Goal: Information Seeking & Learning: Compare options

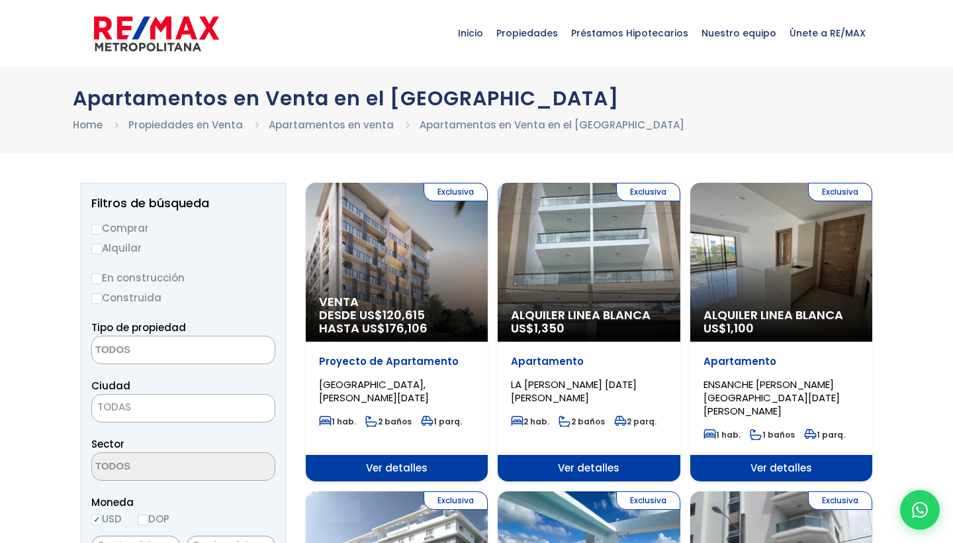
select select
click at [120, 250] on label "Alquilar" at bounding box center [183, 248] width 184 height 17
click at [102, 250] on input "Alquilar" at bounding box center [96, 249] width 11 height 11
radio input "true"
click at [142, 353] on textarea "Search" at bounding box center [156, 350] width 128 height 28
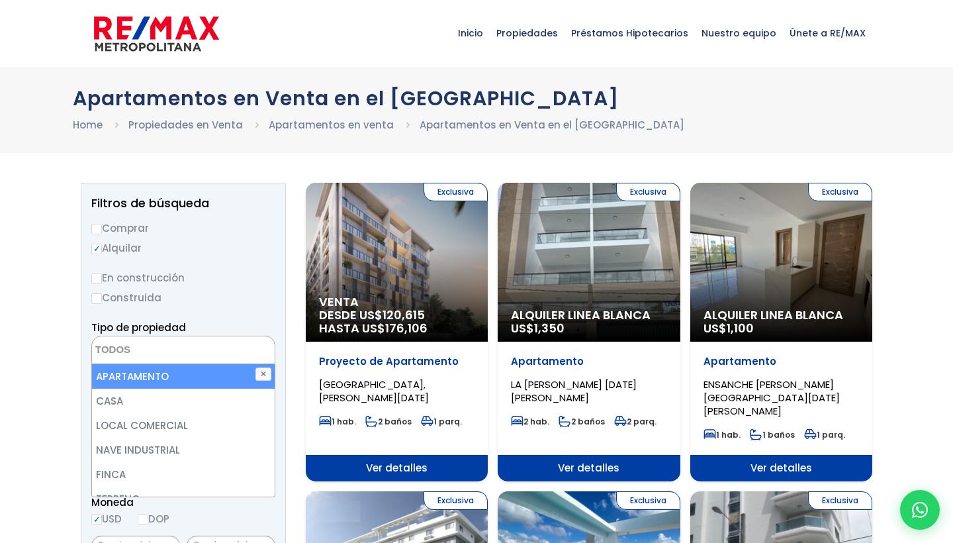
click at [146, 374] on li "APARTAMENTO" at bounding box center [183, 376] width 183 height 24
select select "apartment"
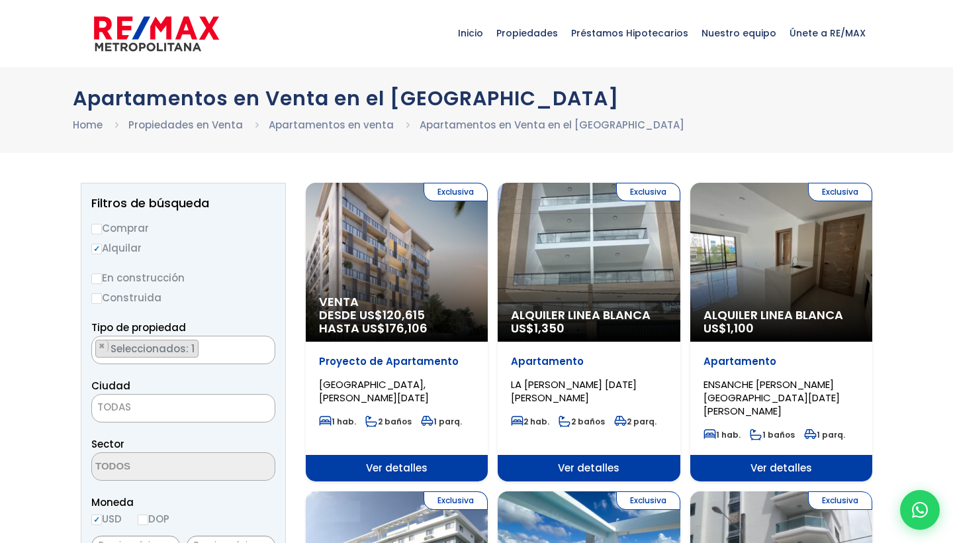
click at [128, 407] on span "TODAS" at bounding box center [114, 407] width 34 height 14
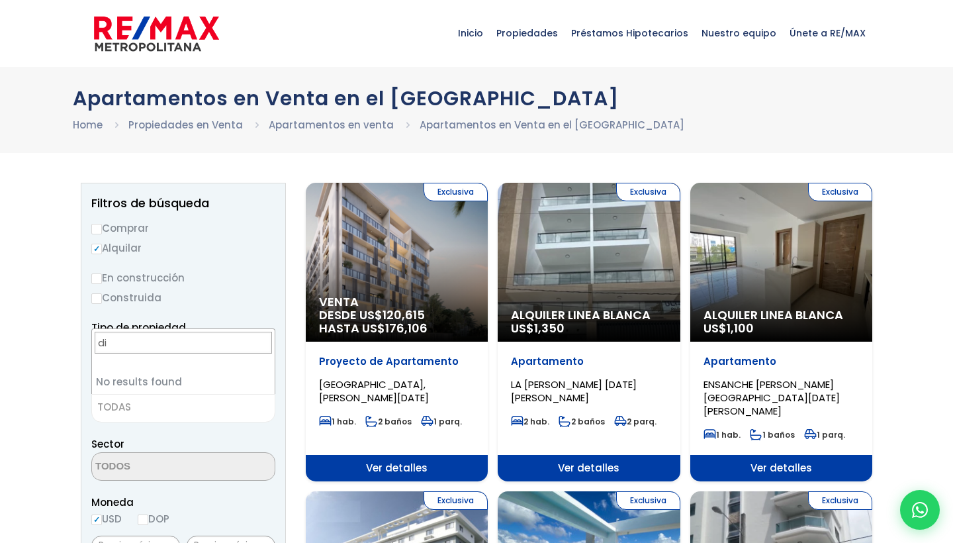
type input "d"
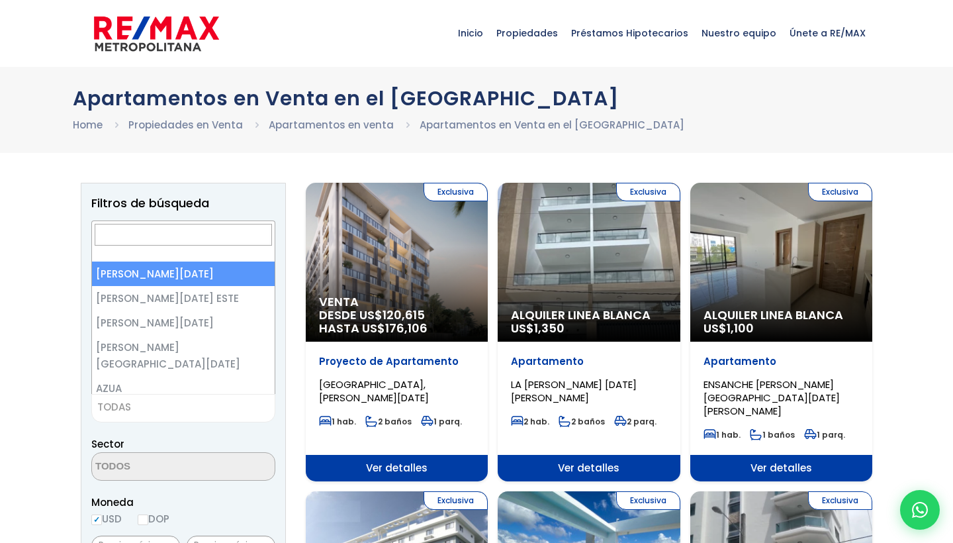
select select "1"
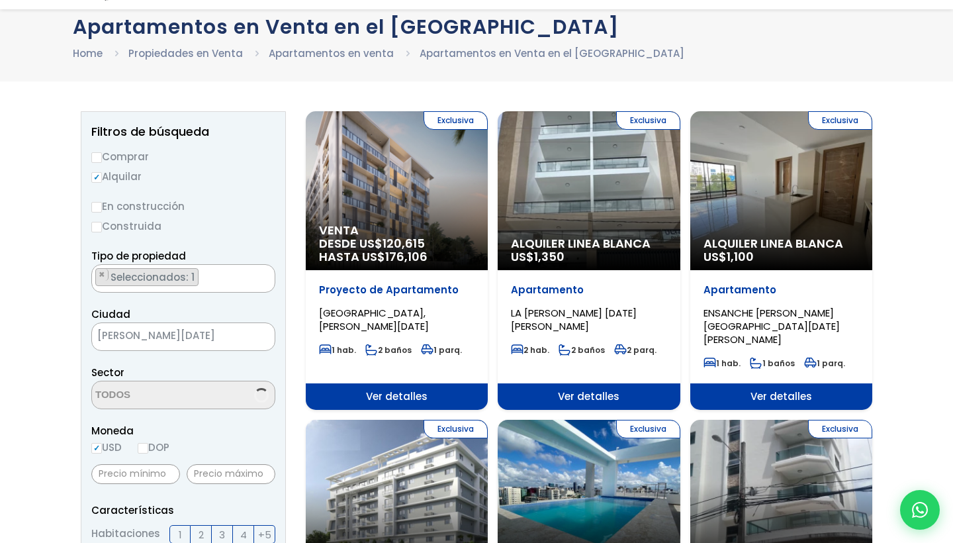
scroll to position [101, 0]
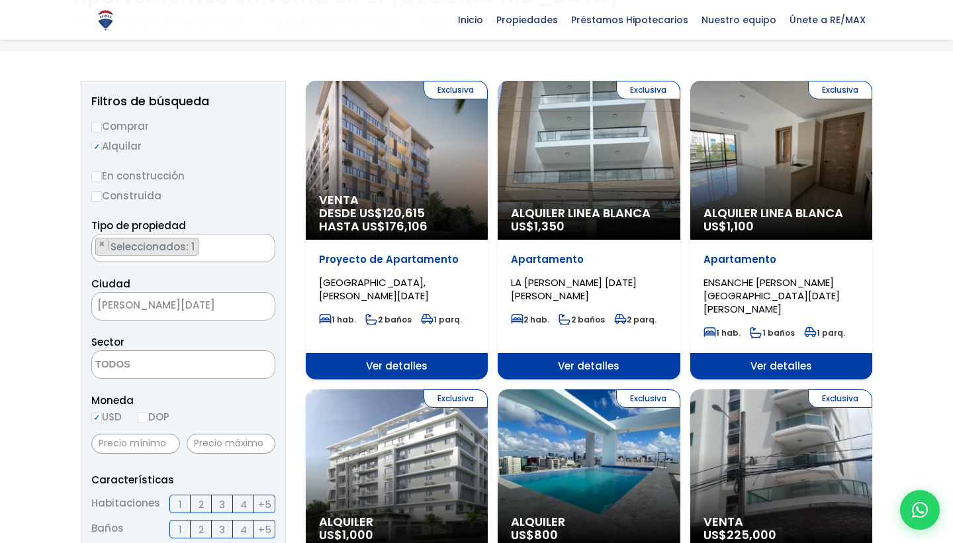
click at [181, 367] on textarea "Search" at bounding box center [156, 365] width 128 height 28
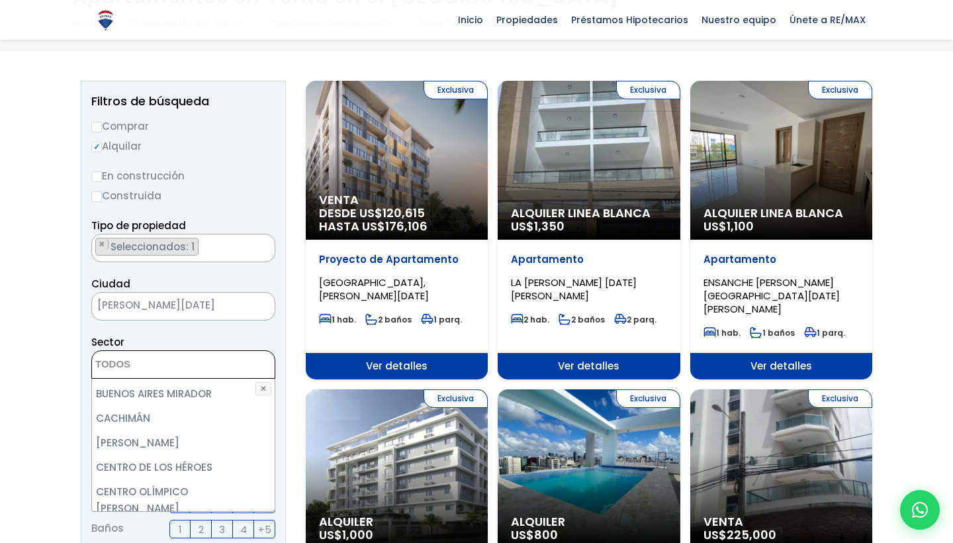
scroll to position [716, 0]
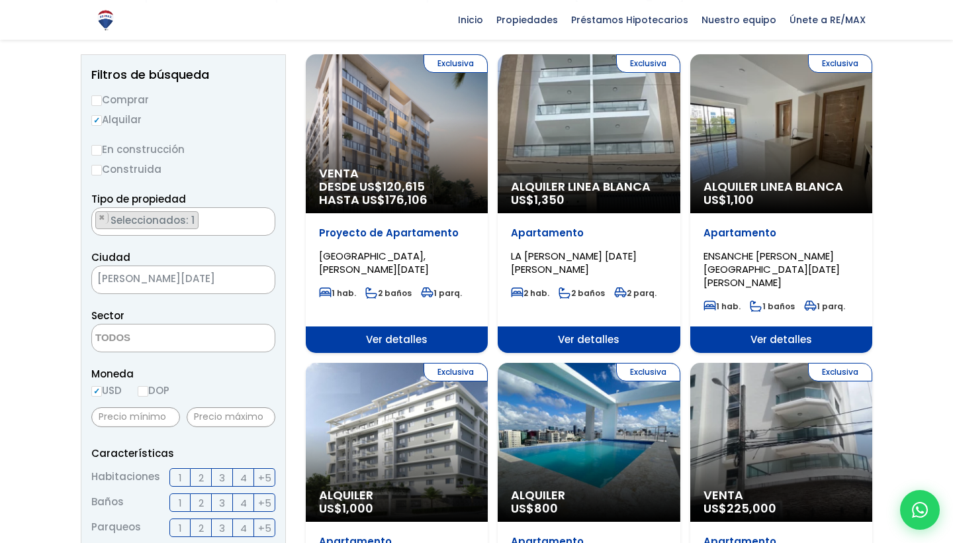
scroll to position [133, 0]
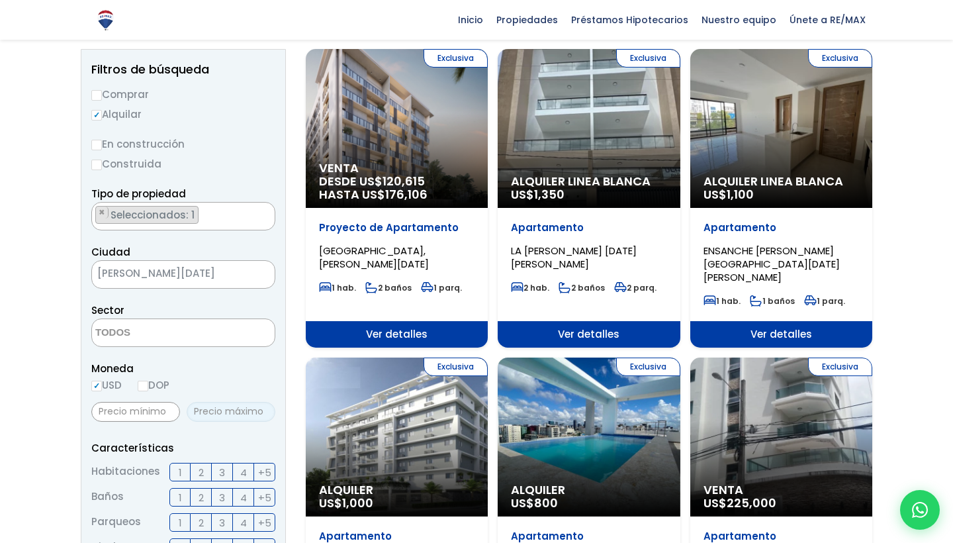
click at [224, 414] on input "text" at bounding box center [231, 412] width 89 height 20
type input "1,000"
click at [179, 474] on span "1" at bounding box center [180, 472] width 3 height 17
click at [0, 0] on input "1" at bounding box center [0, 0] width 0 height 0
click at [179, 494] on span "1" at bounding box center [180, 497] width 3 height 17
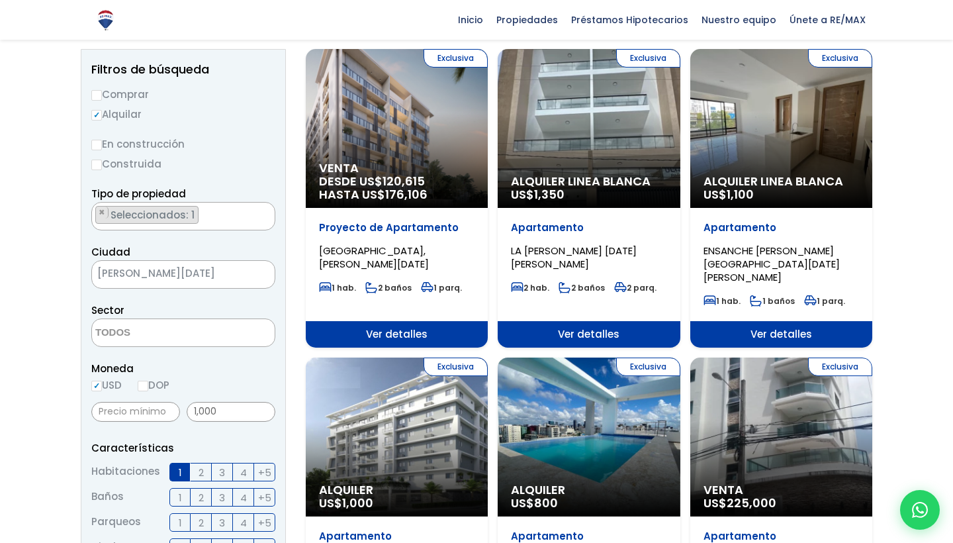
click at [0, 0] on input "1" at bounding box center [0, 0] width 0 height 0
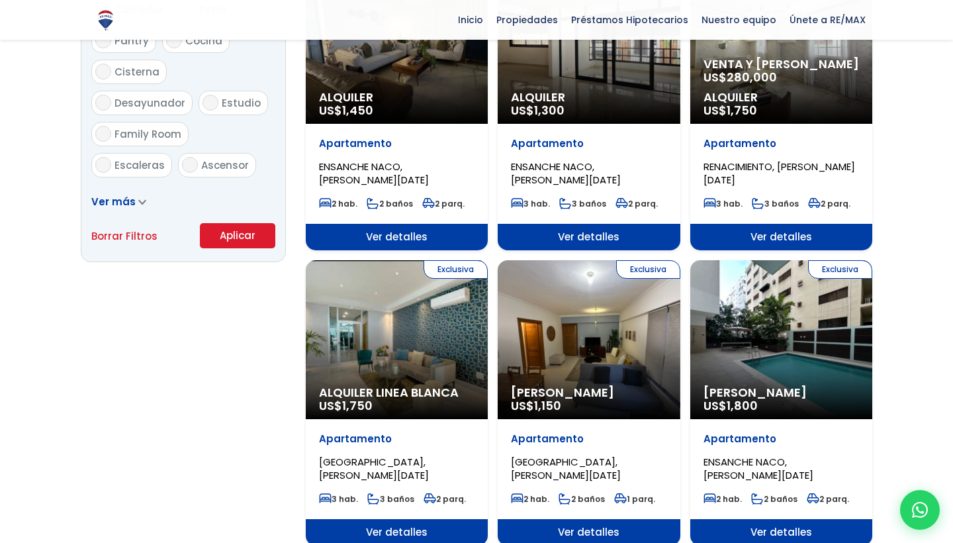
scroll to position [808, 0]
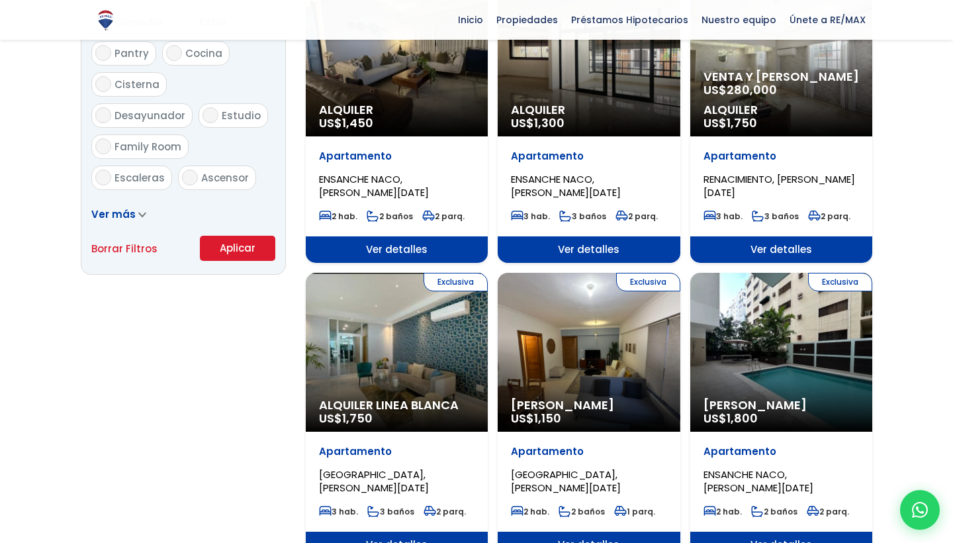
click at [238, 242] on button "Aplicar" at bounding box center [237, 248] width 75 height 25
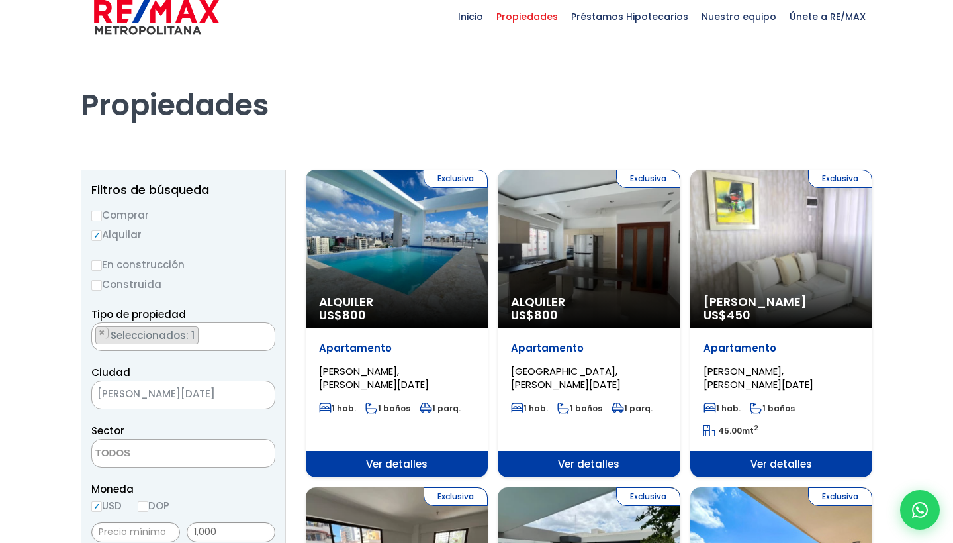
click at [793, 264] on div "Exclusiva Alquiler Amueblado US$ 450" at bounding box center [781, 248] width 182 height 159
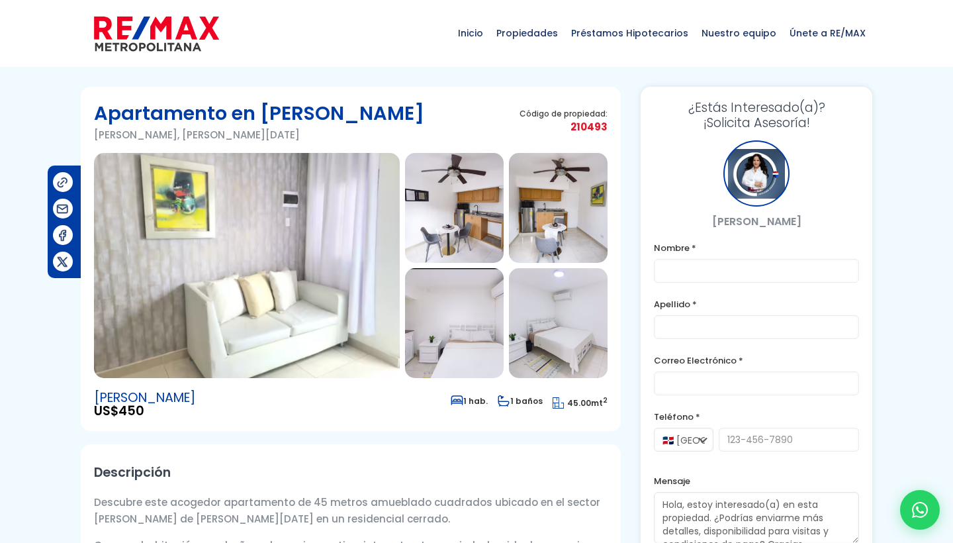
click at [346, 213] on img at bounding box center [247, 265] width 306 height 225
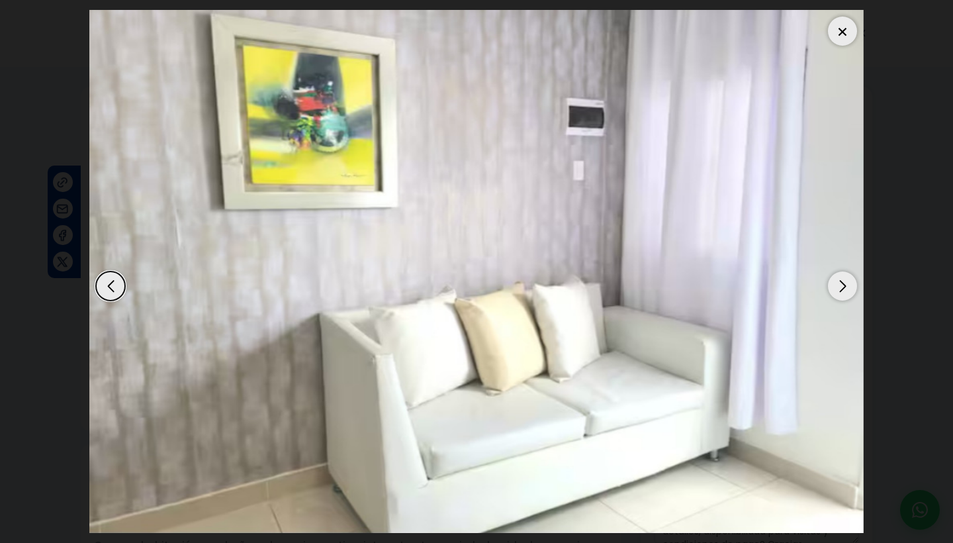
click at [847, 285] on div "Next slide" at bounding box center [842, 285] width 29 height 29
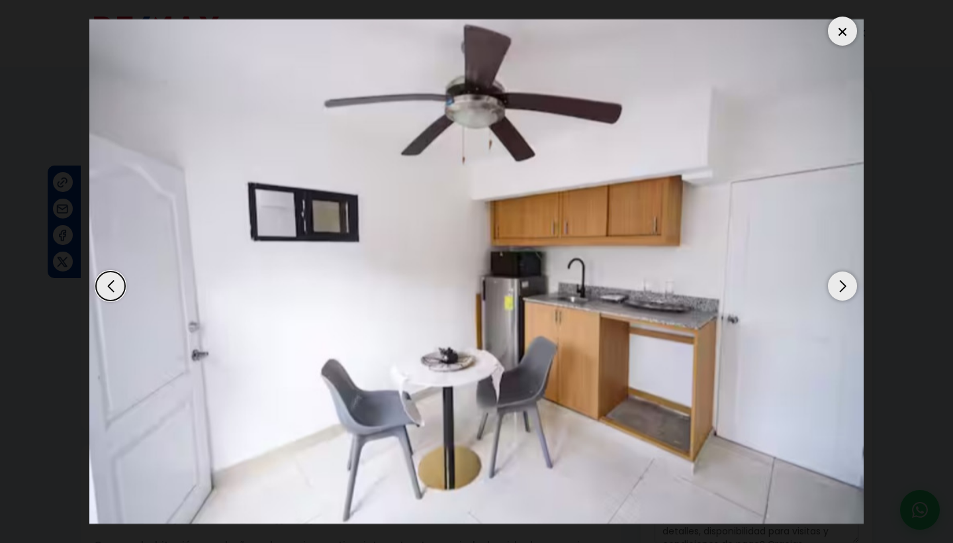
click at [847, 285] on div "Next slide" at bounding box center [842, 285] width 29 height 29
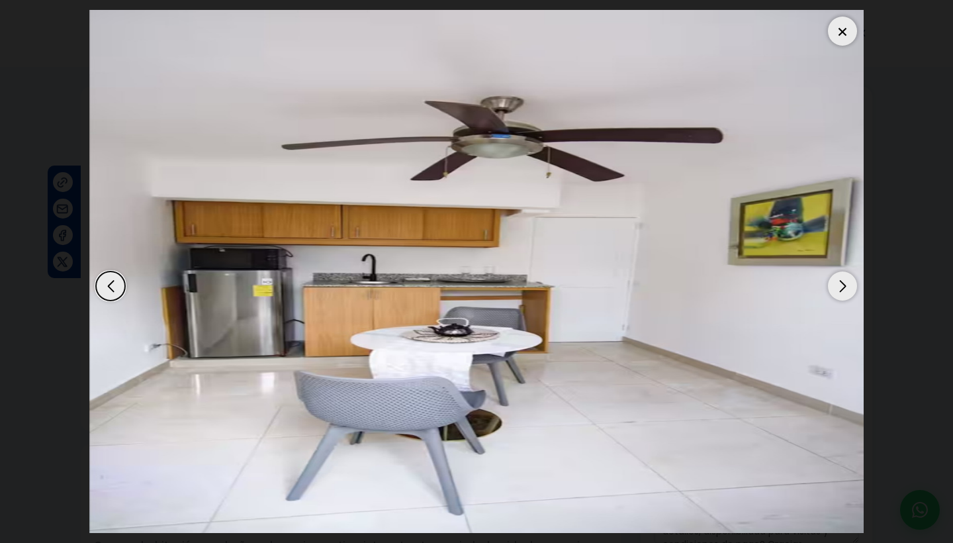
click at [847, 285] on div "Next slide" at bounding box center [842, 285] width 29 height 29
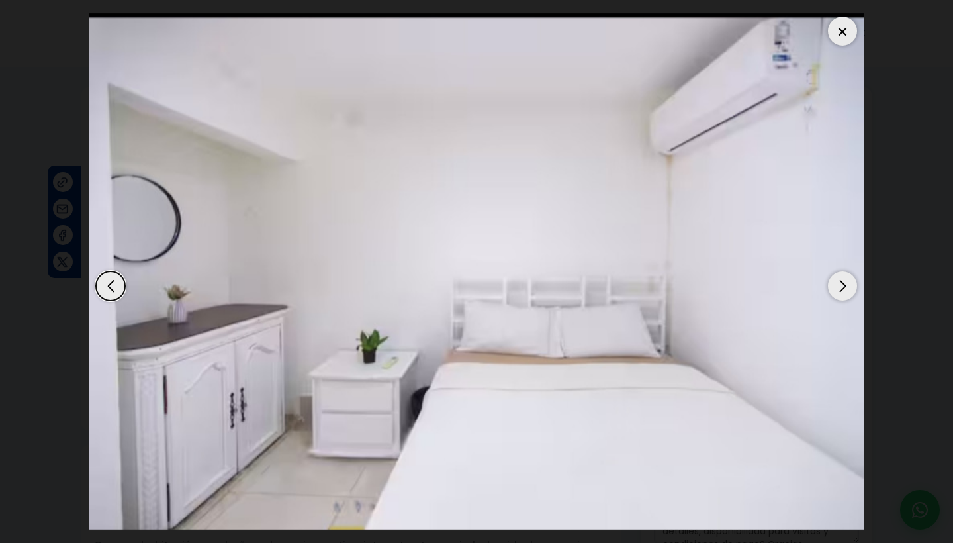
click at [847, 285] on div "Next slide" at bounding box center [842, 285] width 29 height 29
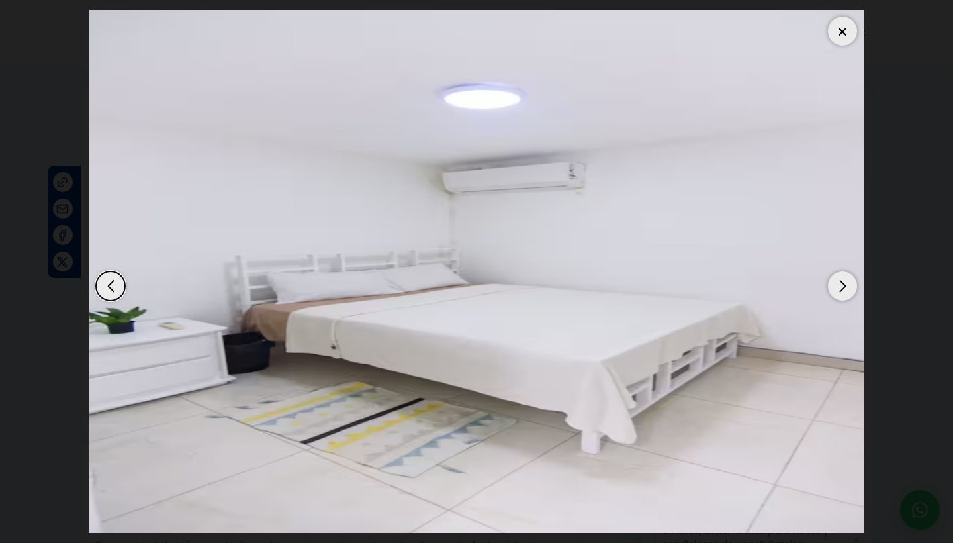
click at [107, 284] on div "Previous slide" at bounding box center [110, 285] width 29 height 29
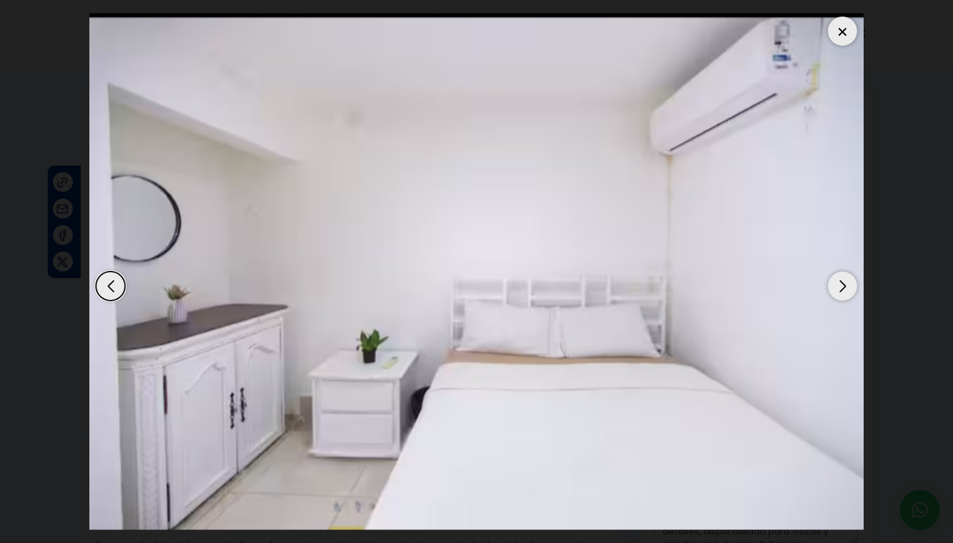
click at [851, 287] on div "Next slide" at bounding box center [842, 285] width 29 height 29
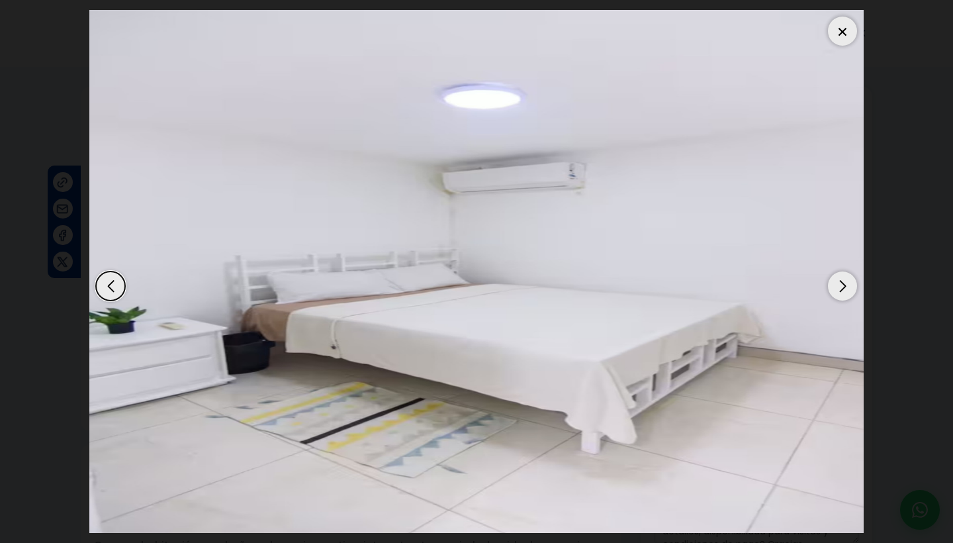
click at [851, 287] on div "Next slide" at bounding box center [842, 285] width 29 height 29
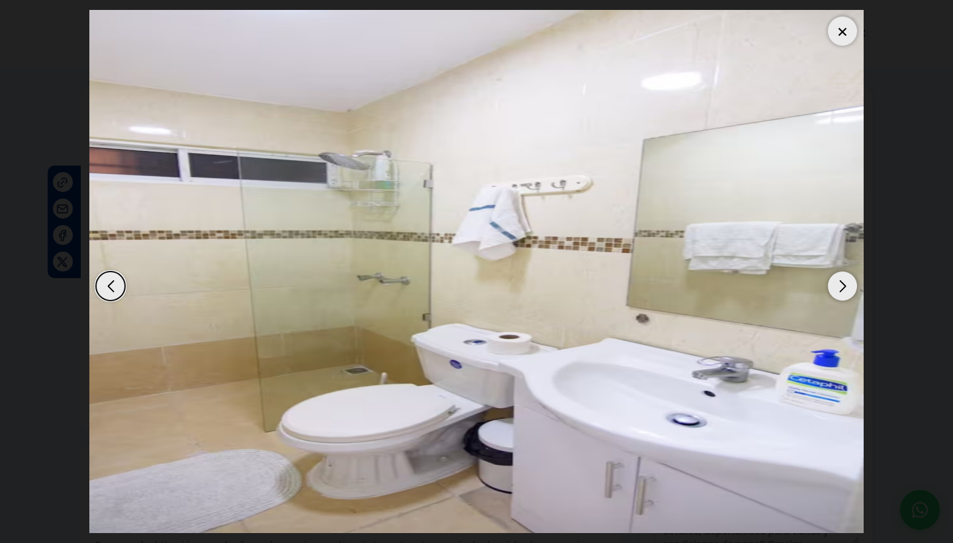
click at [851, 287] on div "Next slide" at bounding box center [842, 285] width 29 height 29
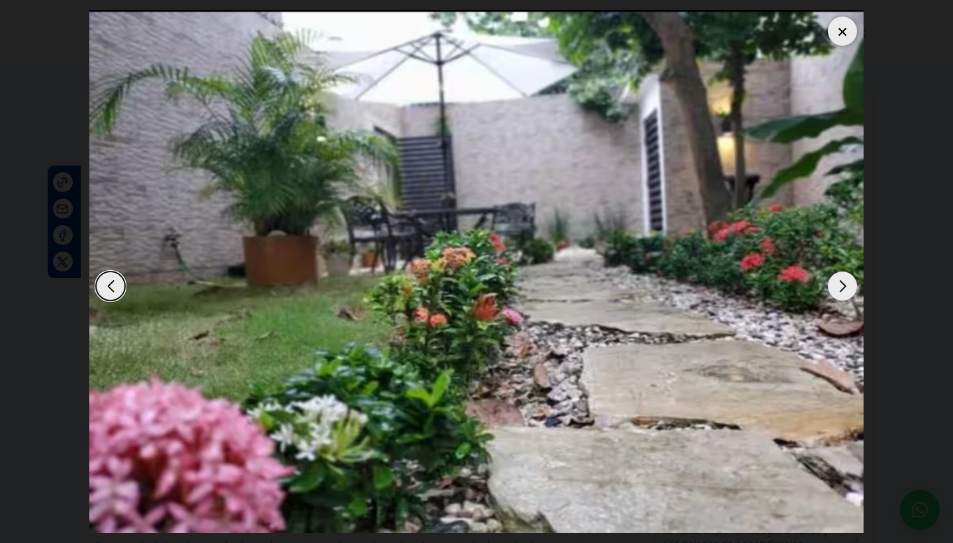
click at [851, 287] on div "Next slide" at bounding box center [842, 285] width 29 height 29
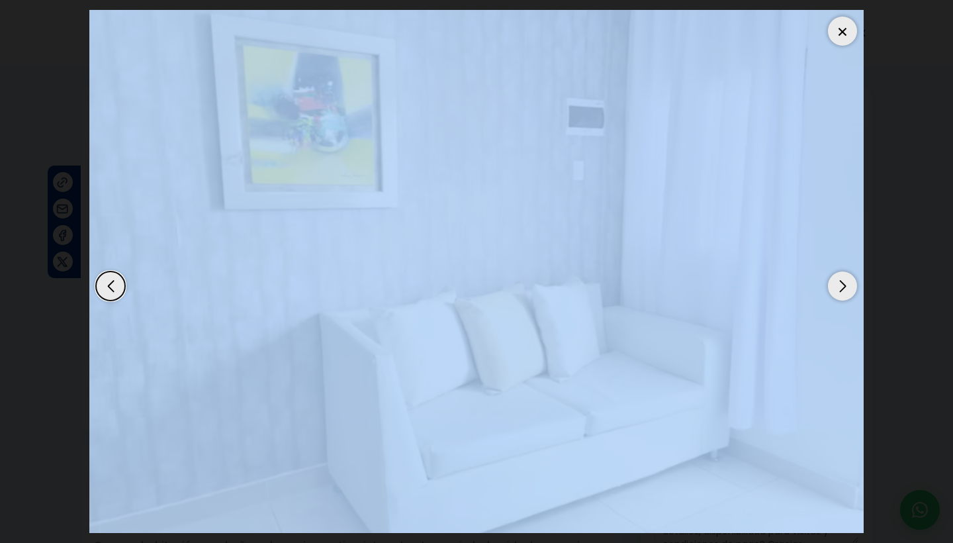
click at [851, 287] on div "Next slide" at bounding box center [842, 285] width 29 height 29
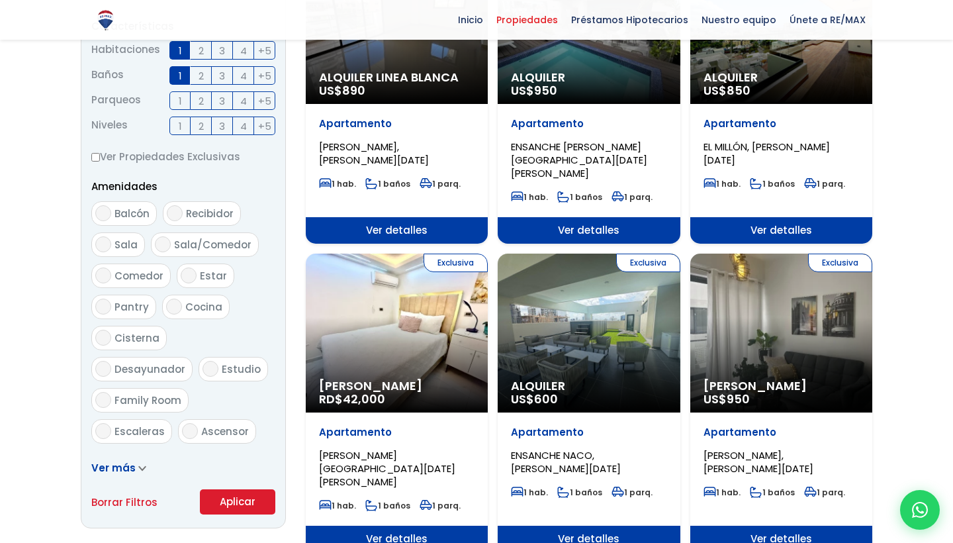
click at [618, 320] on div "Exclusiva Alquiler US$ 600" at bounding box center [589, 333] width 182 height 159
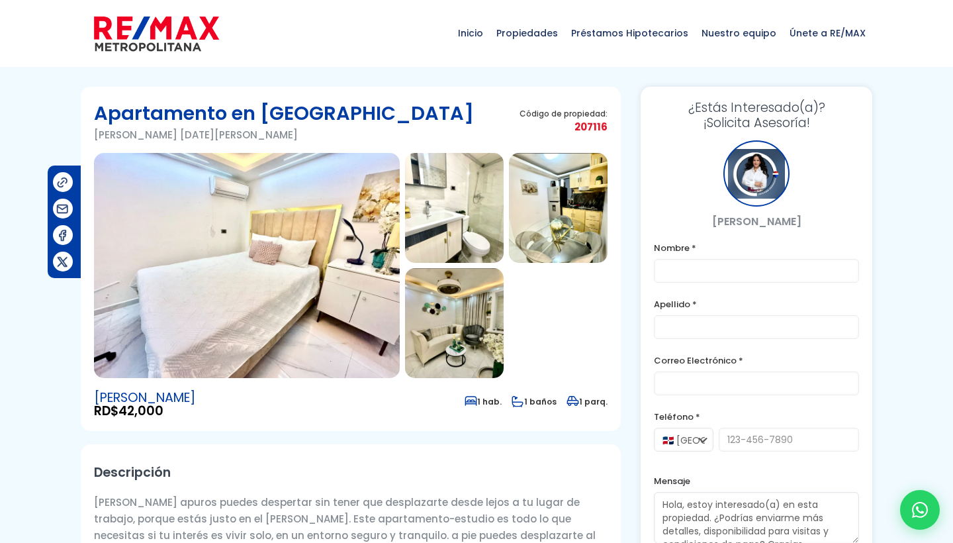
click at [333, 287] on img at bounding box center [247, 265] width 306 height 225
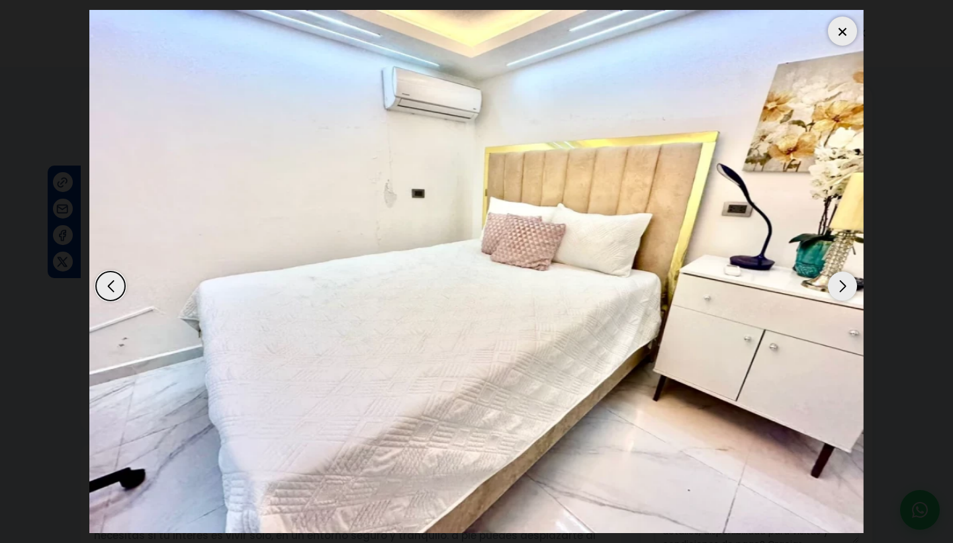
click at [848, 290] on div "Next slide" at bounding box center [842, 285] width 29 height 29
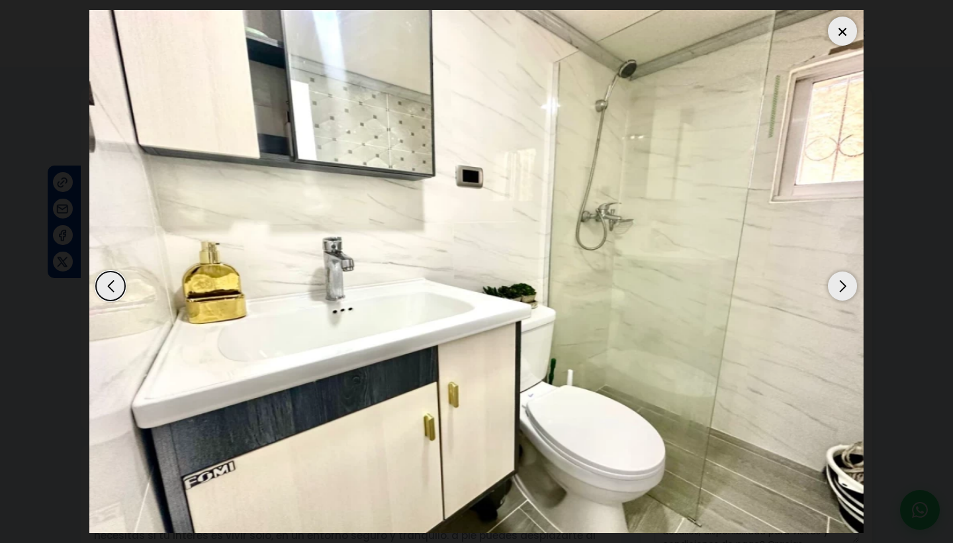
click at [848, 290] on div "Next slide" at bounding box center [842, 285] width 29 height 29
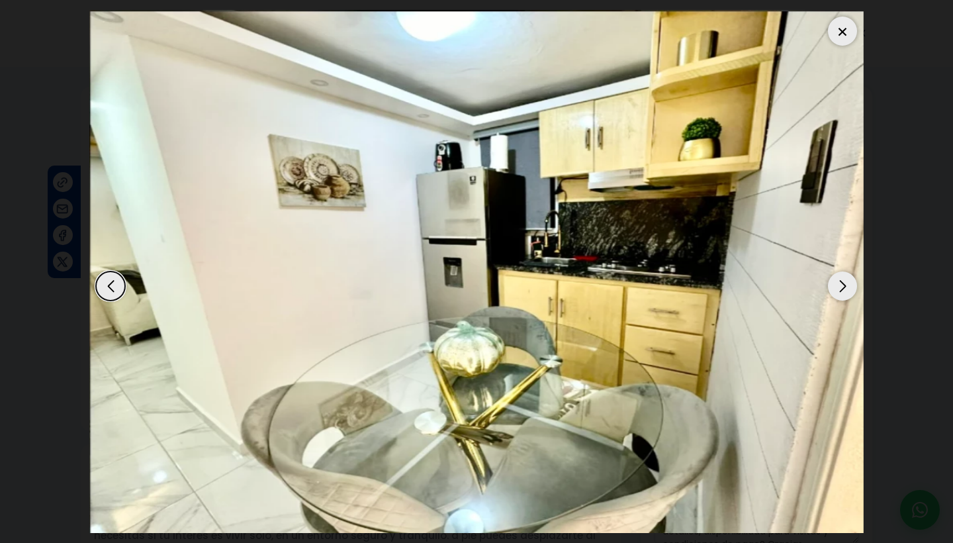
click at [848, 290] on div "Next slide" at bounding box center [842, 285] width 29 height 29
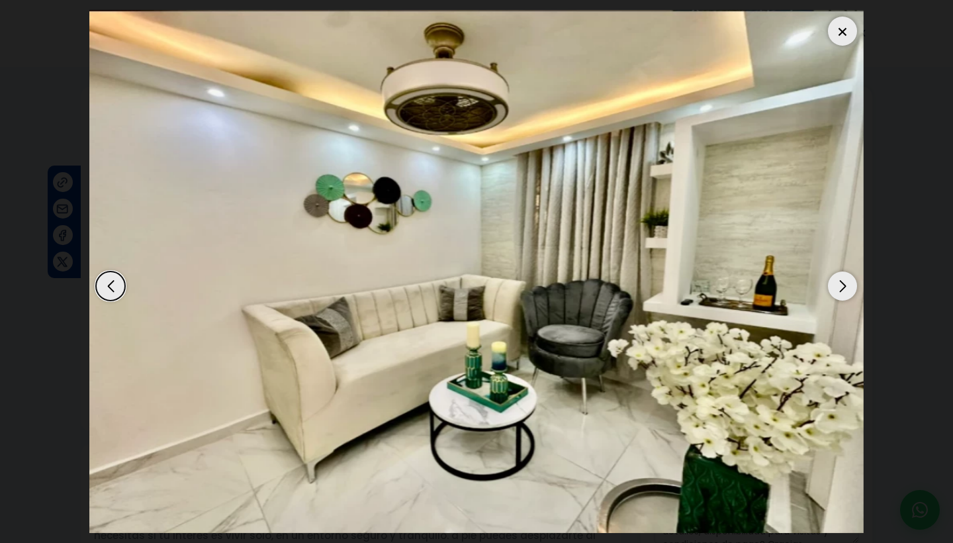
click at [848, 290] on div "Next slide" at bounding box center [842, 285] width 29 height 29
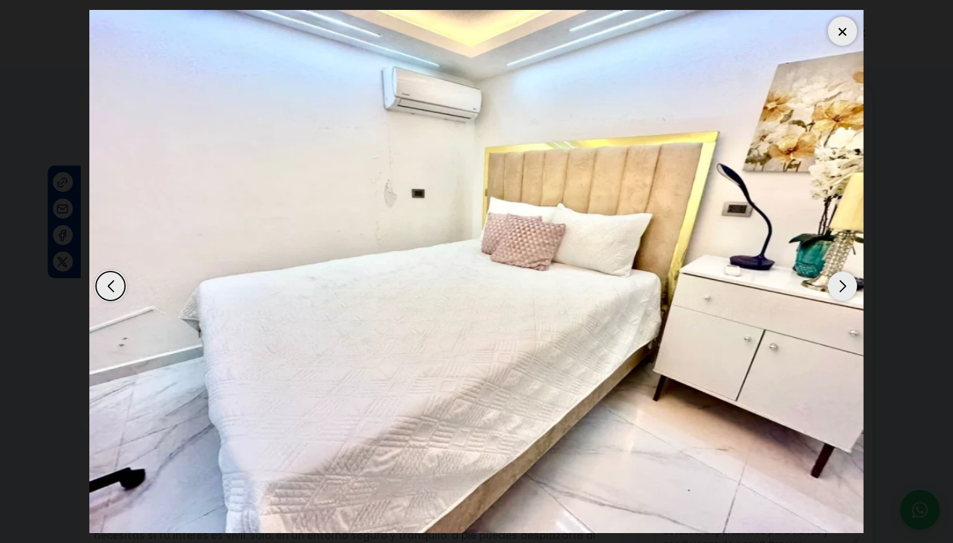
click at [848, 290] on div "Next slide" at bounding box center [842, 285] width 29 height 29
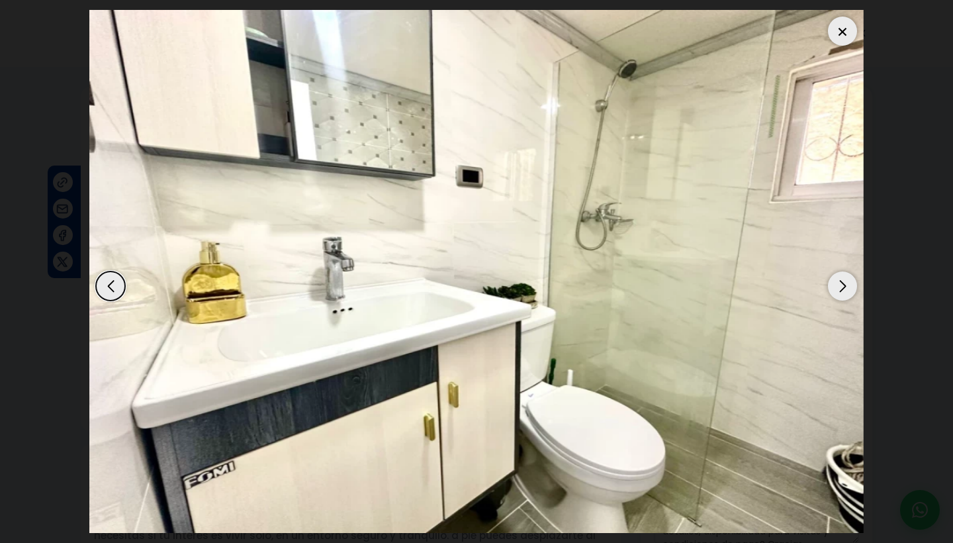
click at [841, 29] on div at bounding box center [842, 31] width 29 height 29
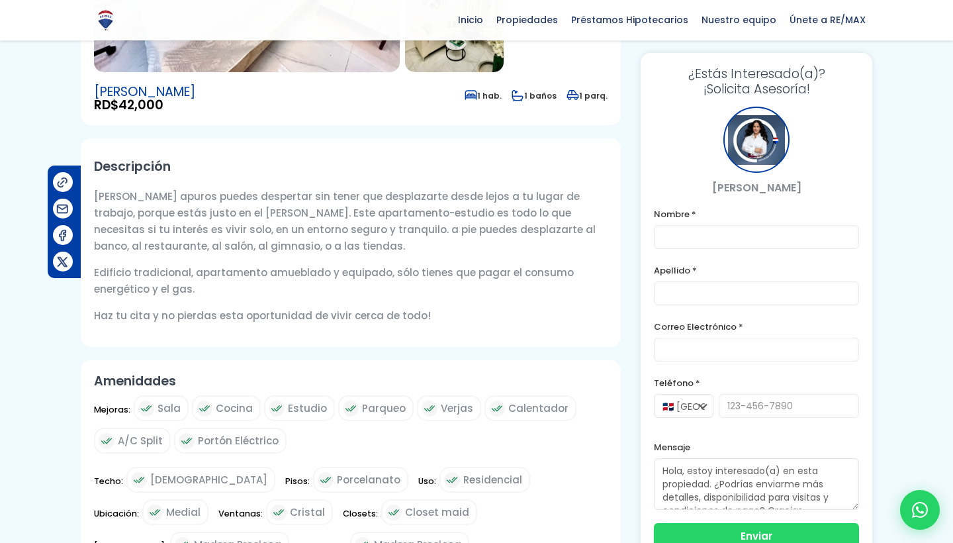
drag, startPoint x: 93, startPoint y: 195, endPoint x: 309, endPoint y: 318, distance: 248.4
click at [308, 317] on div "Descripción Sin apuros puedes despertar sin tener que desplazarte desde lejos a…" at bounding box center [351, 242] width 540 height 209
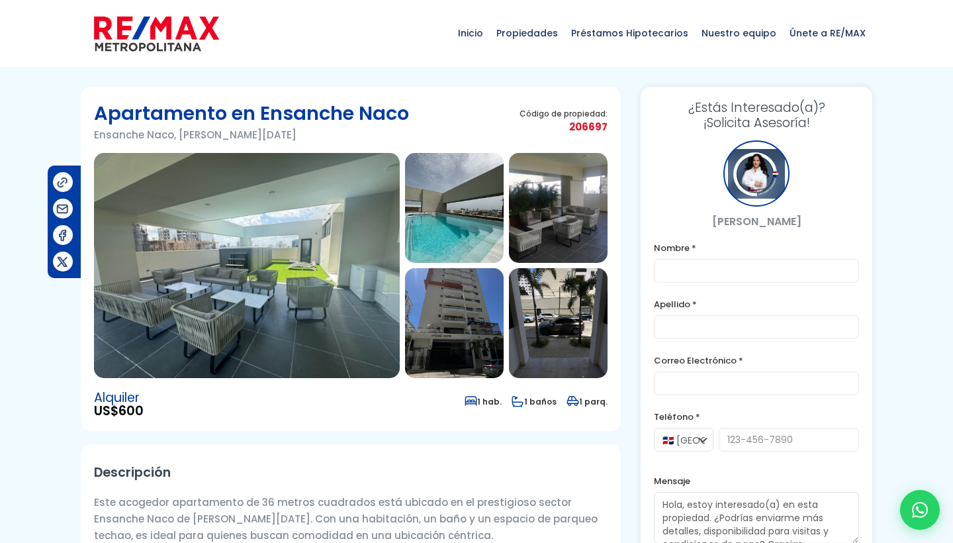
click at [328, 267] on img at bounding box center [247, 265] width 306 height 225
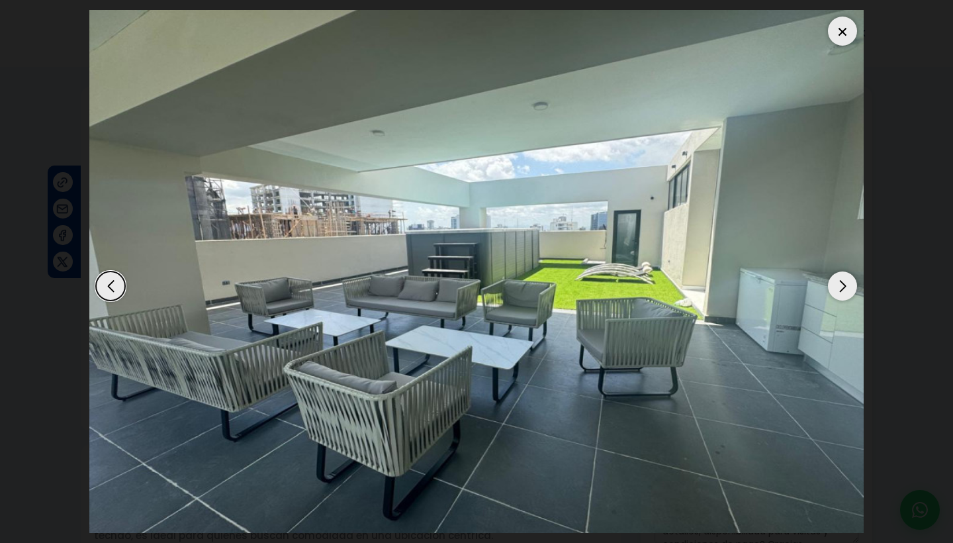
click at [840, 290] on div "Next slide" at bounding box center [842, 285] width 29 height 29
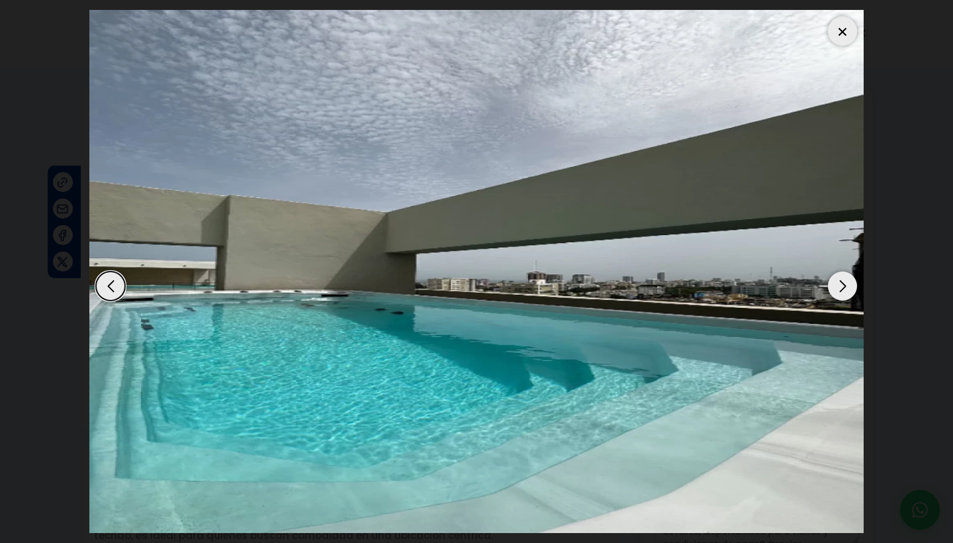
click at [840, 290] on div "Next slide" at bounding box center [842, 285] width 29 height 29
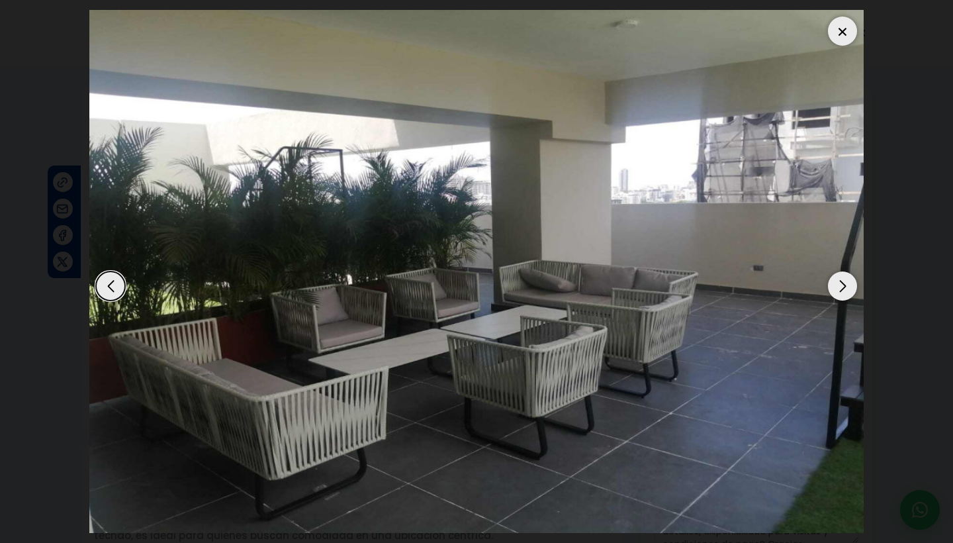
click at [840, 290] on div "Next slide" at bounding box center [842, 285] width 29 height 29
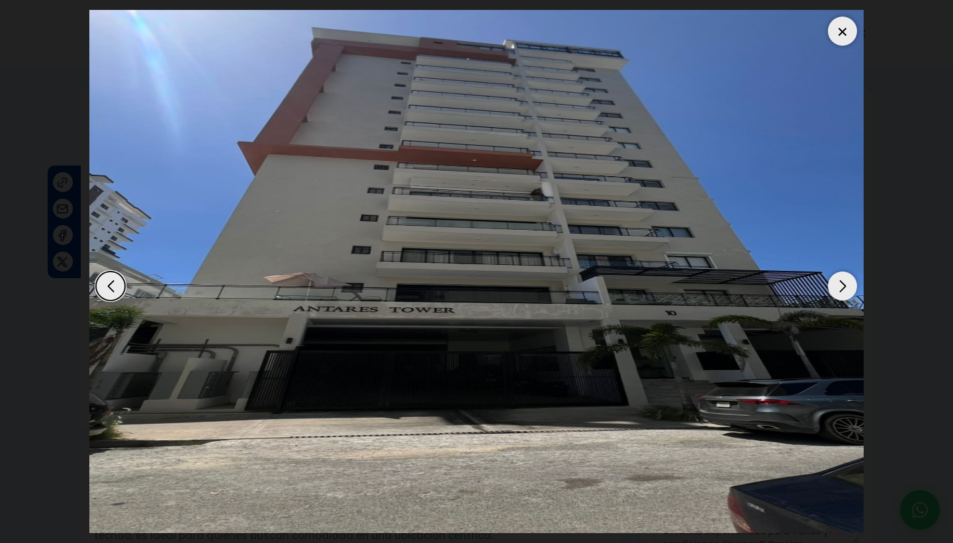
click at [840, 290] on div "Next slide" at bounding box center [842, 285] width 29 height 29
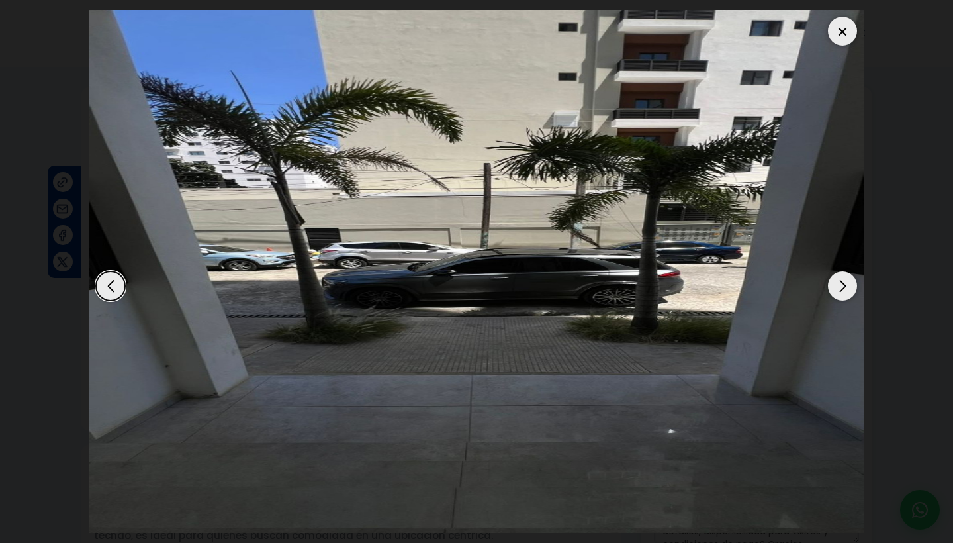
click at [841, 285] on div "Next slide" at bounding box center [842, 285] width 29 height 29
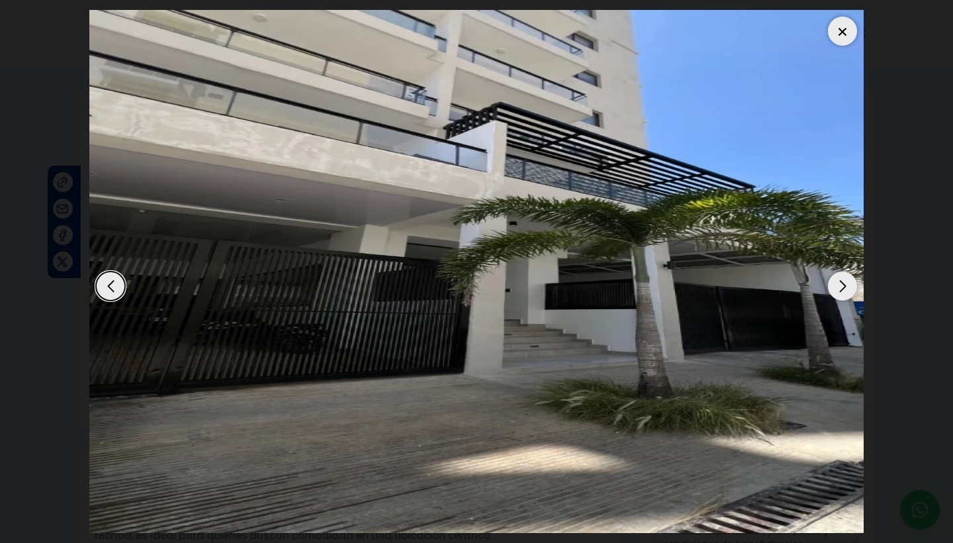
click at [841, 284] on div "Next slide" at bounding box center [842, 285] width 29 height 29
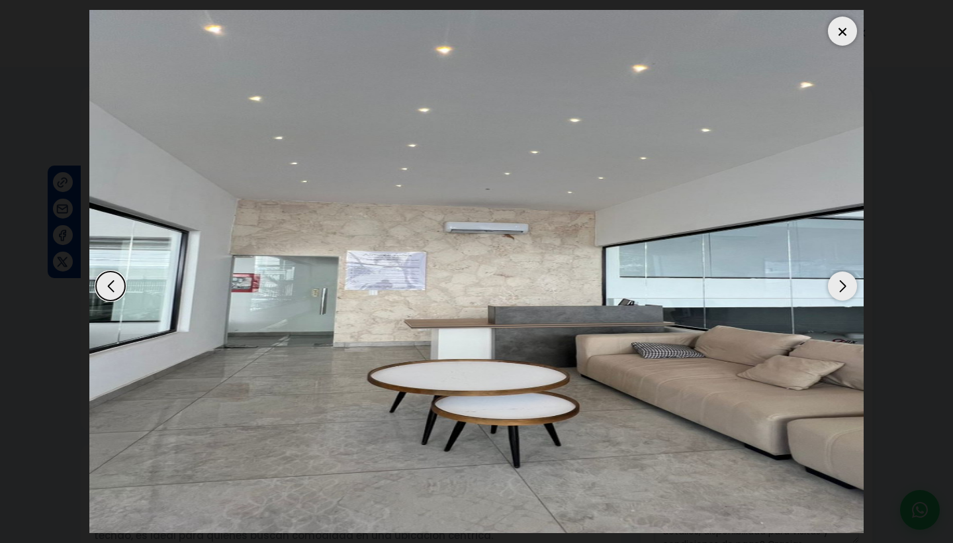
click at [841, 284] on div "Next slide" at bounding box center [842, 285] width 29 height 29
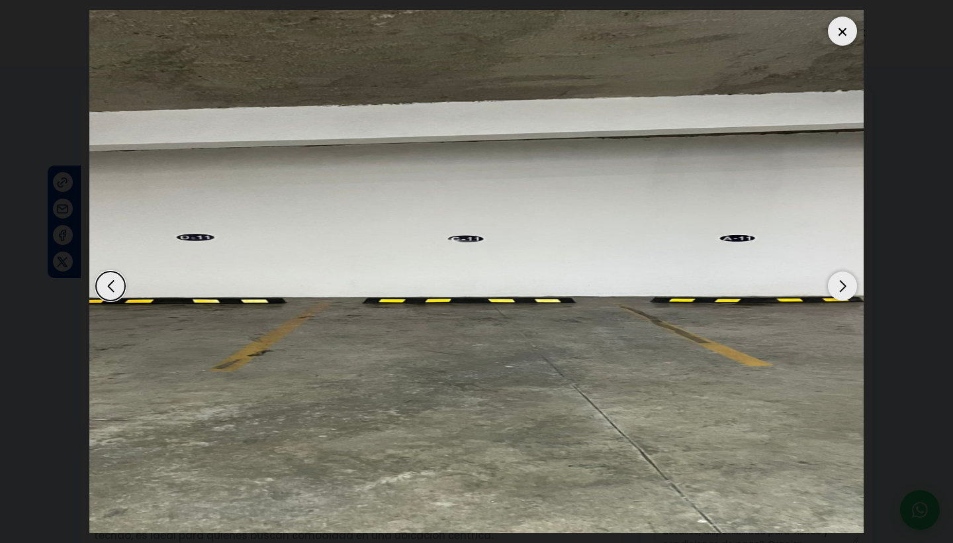
click at [841, 284] on div "Next slide" at bounding box center [842, 285] width 29 height 29
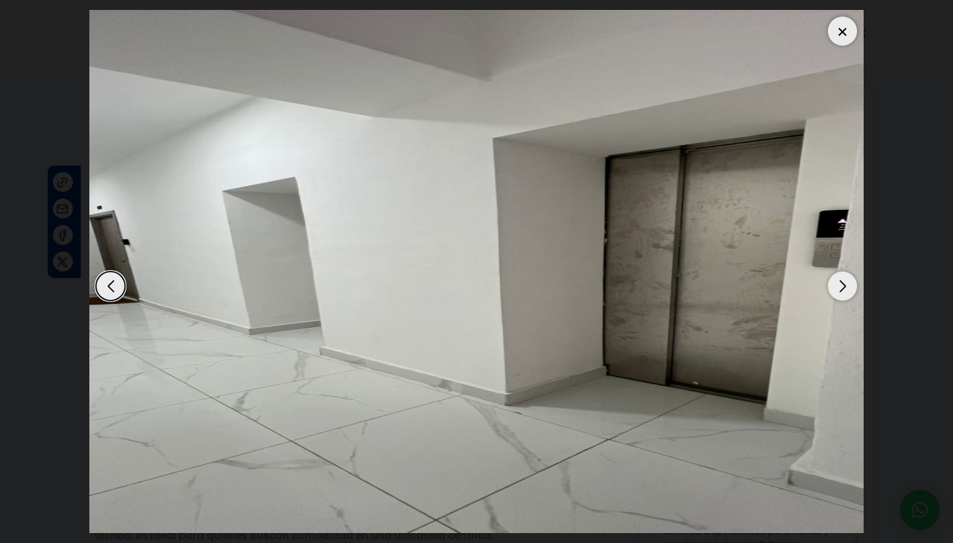
click at [841, 284] on div "Next slide" at bounding box center [842, 285] width 29 height 29
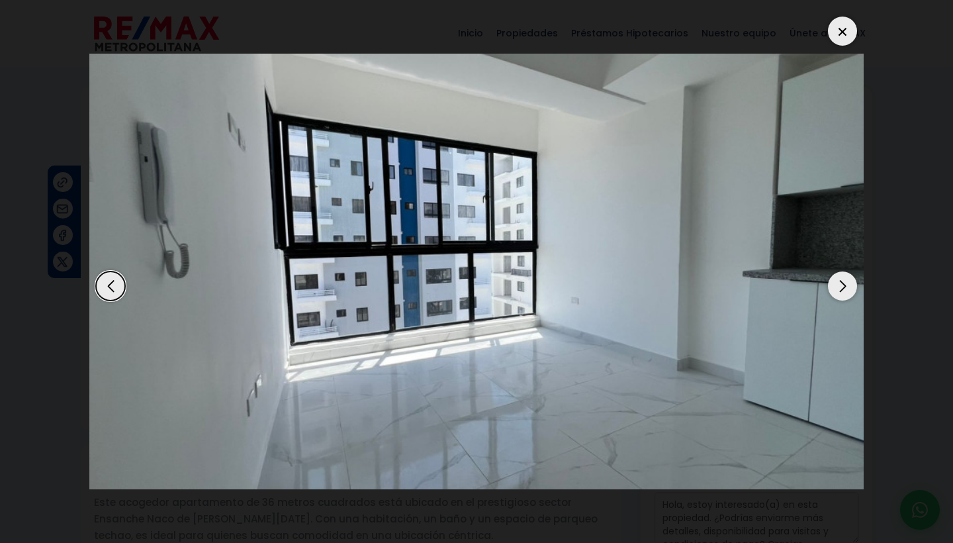
click at [842, 284] on div "Next slide" at bounding box center [842, 285] width 29 height 29
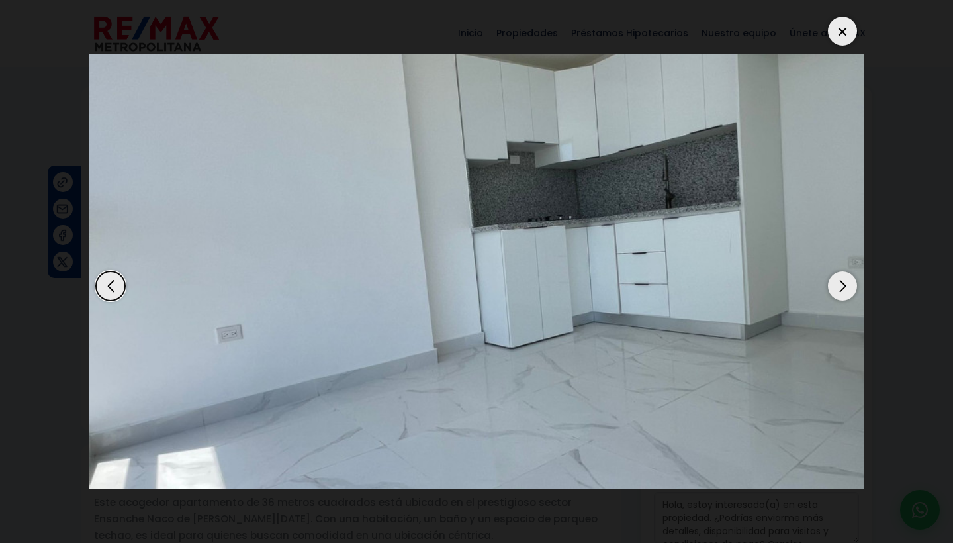
click at [842, 284] on div "Next slide" at bounding box center [842, 285] width 29 height 29
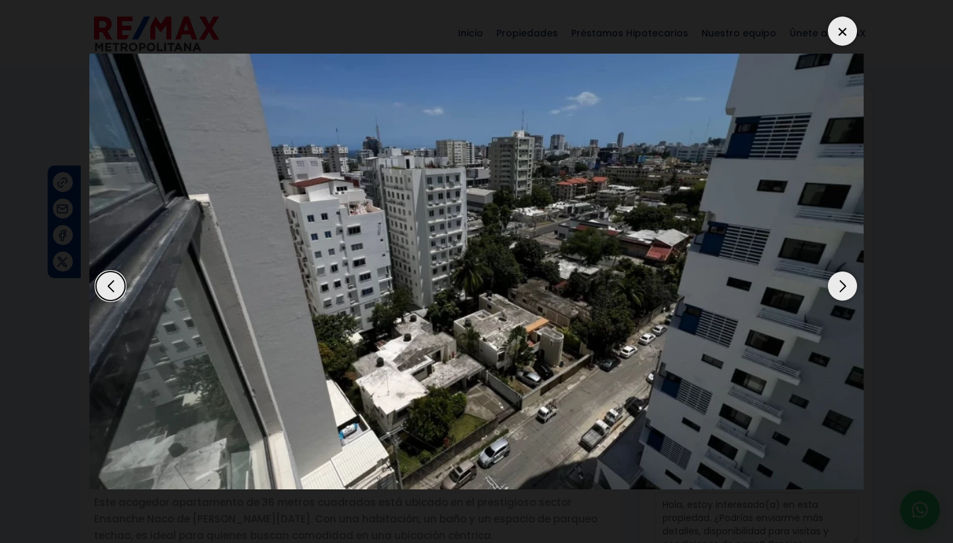
click at [842, 284] on div "Next slide" at bounding box center [842, 285] width 29 height 29
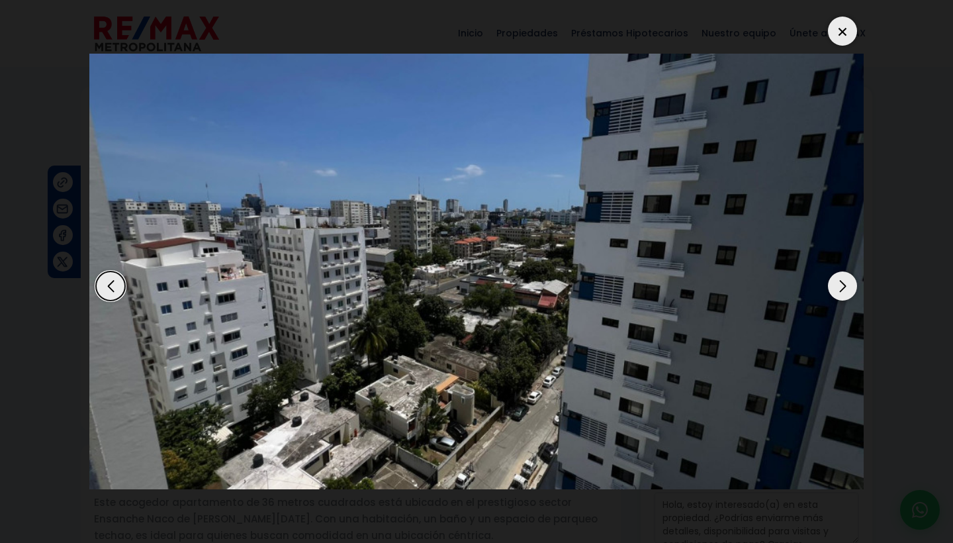
click at [842, 284] on div "Next slide" at bounding box center [842, 285] width 29 height 29
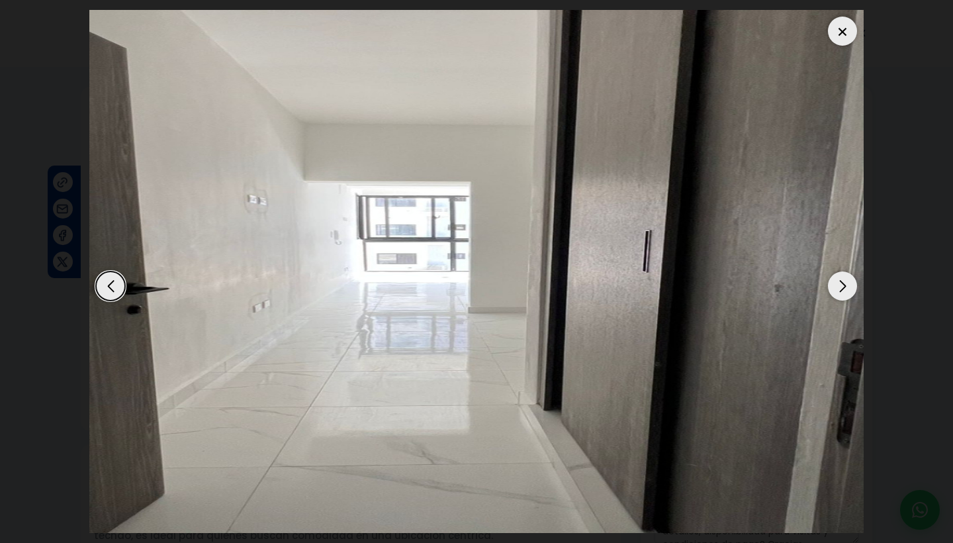
click at [842, 284] on div "Next slide" at bounding box center [842, 285] width 29 height 29
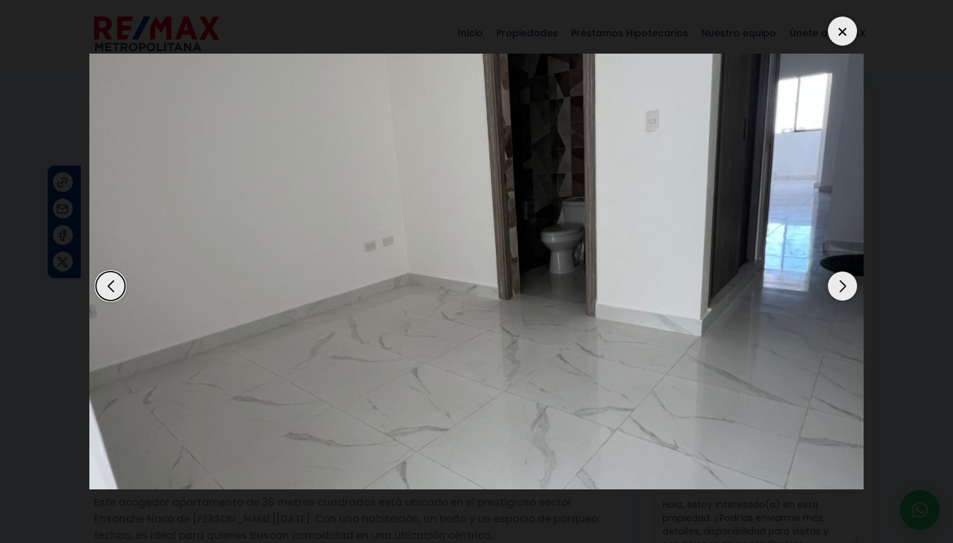
click at [842, 284] on div "Next slide" at bounding box center [842, 285] width 29 height 29
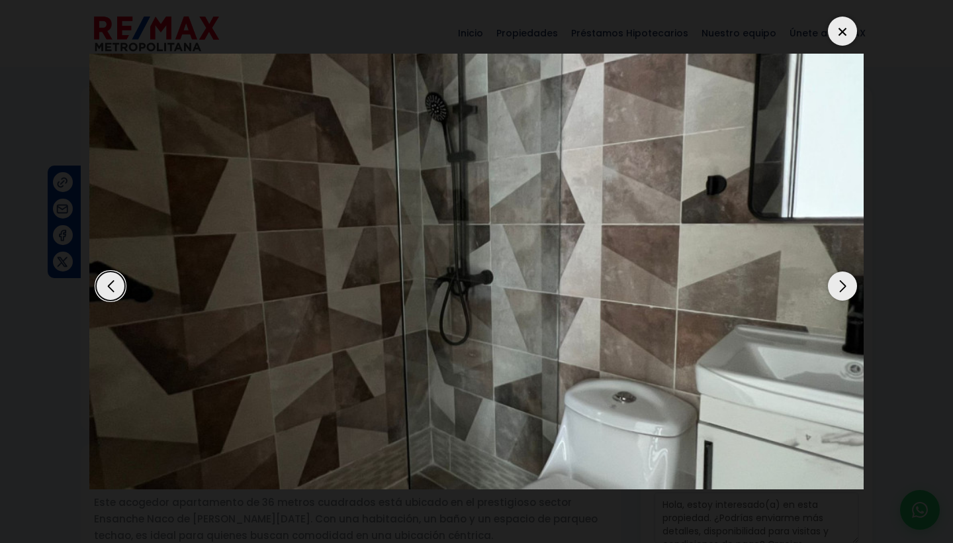
click at [850, 31] on div at bounding box center [842, 31] width 29 height 29
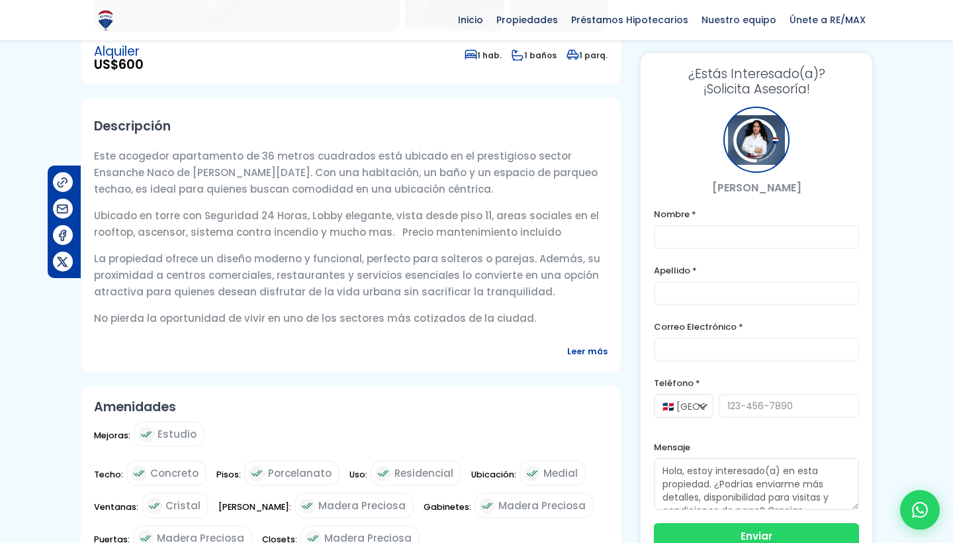
scroll to position [413, 0]
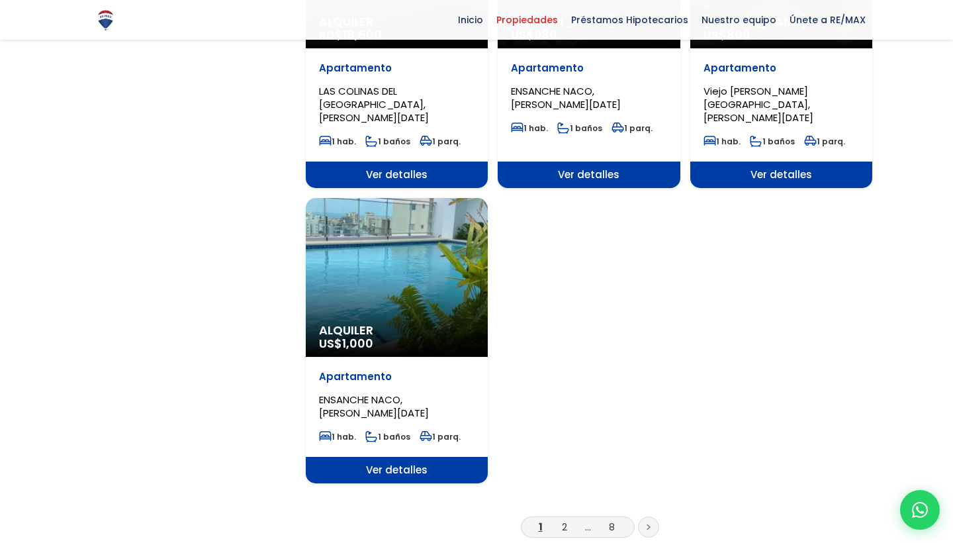
scroll to position [1562, 0]
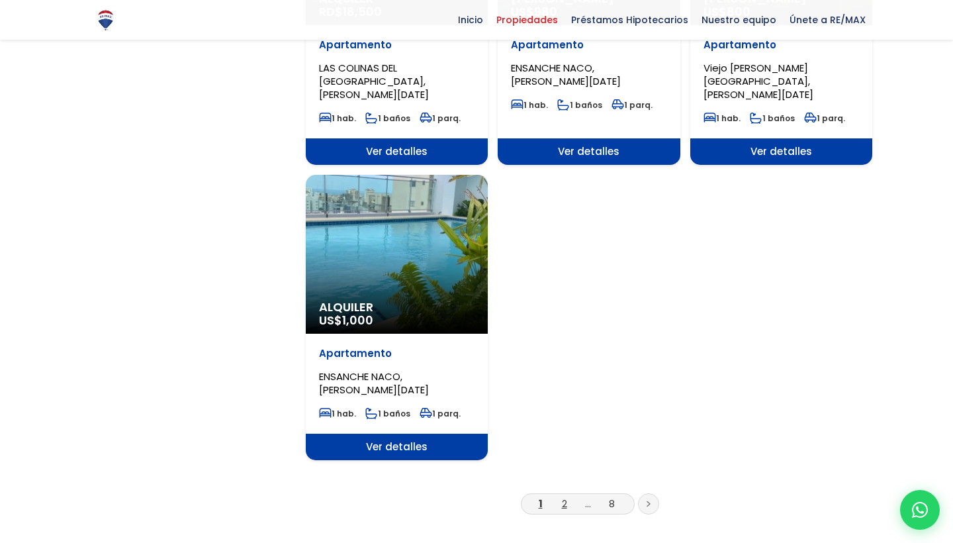
click at [566, 496] on link "2" at bounding box center [564, 503] width 5 height 14
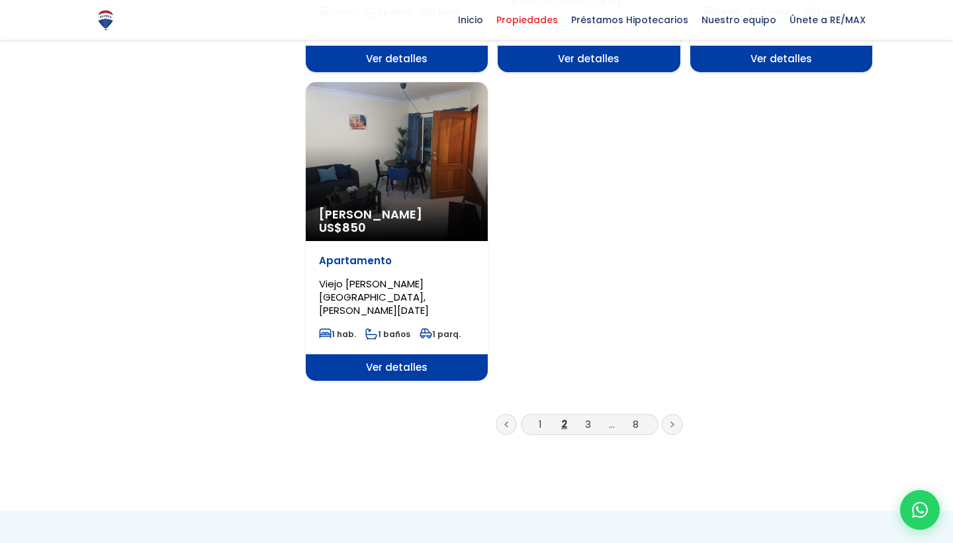
scroll to position [1702, 0]
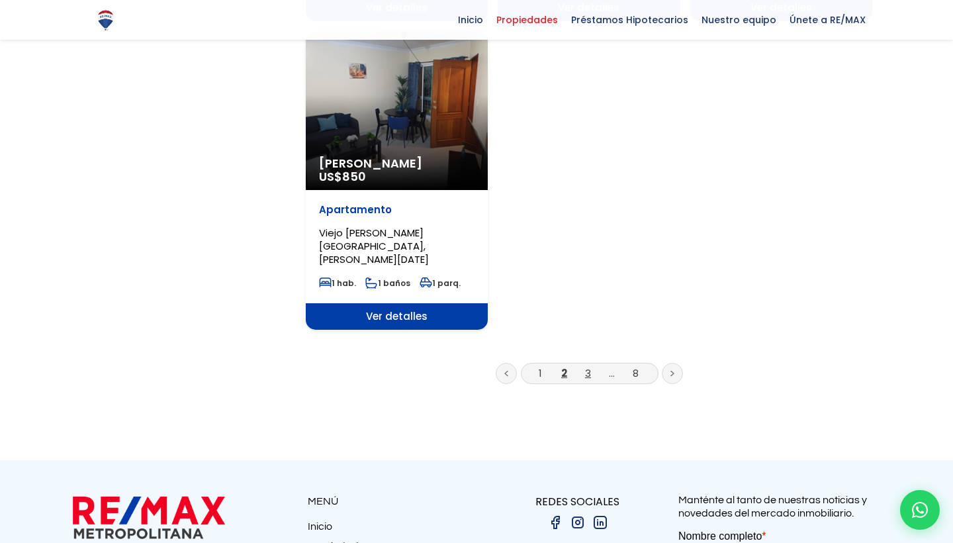
click at [587, 366] on link "3" at bounding box center [588, 373] width 6 height 14
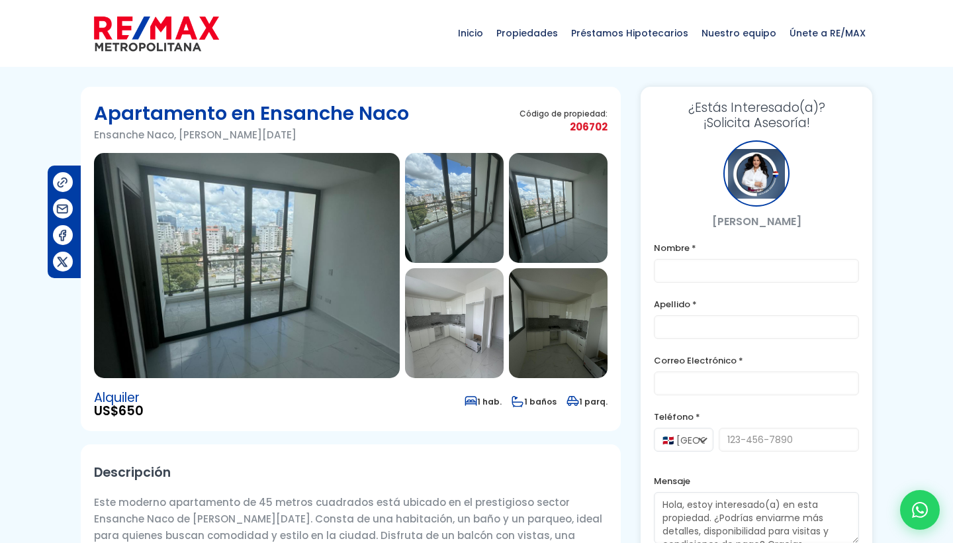
click at [344, 218] on img at bounding box center [247, 265] width 306 height 225
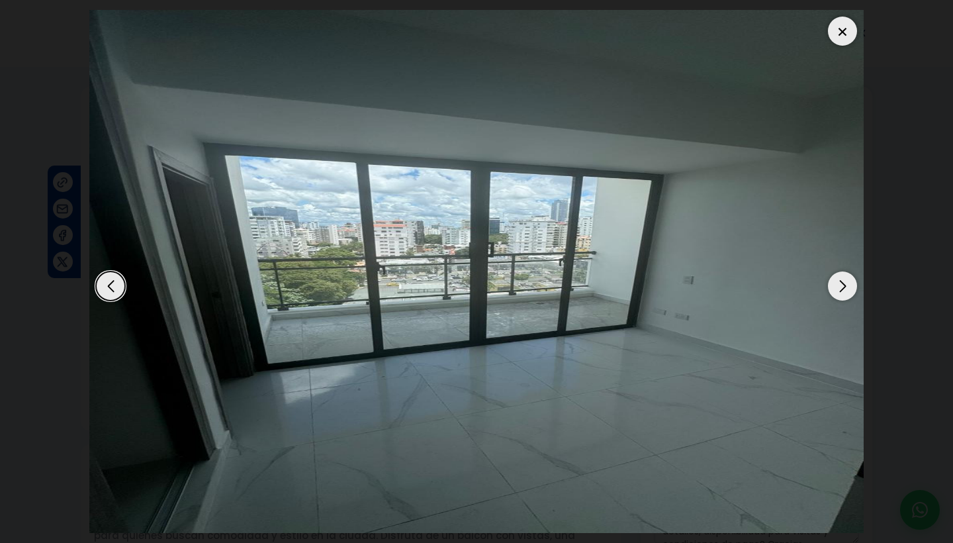
click at [843, 292] on div "Next slide" at bounding box center [842, 285] width 29 height 29
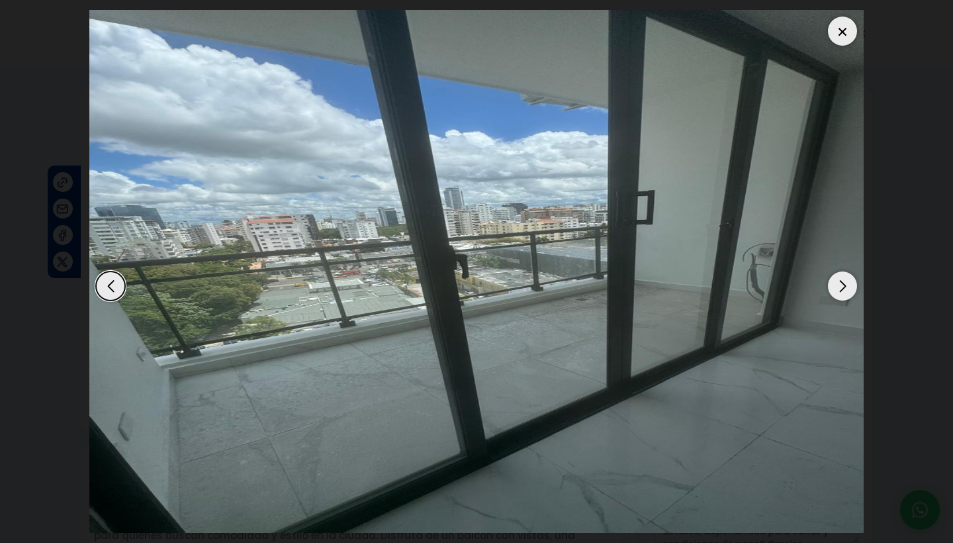
click at [843, 289] on div "Next slide" at bounding box center [842, 285] width 29 height 29
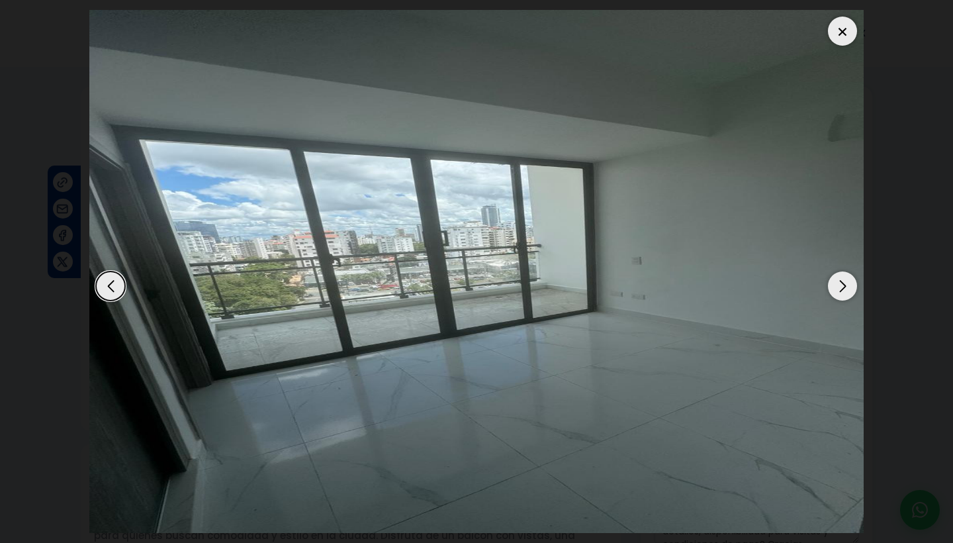
click at [843, 289] on div "Next slide" at bounding box center [842, 285] width 29 height 29
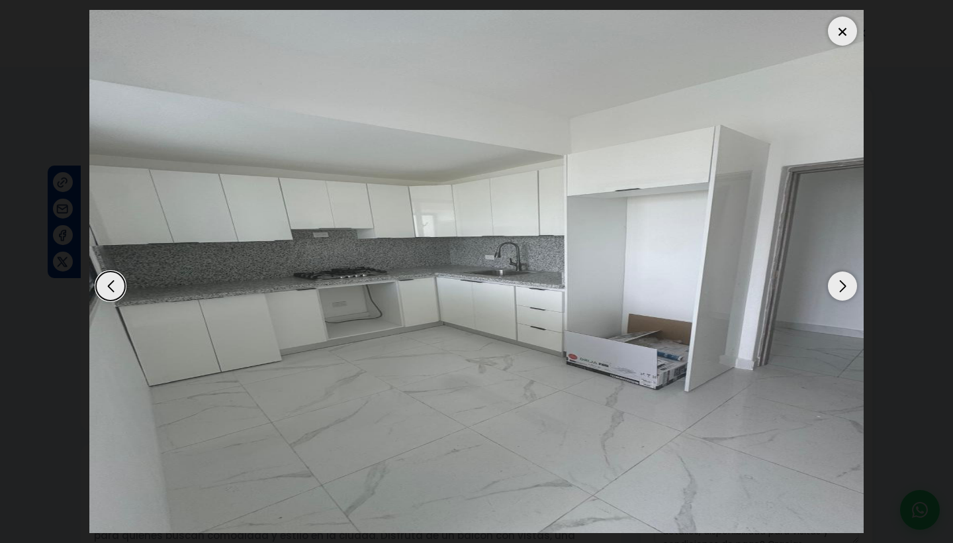
click at [847, 284] on div "Next slide" at bounding box center [842, 285] width 29 height 29
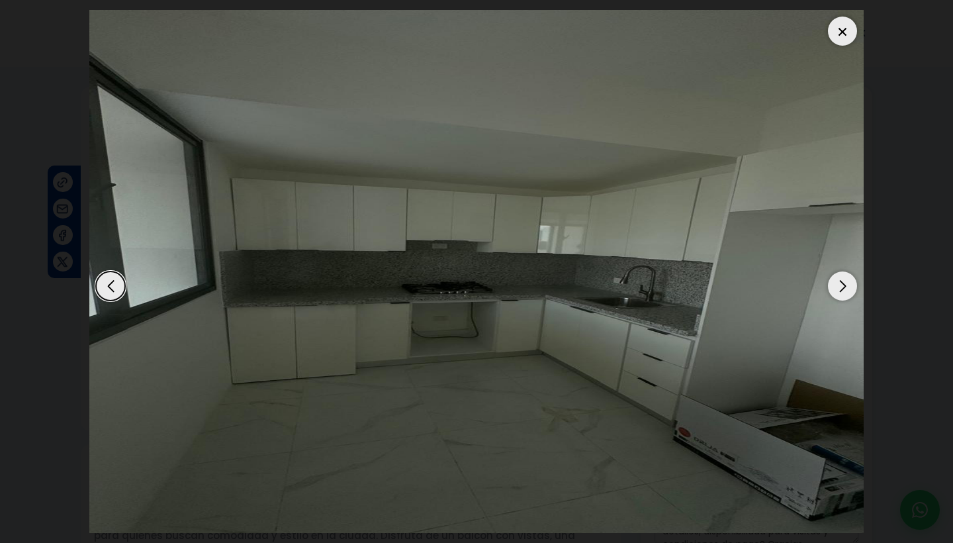
click at [847, 284] on div "Next slide" at bounding box center [842, 285] width 29 height 29
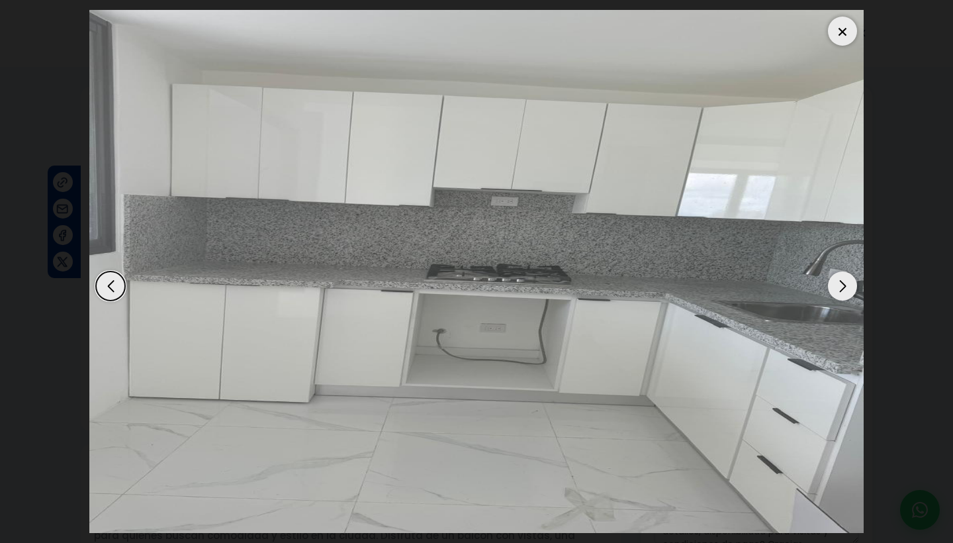
click at [847, 283] on div "Next slide" at bounding box center [842, 285] width 29 height 29
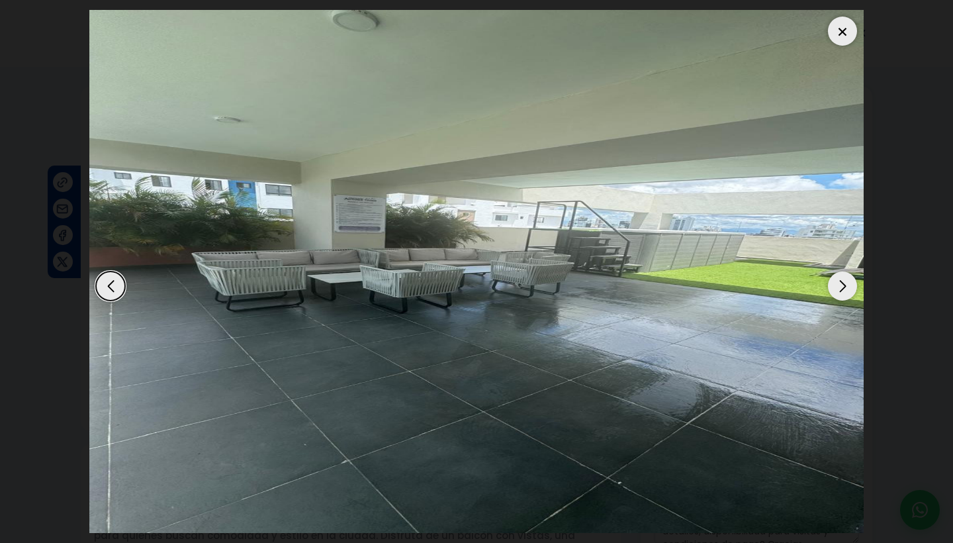
click at [847, 283] on div "Next slide" at bounding box center [842, 285] width 29 height 29
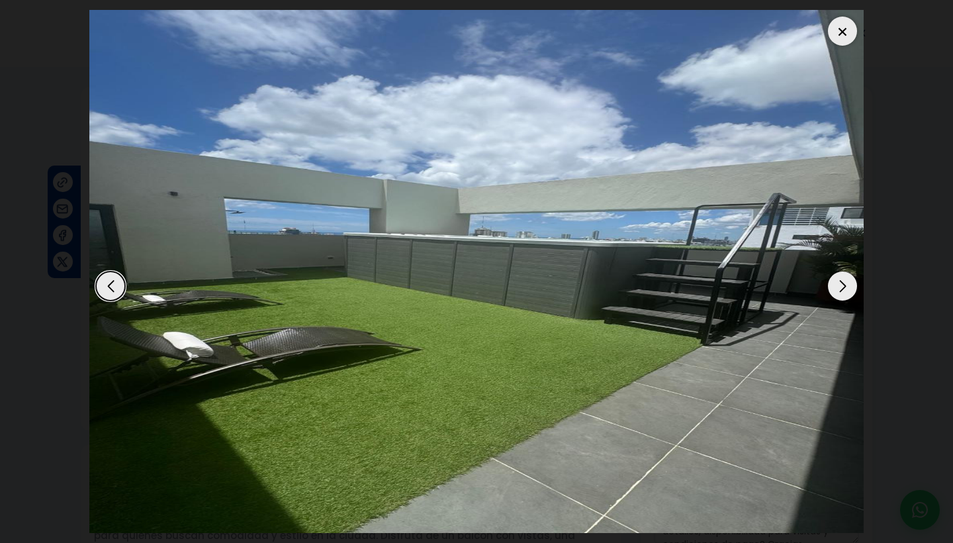
click at [847, 283] on div "Next slide" at bounding box center [842, 285] width 29 height 29
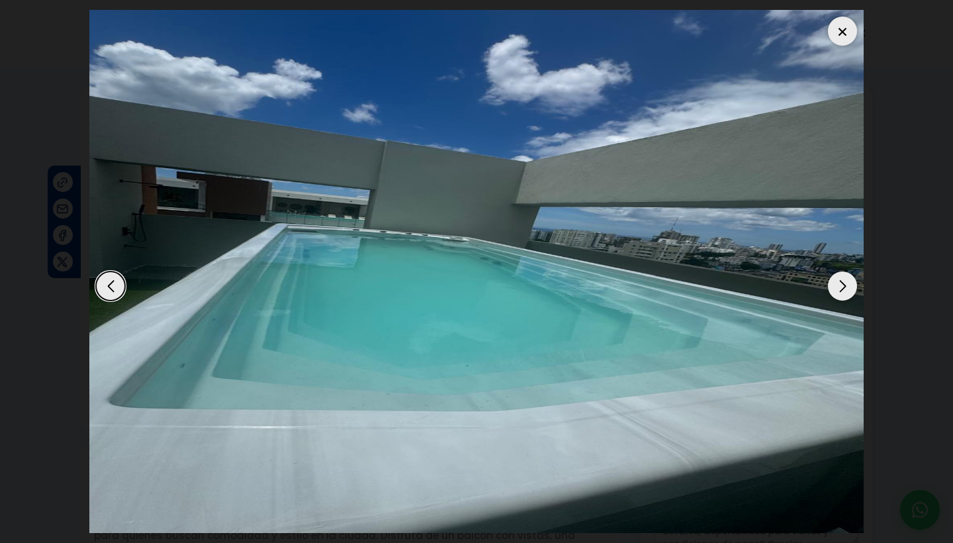
click at [847, 283] on div "Next slide" at bounding box center [842, 285] width 29 height 29
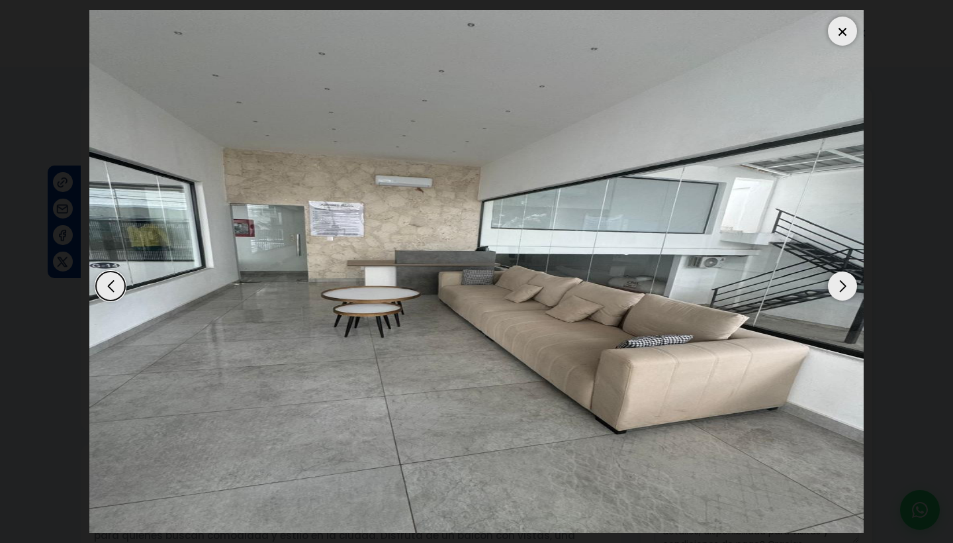
click at [847, 283] on div "Next slide" at bounding box center [842, 285] width 29 height 29
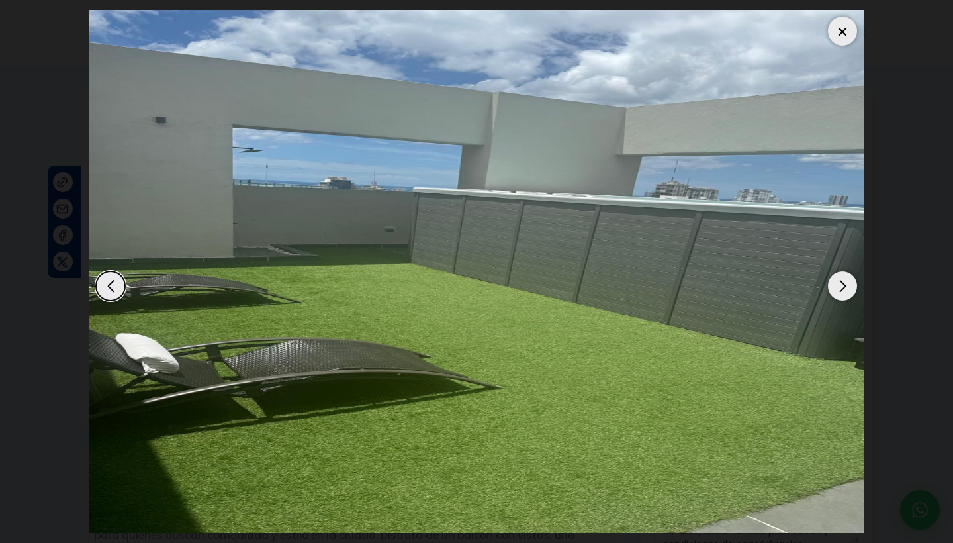
click at [847, 283] on div "Next slide" at bounding box center [842, 285] width 29 height 29
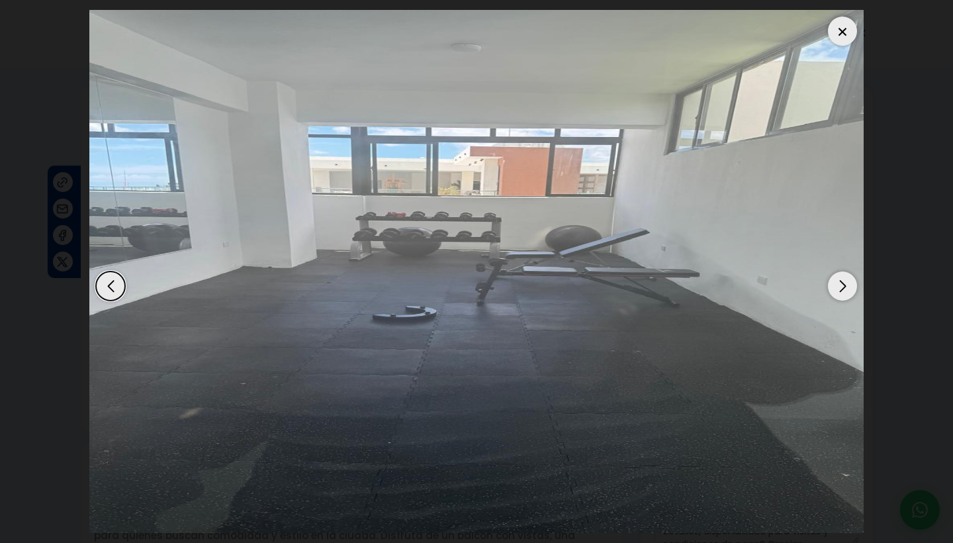
click at [847, 283] on div "Next slide" at bounding box center [842, 285] width 29 height 29
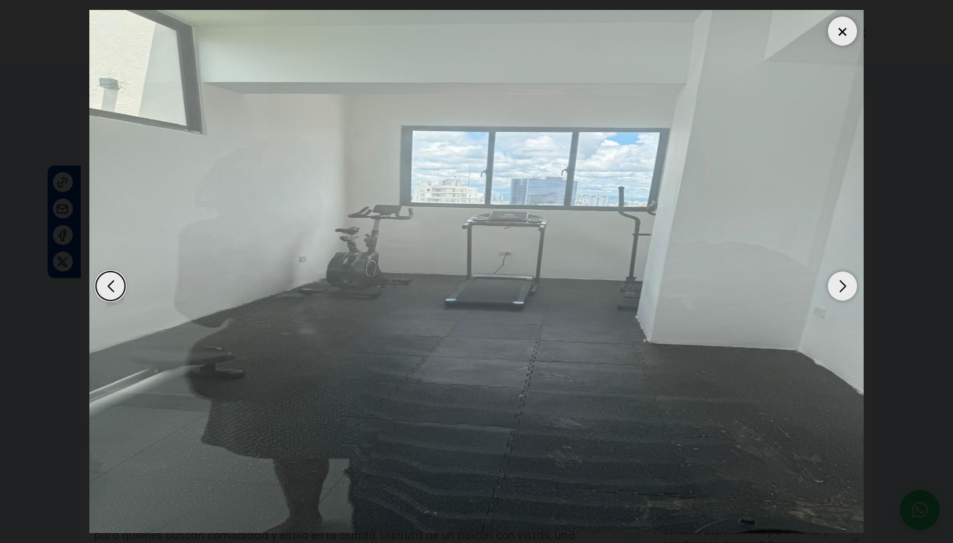
click at [847, 283] on div "Next slide" at bounding box center [842, 285] width 29 height 29
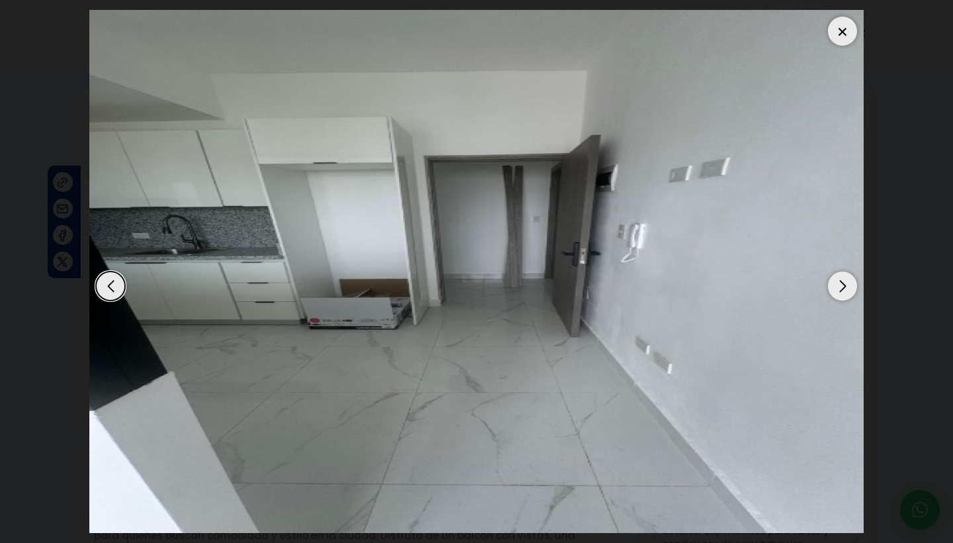
click at [847, 283] on div "Next slide" at bounding box center [842, 285] width 29 height 29
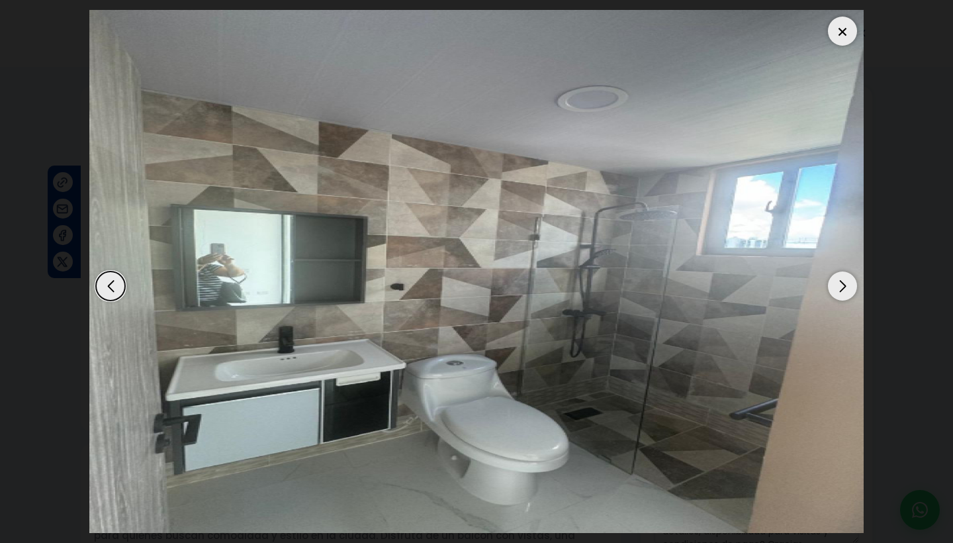
click at [847, 283] on div "Next slide" at bounding box center [842, 285] width 29 height 29
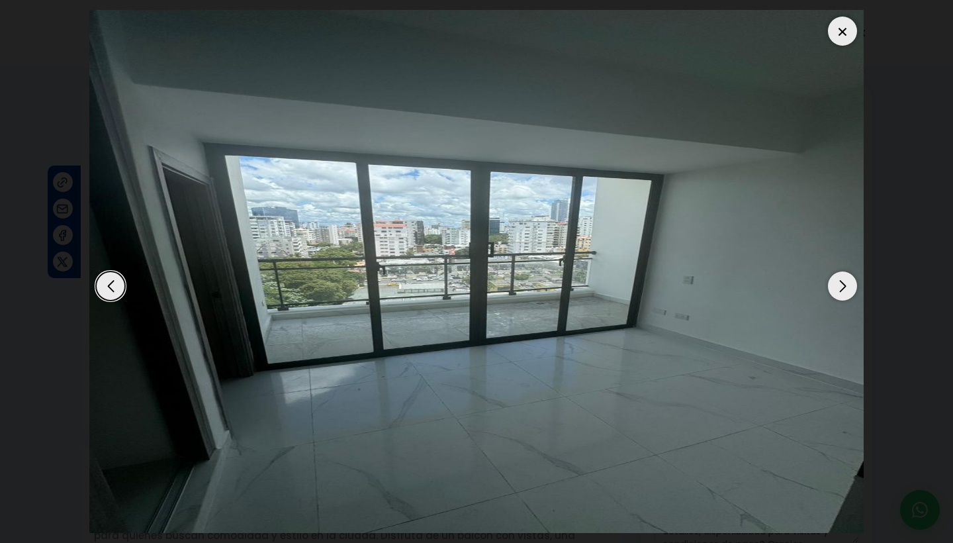
click at [847, 283] on div "Next slide" at bounding box center [842, 285] width 29 height 29
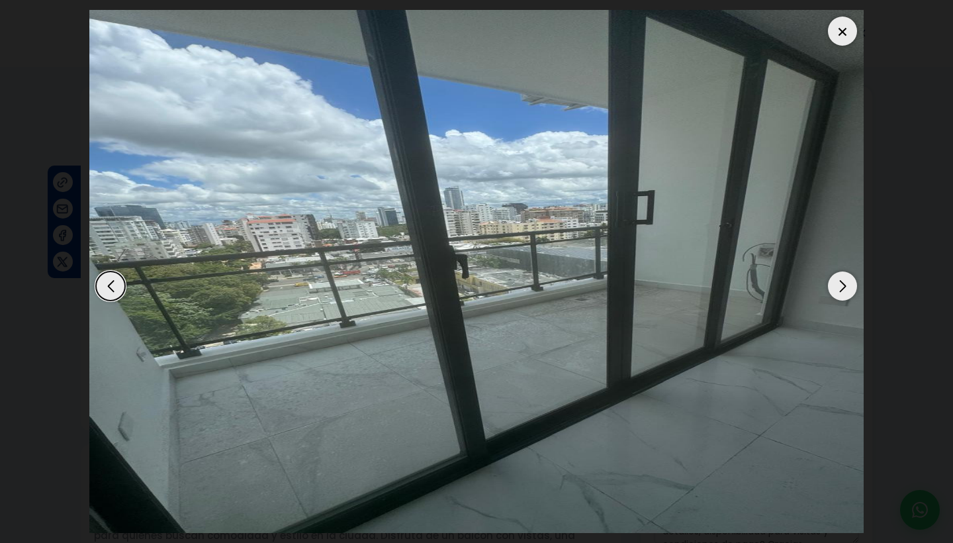
click at [847, 283] on div "Next slide" at bounding box center [842, 285] width 29 height 29
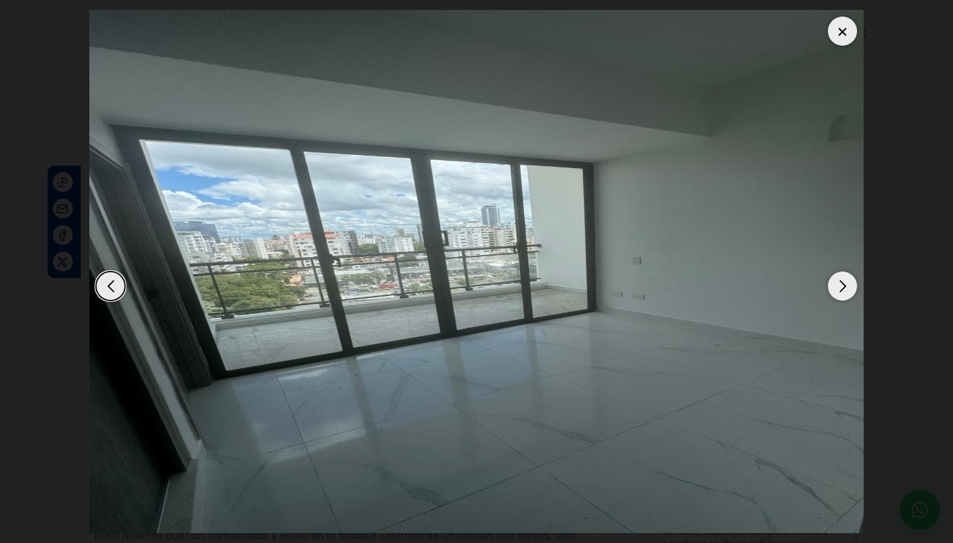
click at [847, 283] on div "Next slide" at bounding box center [842, 285] width 29 height 29
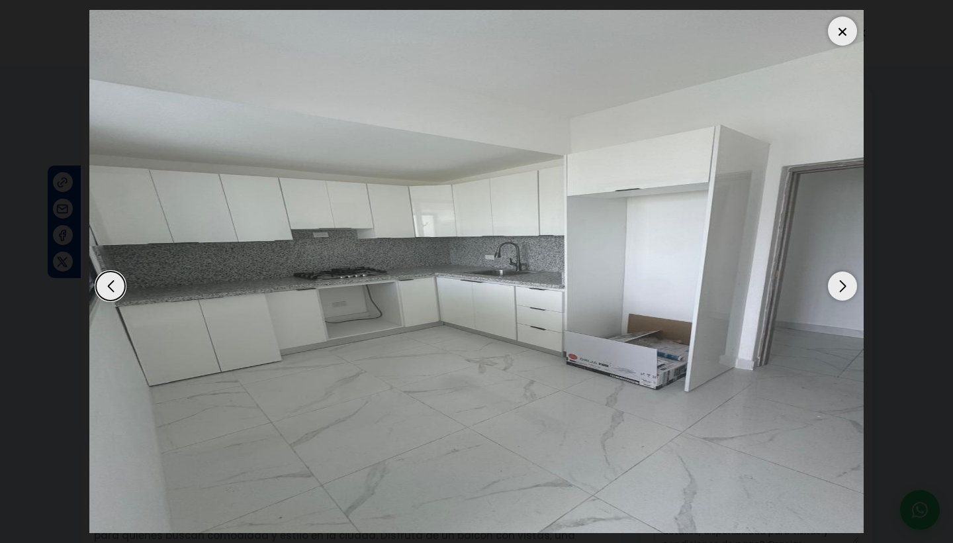
click at [847, 283] on div "Next slide" at bounding box center [842, 285] width 29 height 29
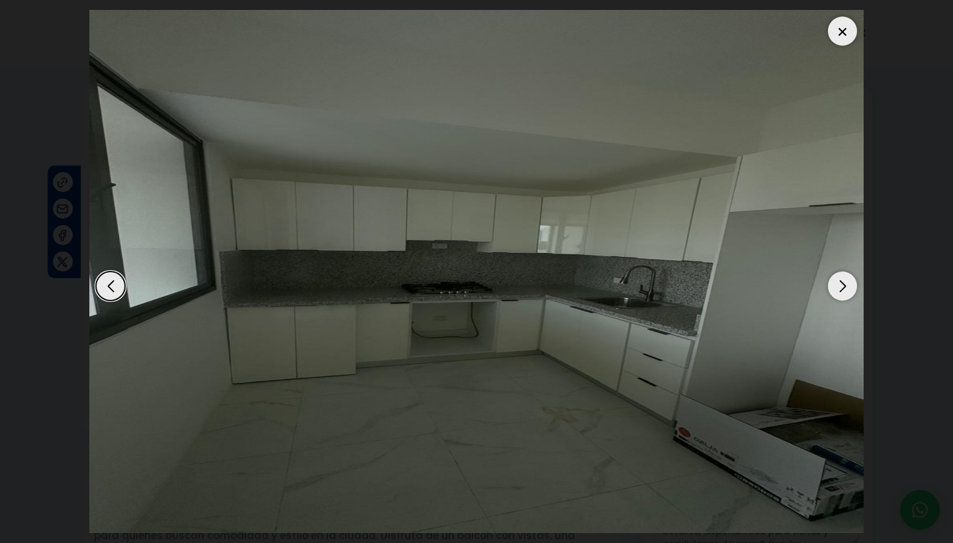
click at [847, 283] on div "Next slide" at bounding box center [842, 285] width 29 height 29
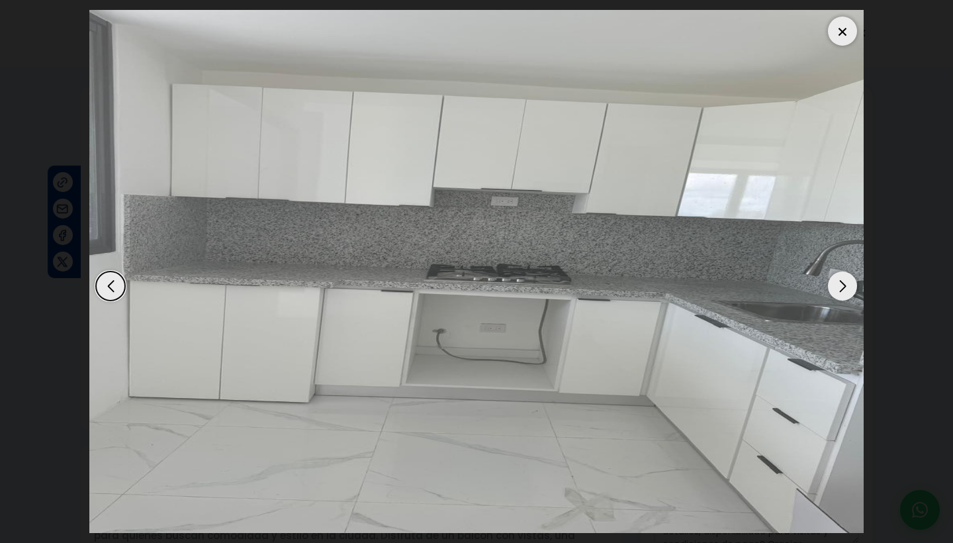
click at [847, 283] on div "Next slide" at bounding box center [842, 285] width 29 height 29
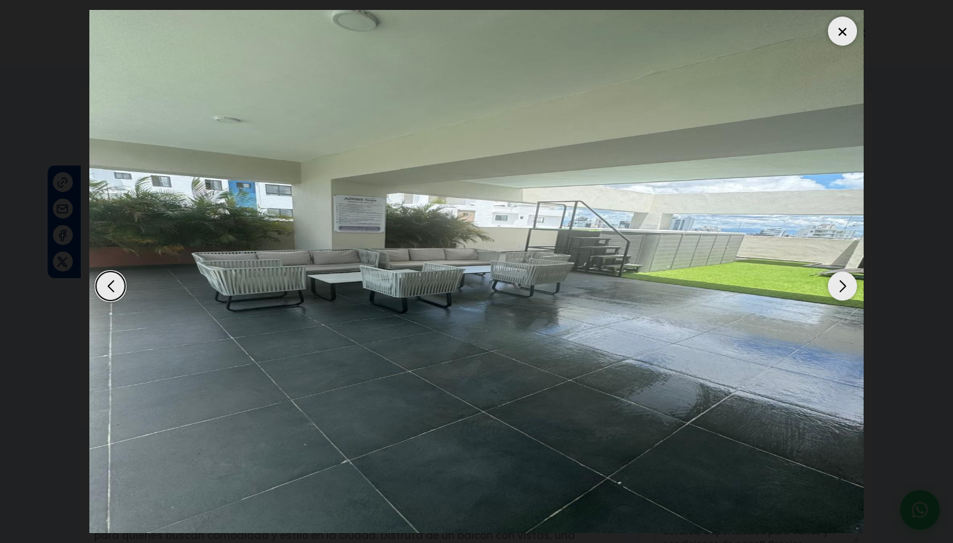
click at [847, 283] on div "Next slide" at bounding box center [842, 285] width 29 height 29
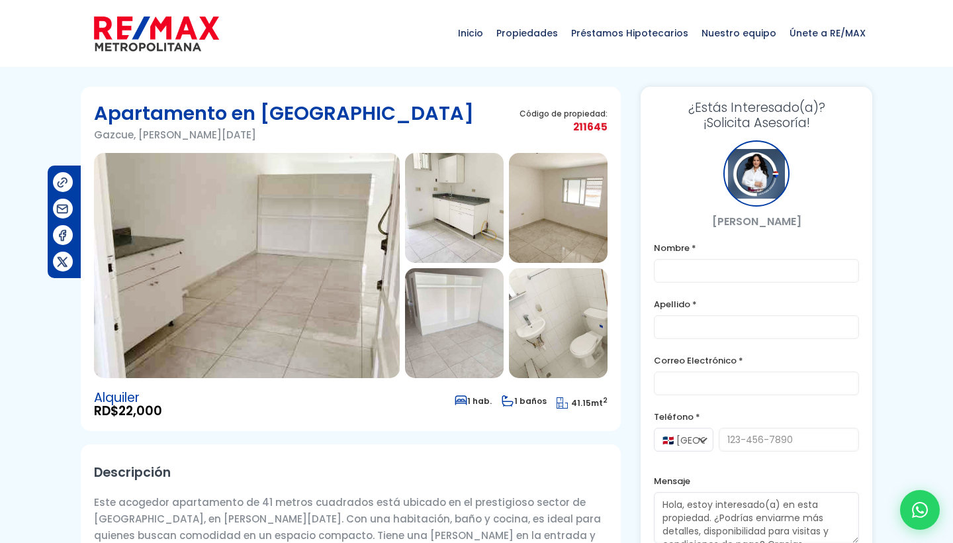
click at [306, 205] on img at bounding box center [247, 265] width 306 height 225
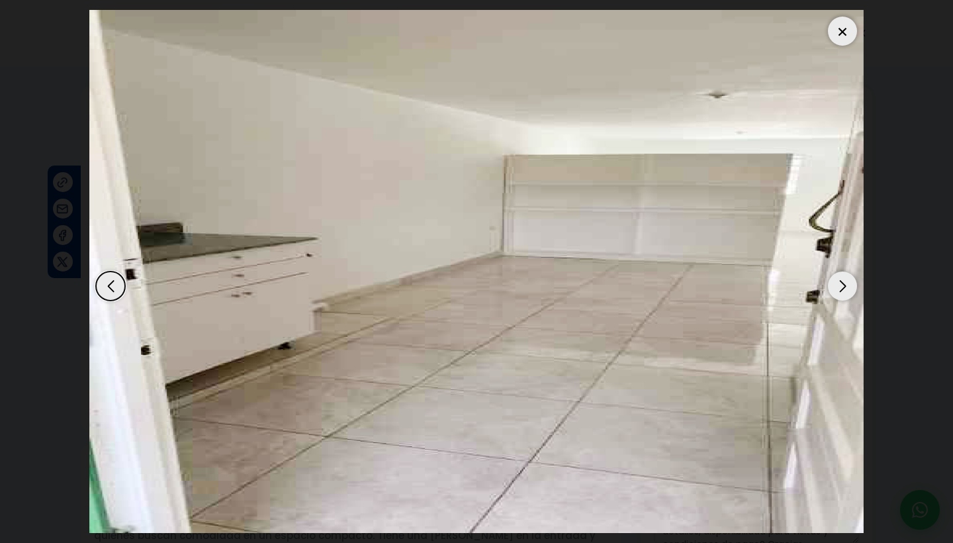
click at [828, 31] on div at bounding box center [842, 31] width 29 height 29
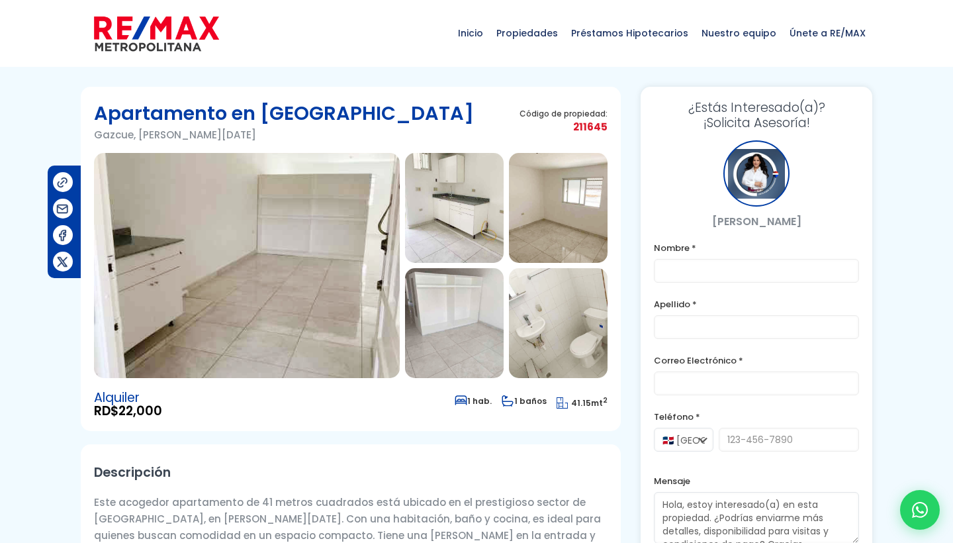
click at [304, 314] on img at bounding box center [247, 265] width 306 height 225
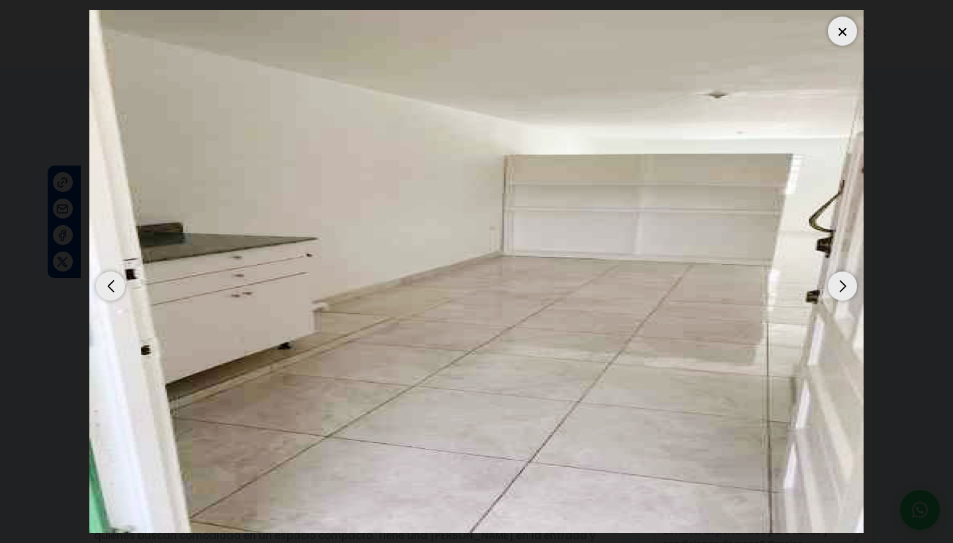
click at [833, 289] on div "Next slide" at bounding box center [842, 285] width 29 height 29
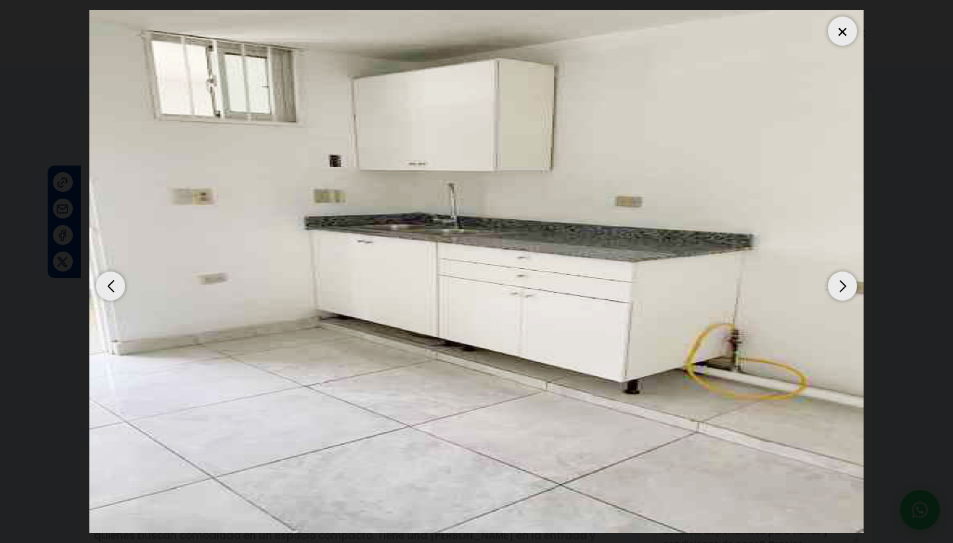
click at [833, 288] on div "Next slide" at bounding box center [842, 285] width 29 height 29
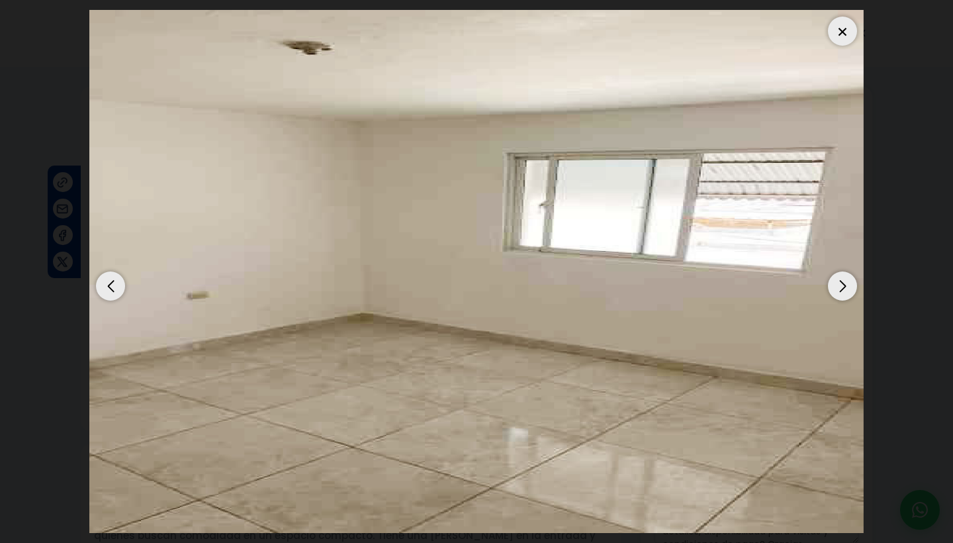
click at [833, 288] on div "Next slide" at bounding box center [842, 285] width 29 height 29
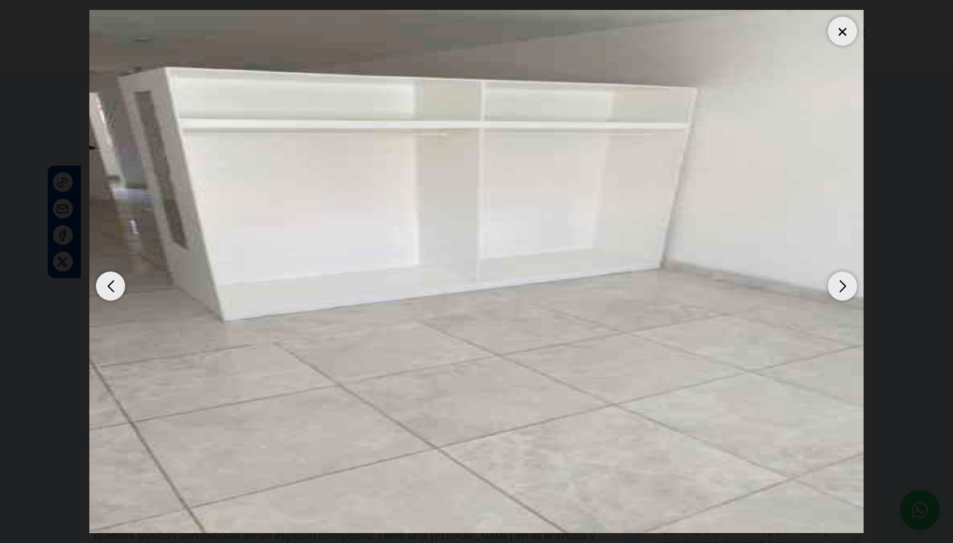
click at [833, 287] on div "Next slide" at bounding box center [842, 285] width 29 height 29
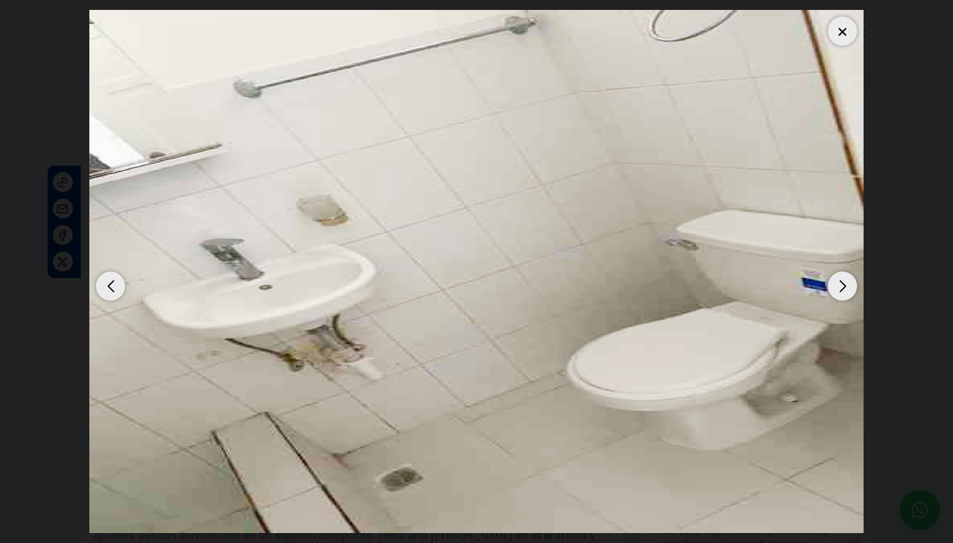
click at [833, 287] on div "Next slide" at bounding box center [842, 285] width 29 height 29
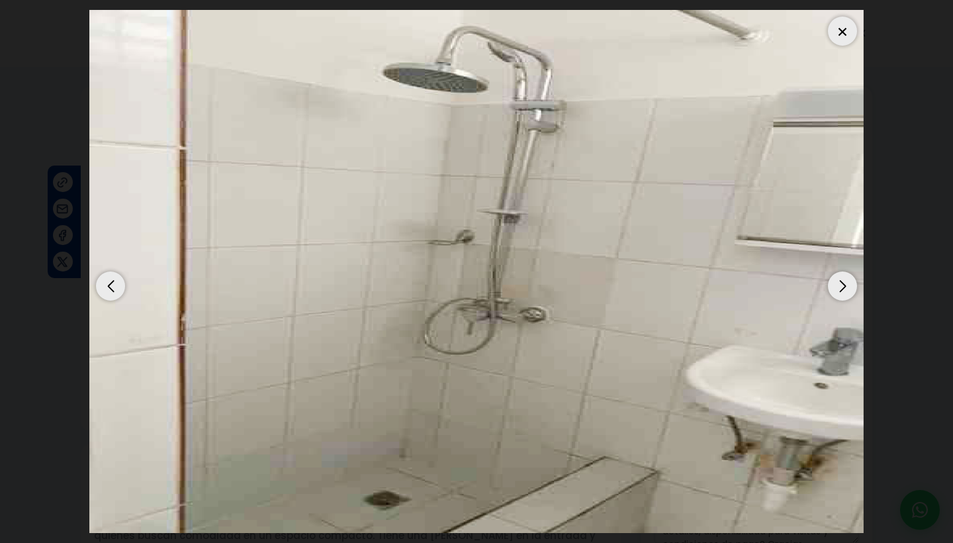
click at [833, 287] on div "Next slide" at bounding box center [842, 285] width 29 height 29
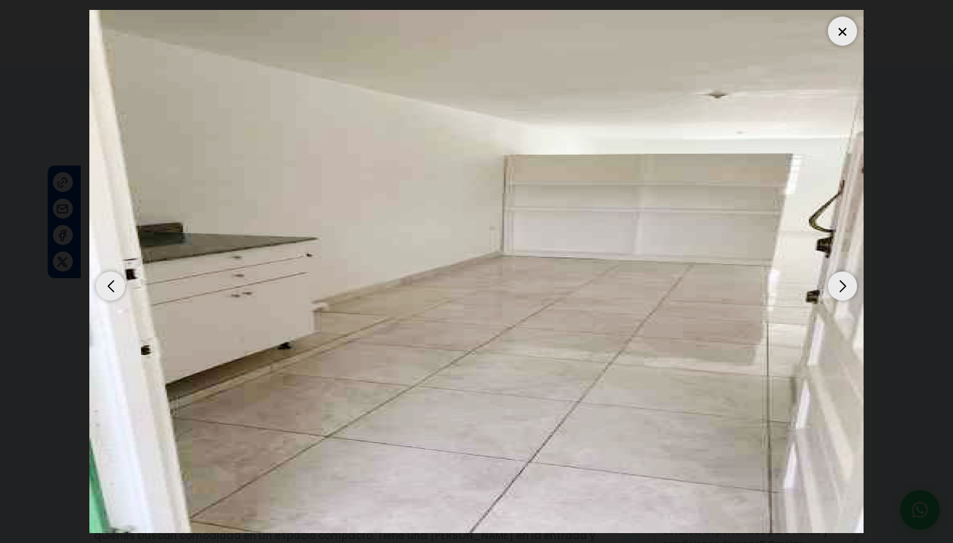
click at [833, 287] on div "Next slide" at bounding box center [842, 285] width 29 height 29
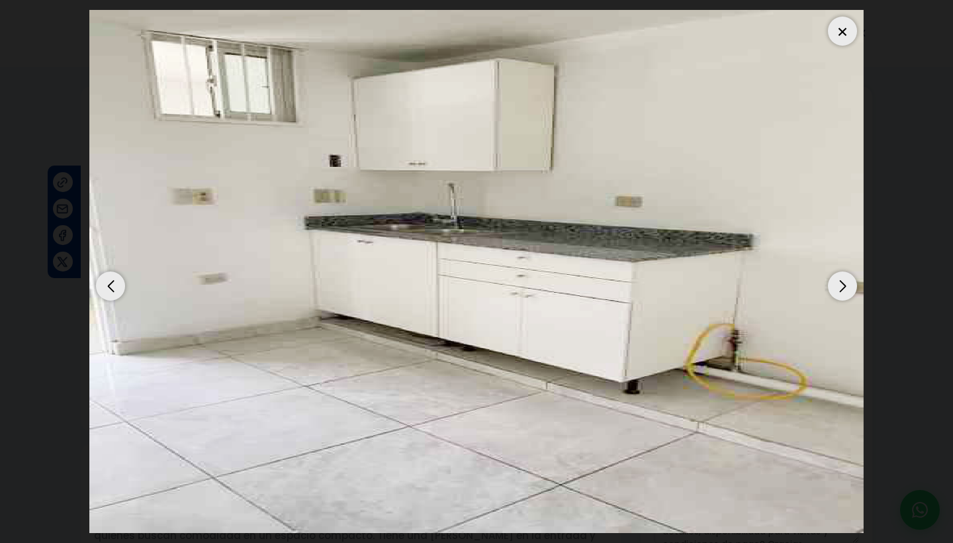
click at [833, 287] on div "Next slide" at bounding box center [842, 285] width 29 height 29
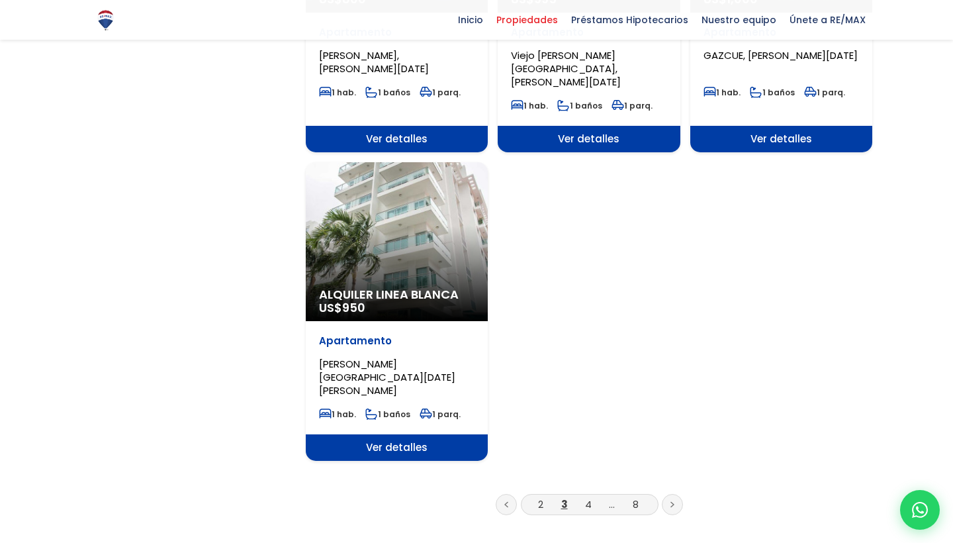
scroll to position [1557, 0]
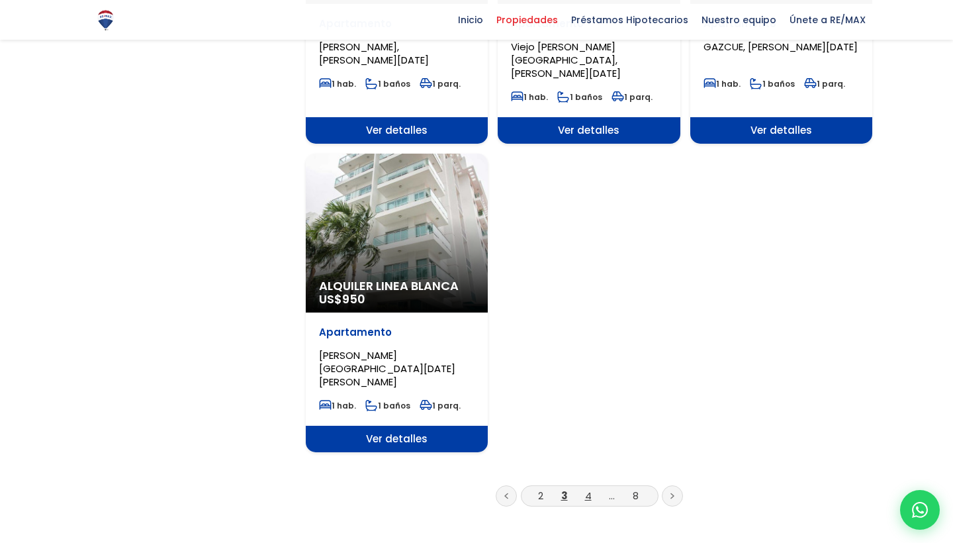
click at [586, 489] on link "4" at bounding box center [588, 496] width 7 height 14
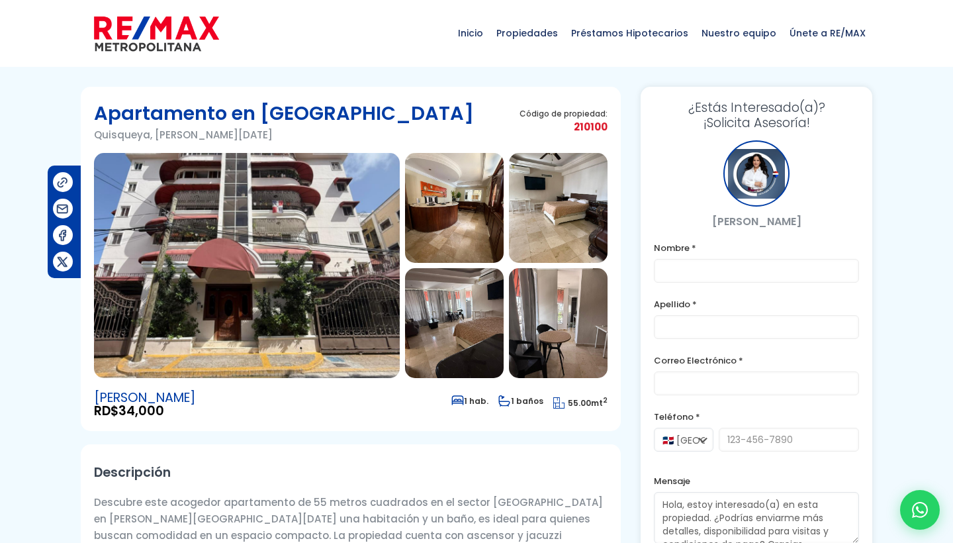
click at [283, 243] on img at bounding box center [247, 265] width 306 height 225
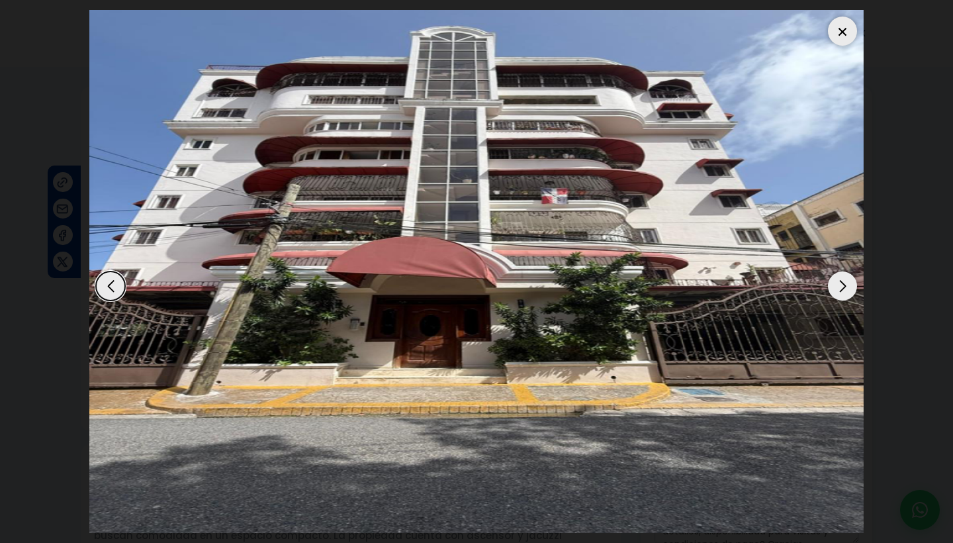
click at [841, 279] on div "Next slide" at bounding box center [842, 285] width 29 height 29
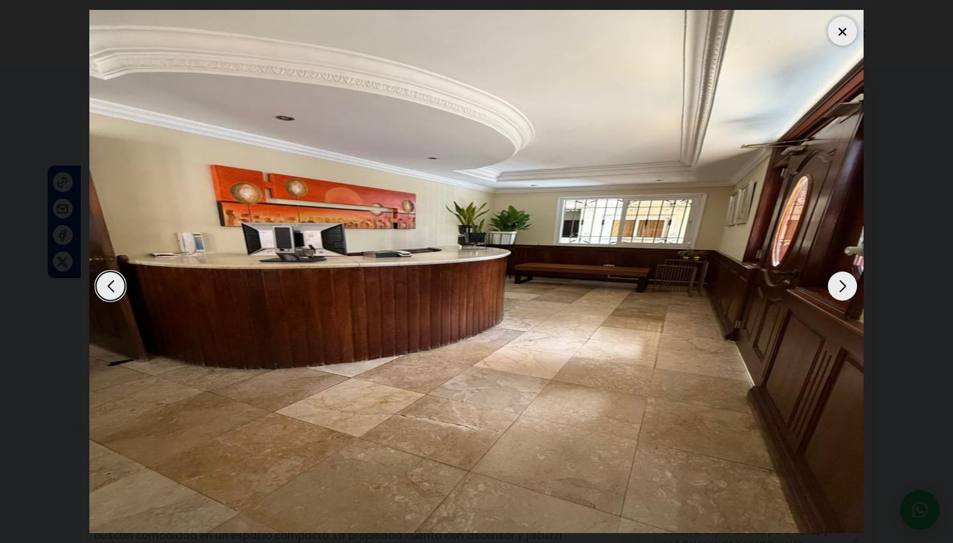
click at [841, 279] on div "Next slide" at bounding box center [842, 285] width 29 height 29
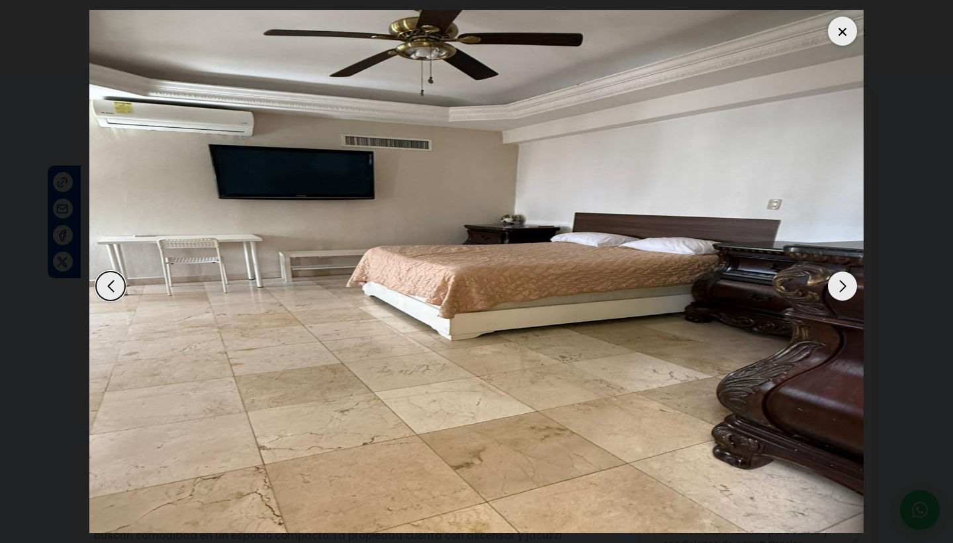
click at [841, 279] on div "Next slide" at bounding box center [842, 285] width 29 height 29
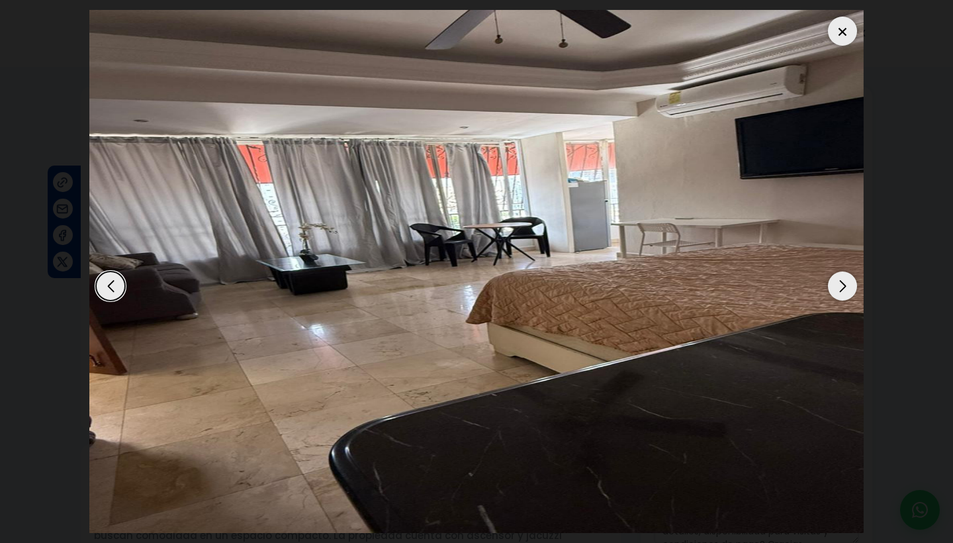
click at [841, 279] on div "Next slide" at bounding box center [842, 285] width 29 height 29
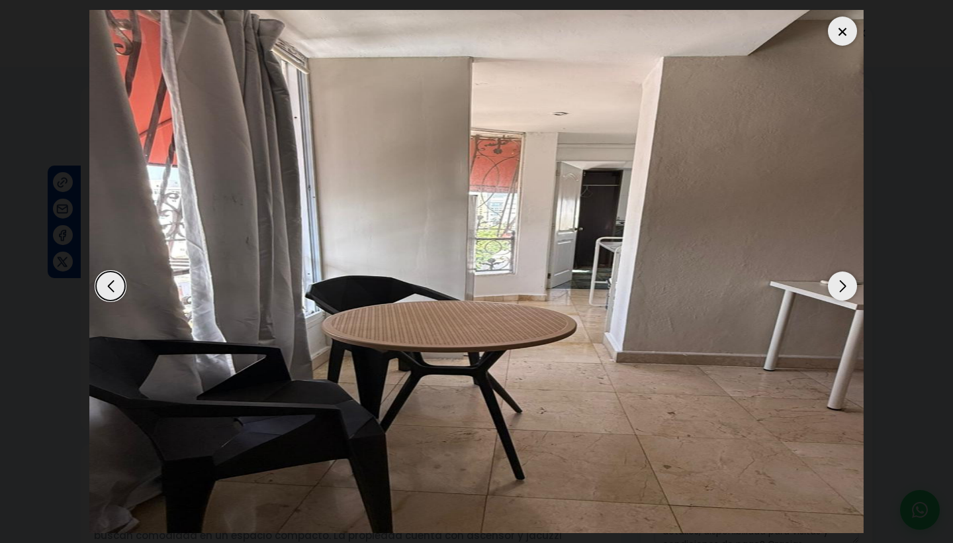
click at [841, 279] on div "Next slide" at bounding box center [842, 285] width 29 height 29
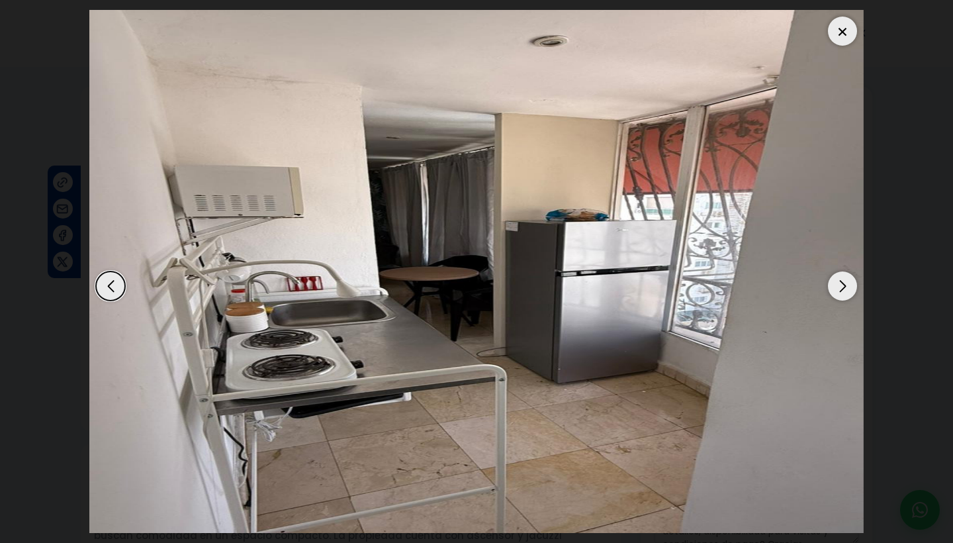
click at [841, 279] on div "Next slide" at bounding box center [842, 285] width 29 height 29
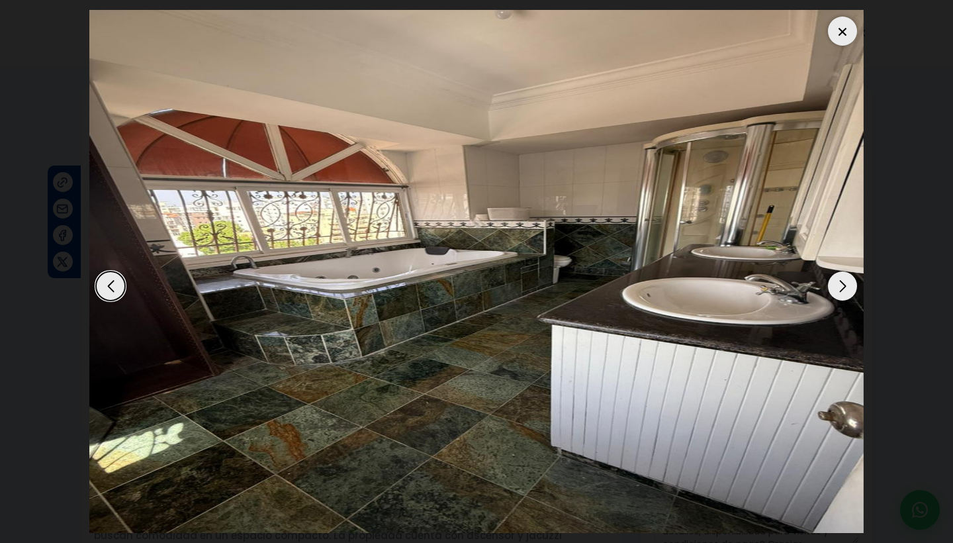
click at [841, 279] on div "Next slide" at bounding box center [842, 285] width 29 height 29
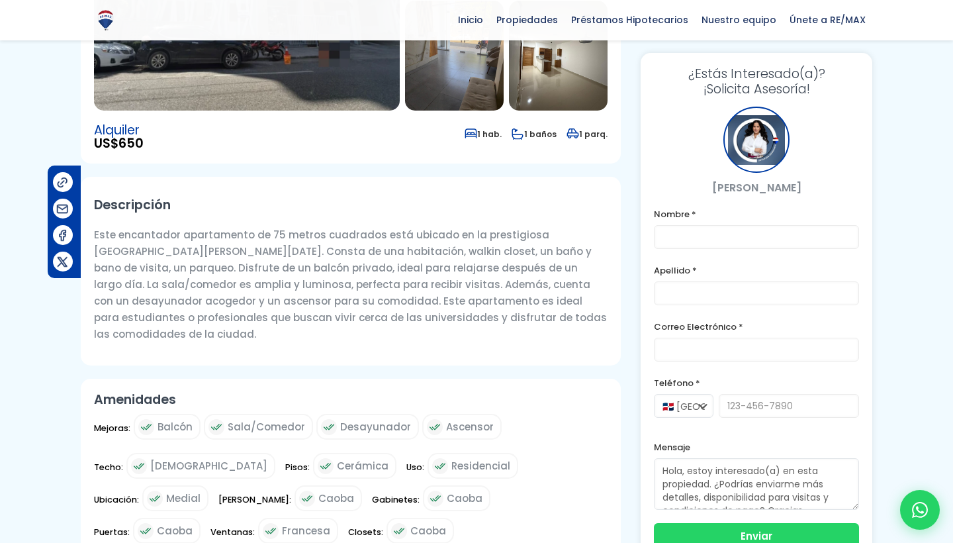
scroll to position [175, 0]
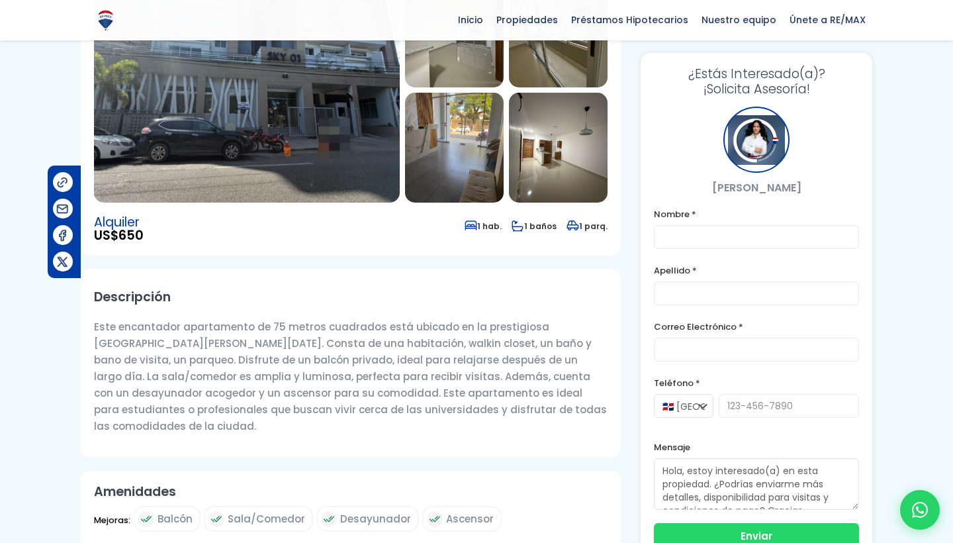
click at [304, 158] on img at bounding box center [247, 89] width 306 height 225
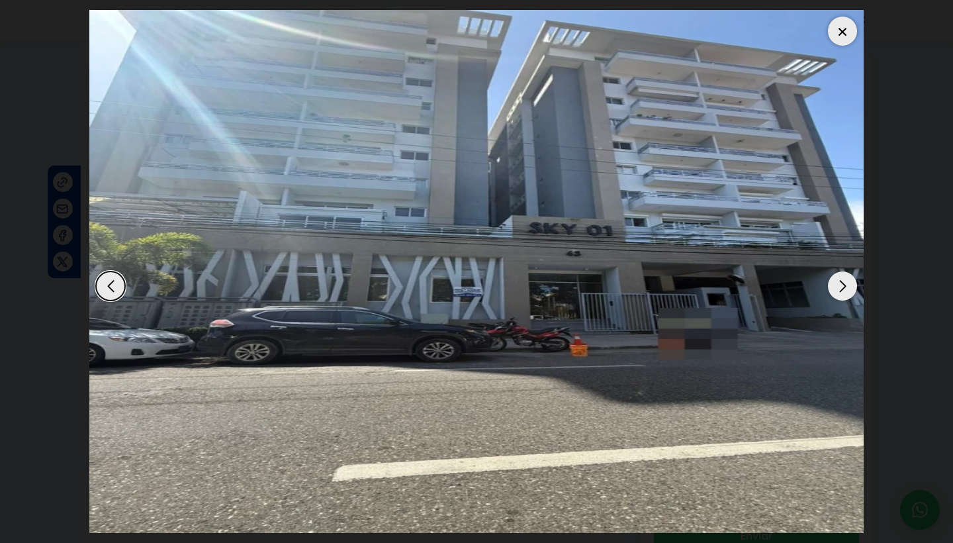
click at [837, 281] on div "Next slide" at bounding box center [842, 285] width 29 height 29
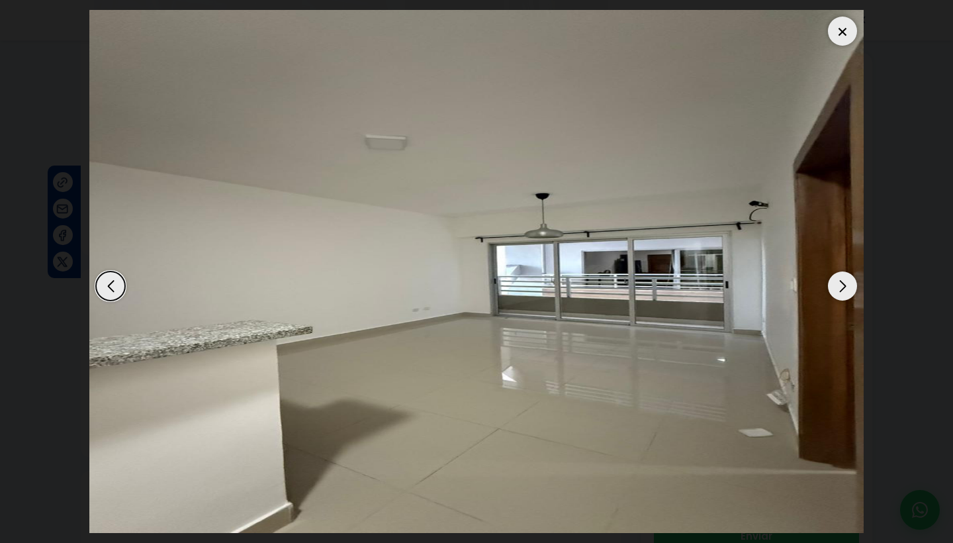
click at [837, 281] on div "Next slide" at bounding box center [842, 285] width 29 height 29
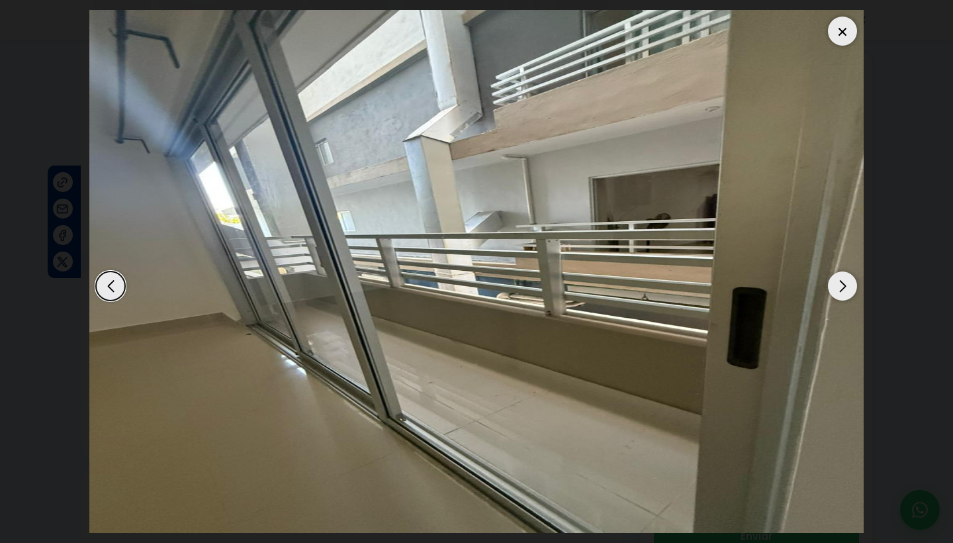
click at [837, 281] on div "Next slide" at bounding box center [842, 285] width 29 height 29
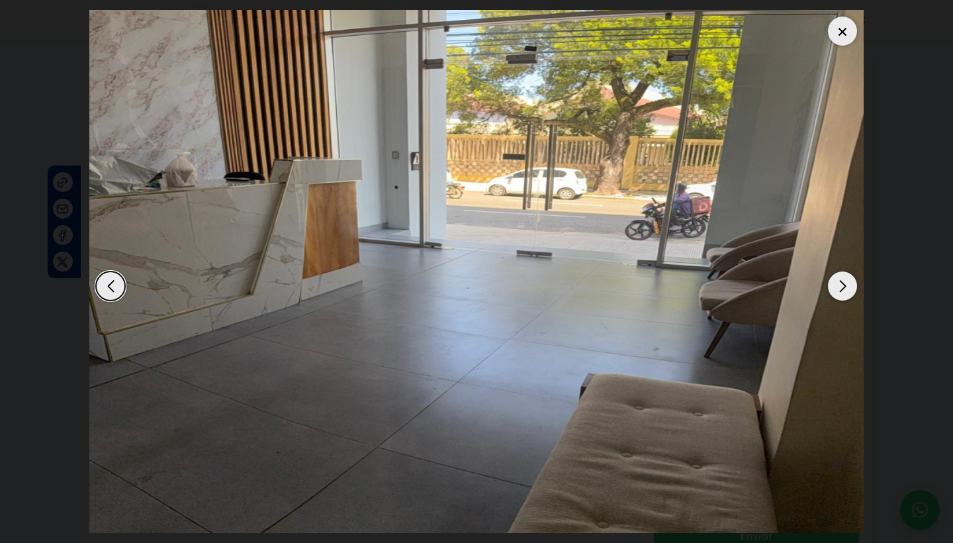
click at [837, 281] on div "Next slide" at bounding box center [842, 285] width 29 height 29
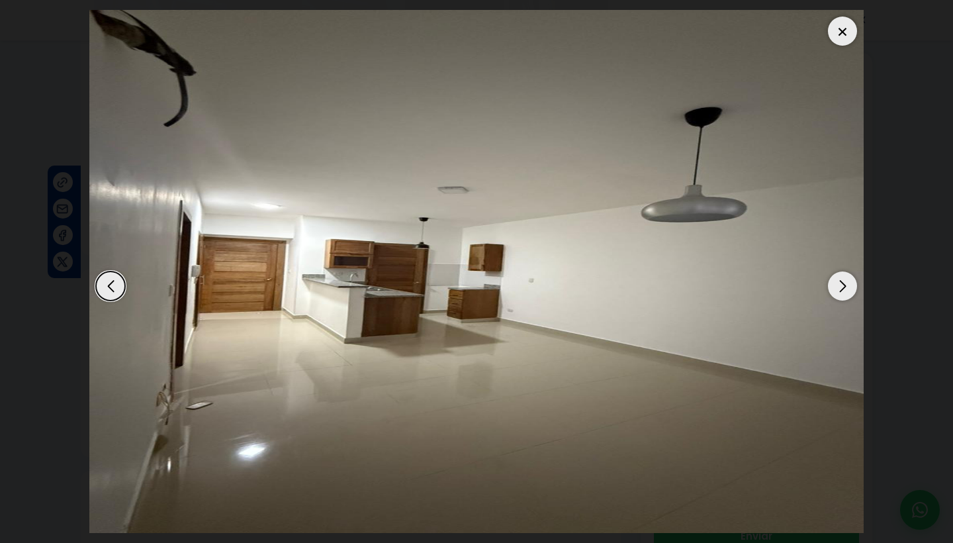
click at [837, 281] on div "Next slide" at bounding box center [842, 285] width 29 height 29
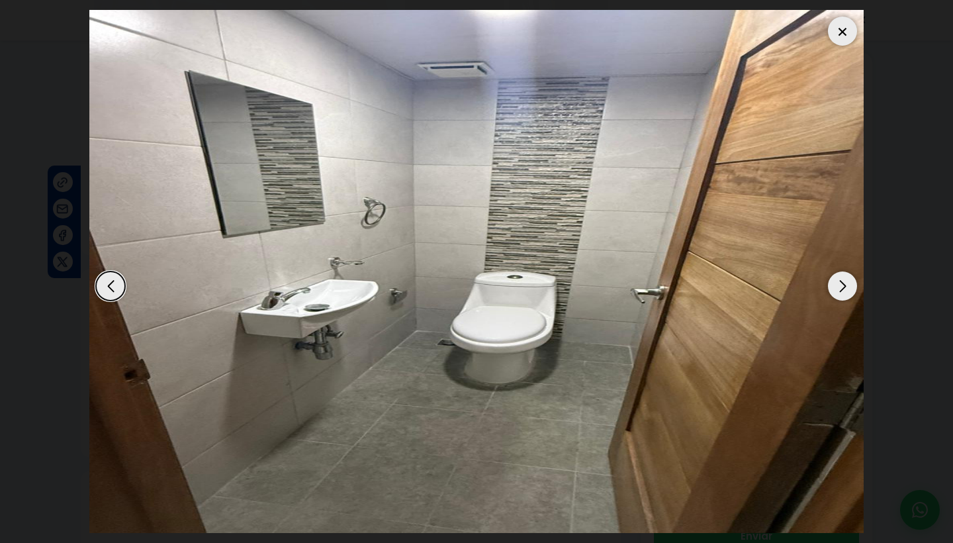
click at [837, 281] on div "Next slide" at bounding box center [842, 285] width 29 height 29
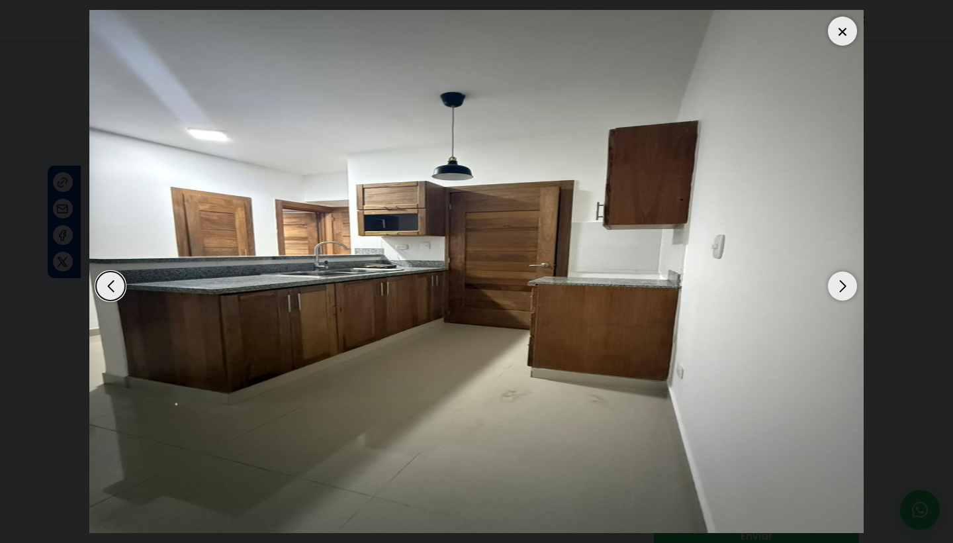
click at [837, 281] on div "Next slide" at bounding box center [842, 285] width 29 height 29
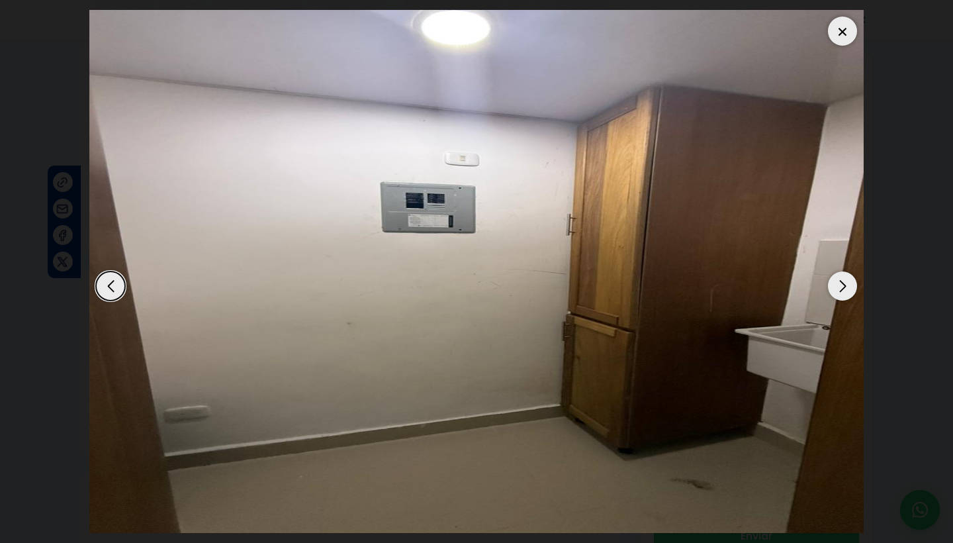
click at [837, 281] on div "Next slide" at bounding box center [842, 285] width 29 height 29
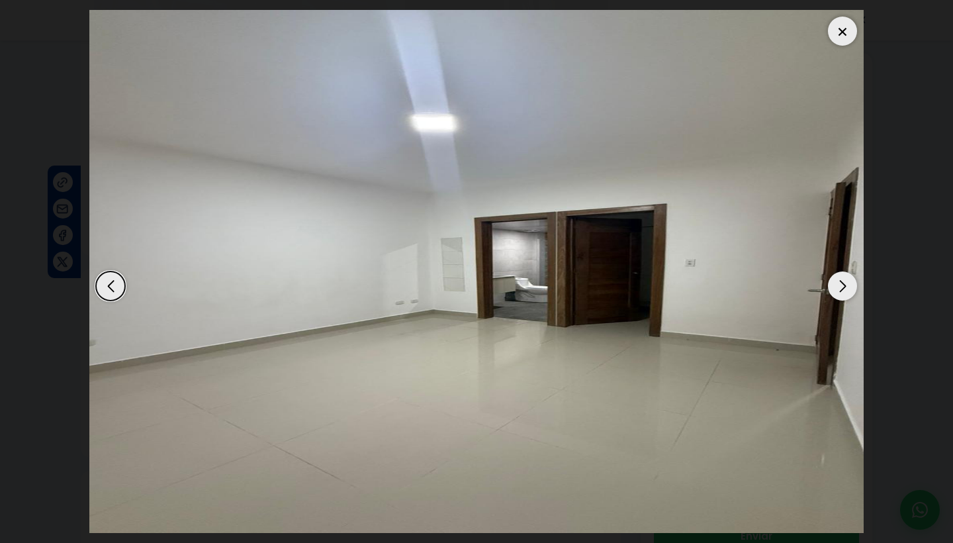
click at [837, 281] on div "Next slide" at bounding box center [842, 285] width 29 height 29
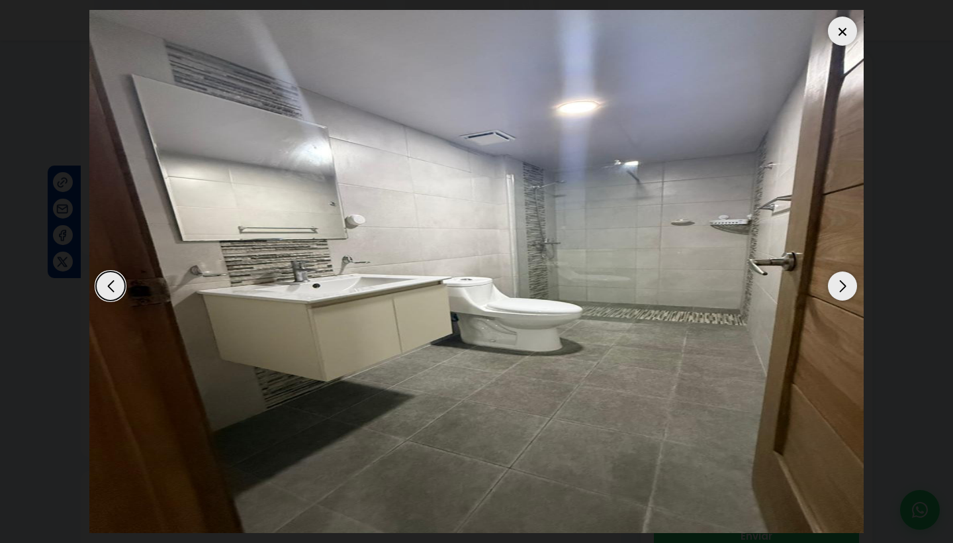
click at [837, 281] on div "Next slide" at bounding box center [842, 285] width 29 height 29
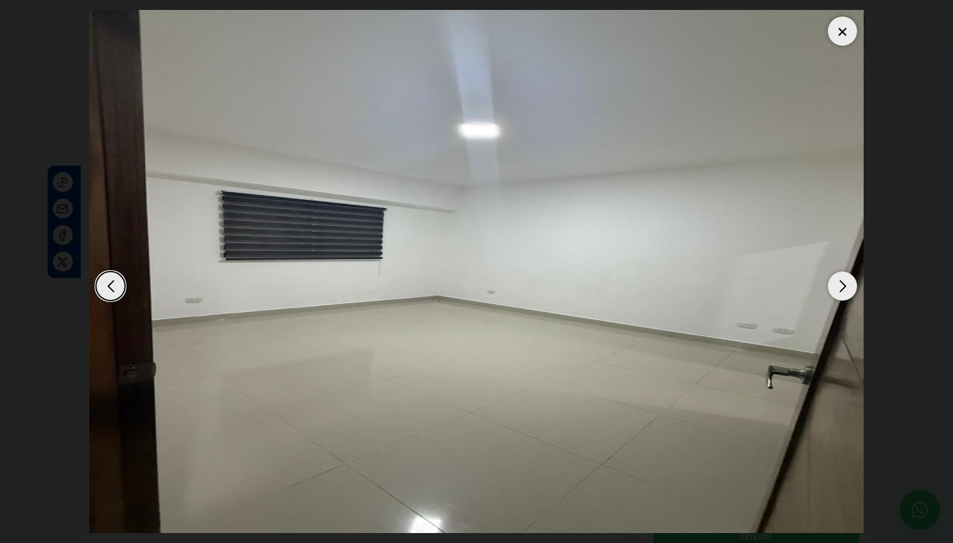
click at [837, 281] on div "Next slide" at bounding box center [842, 285] width 29 height 29
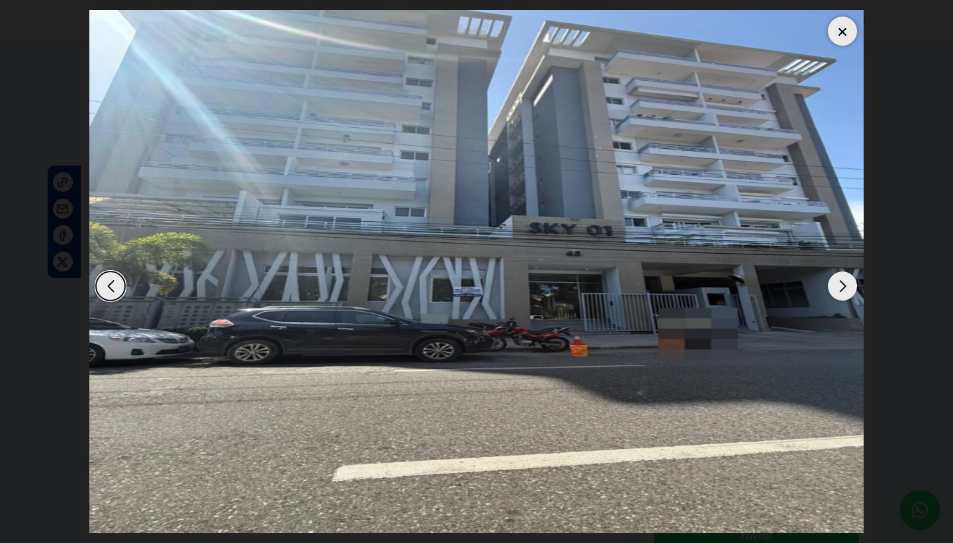
click at [837, 281] on div "Next slide" at bounding box center [842, 285] width 29 height 29
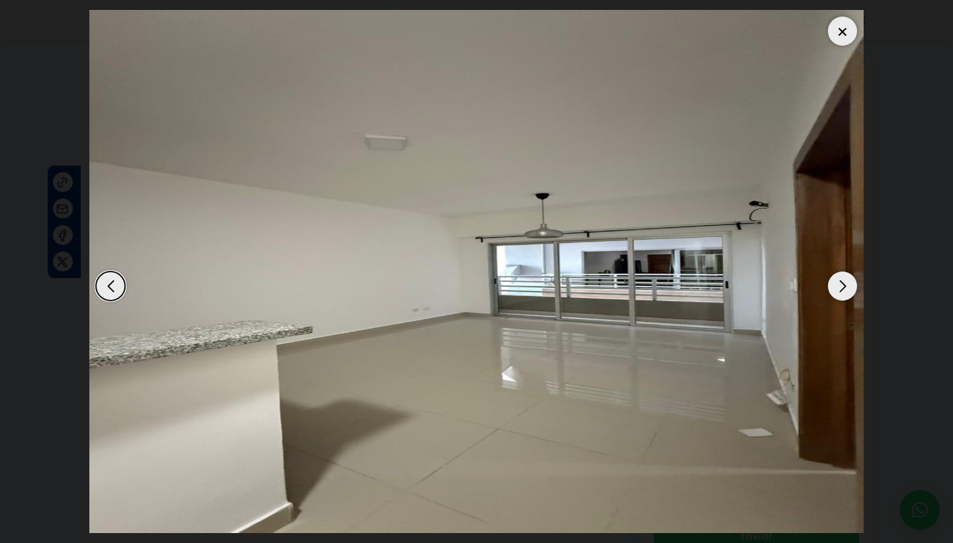
click at [837, 281] on div "Next slide" at bounding box center [842, 285] width 29 height 29
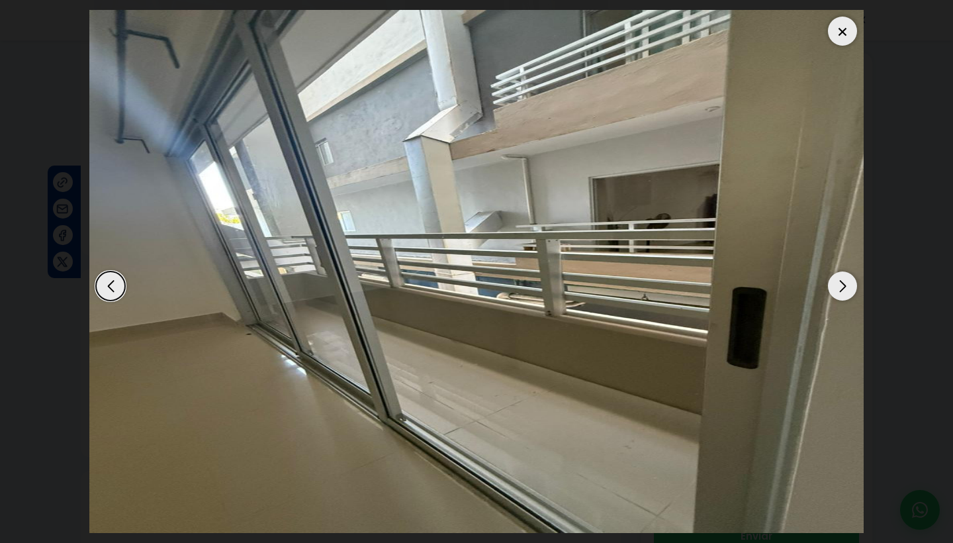
click at [837, 281] on div "Next slide" at bounding box center [842, 285] width 29 height 29
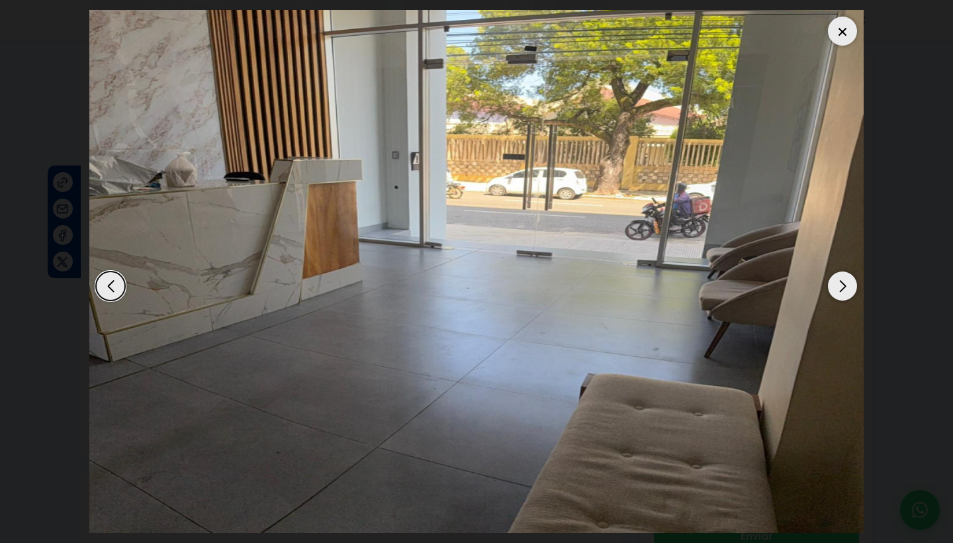
click at [837, 281] on div "Next slide" at bounding box center [842, 285] width 29 height 29
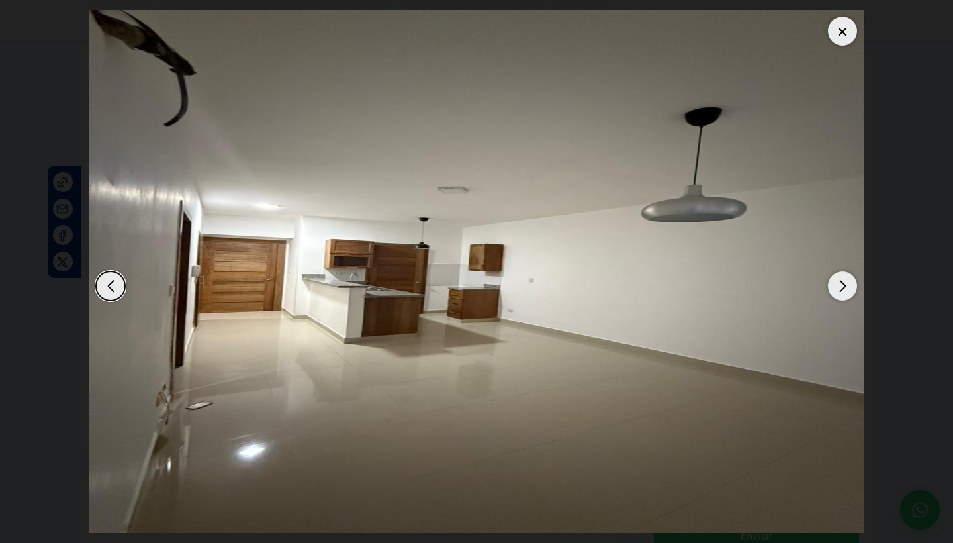
click at [837, 281] on div "Next slide" at bounding box center [842, 285] width 29 height 29
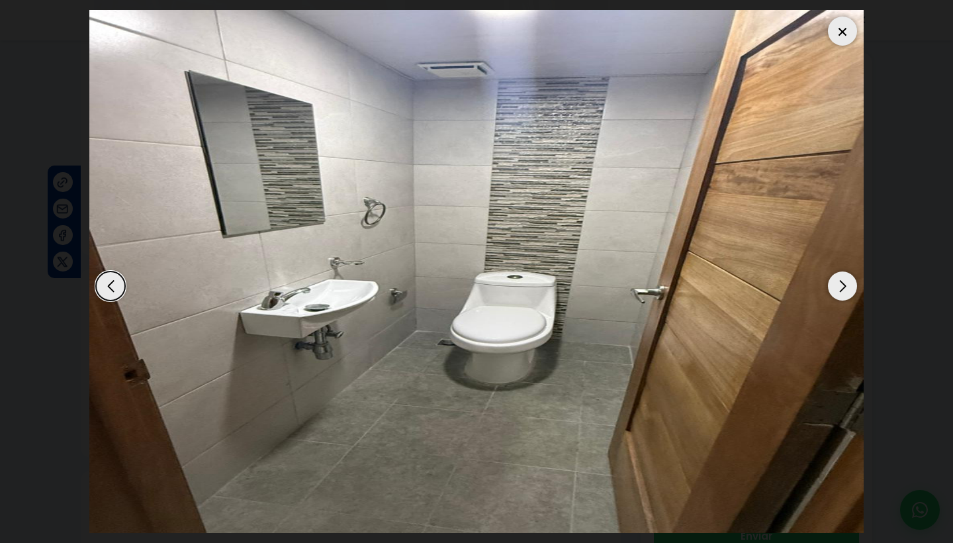
click at [837, 281] on div "Next slide" at bounding box center [842, 285] width 29 height 29
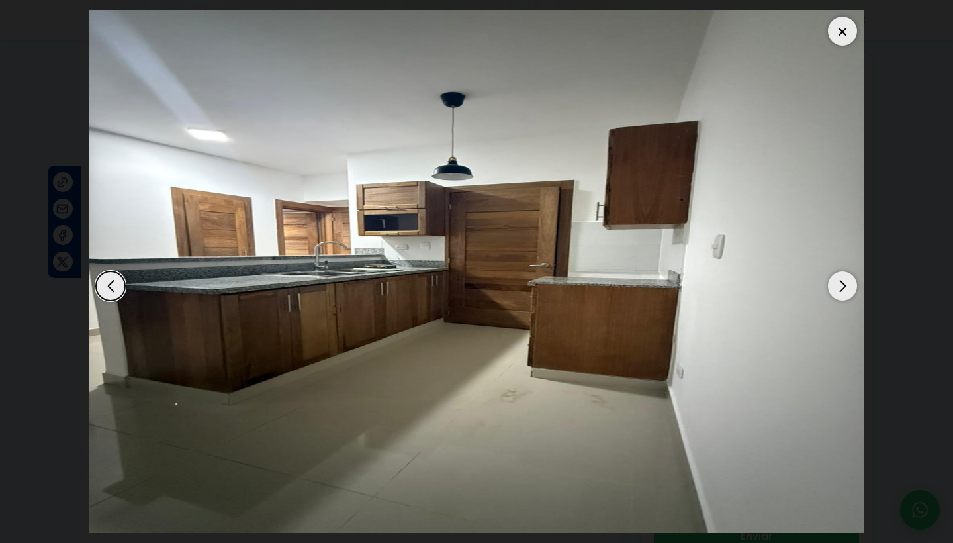
click at [837, 281] on div "Next slide" at bounding box center [842, 285] width 29 height 29
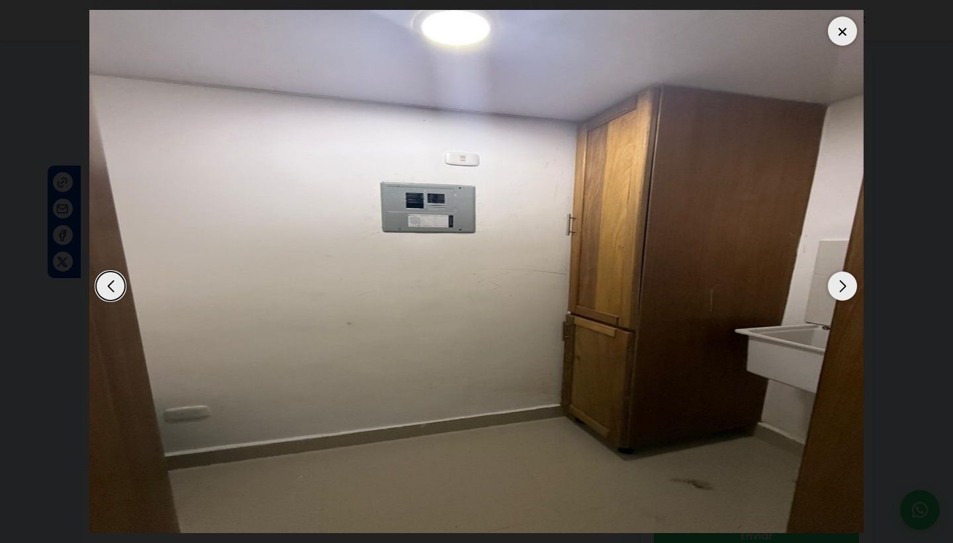
click at [837, 281] on div "Next slide" at bounding box center [842, 285] width 29 height 29
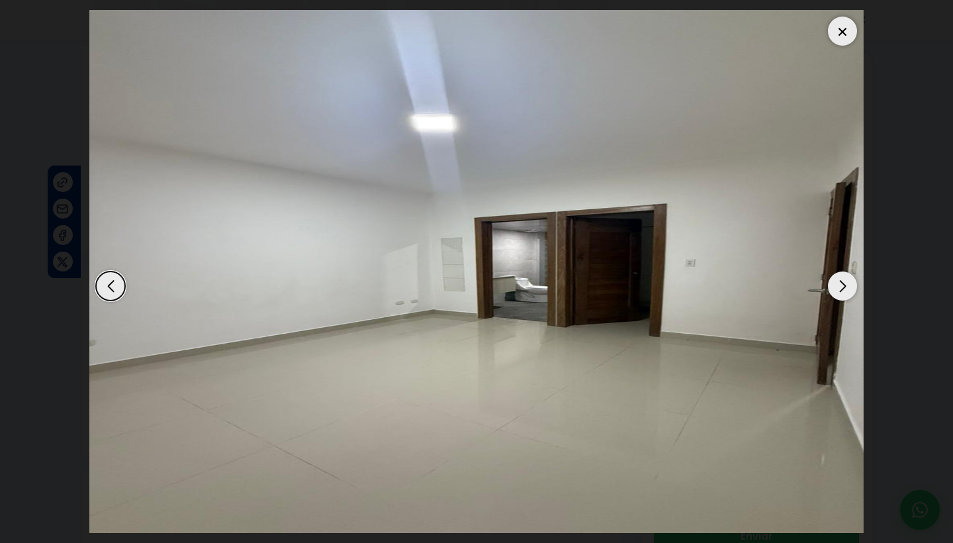
click at [837, 281] on div "Next slide" at bounding box center [842, 285] width 29 height 29
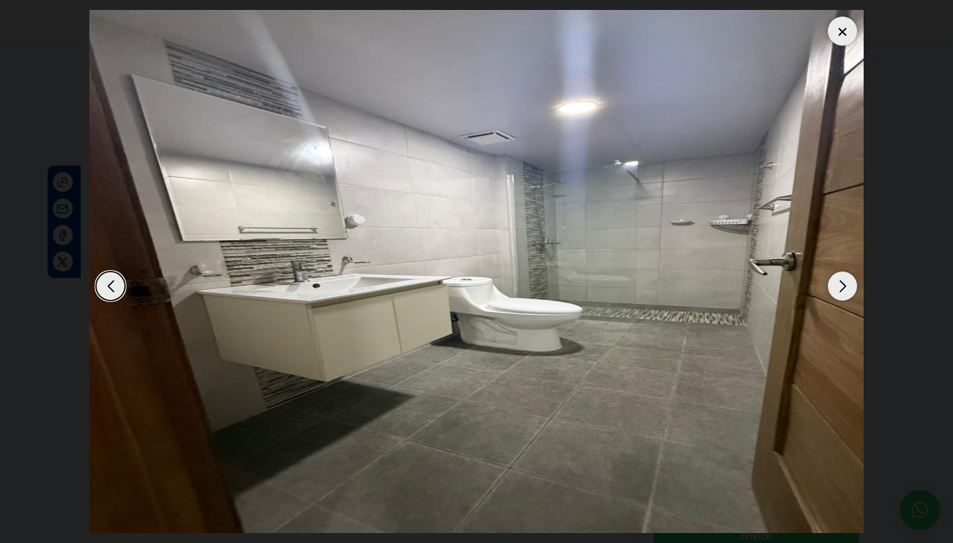
click at [843, 38] on div at bounding box center [842, 31] width 29 height 29
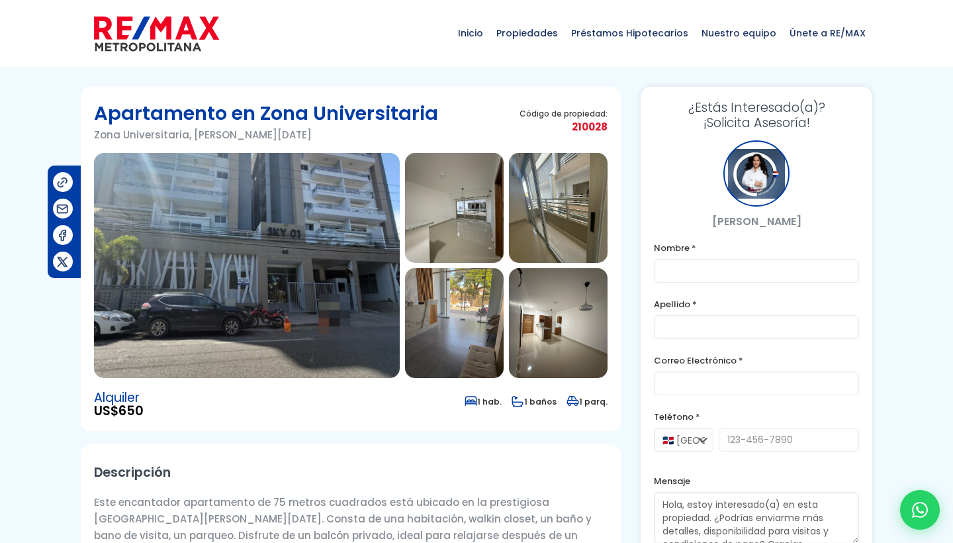
scroll to position [0, 0]
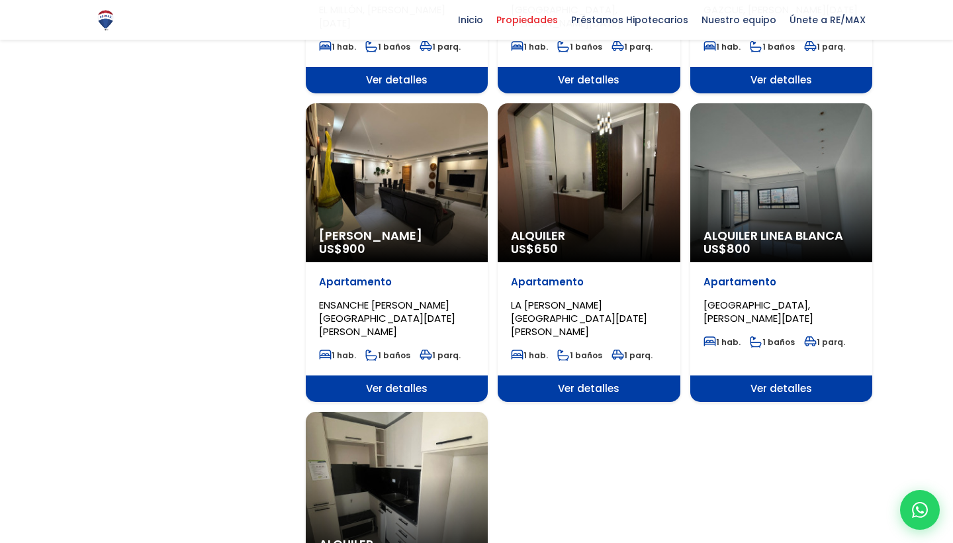
scroll to position [1306, 0]
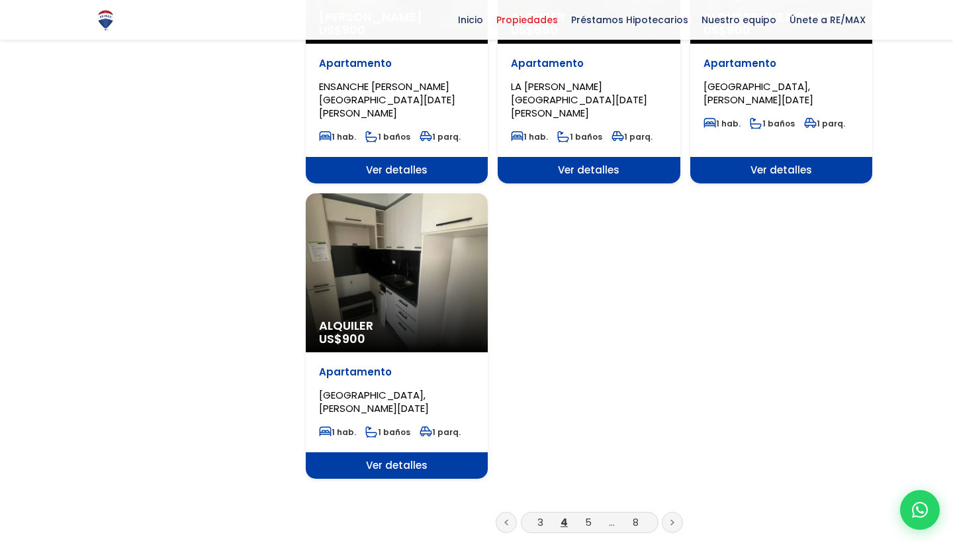
scroll to position [1533, 0]
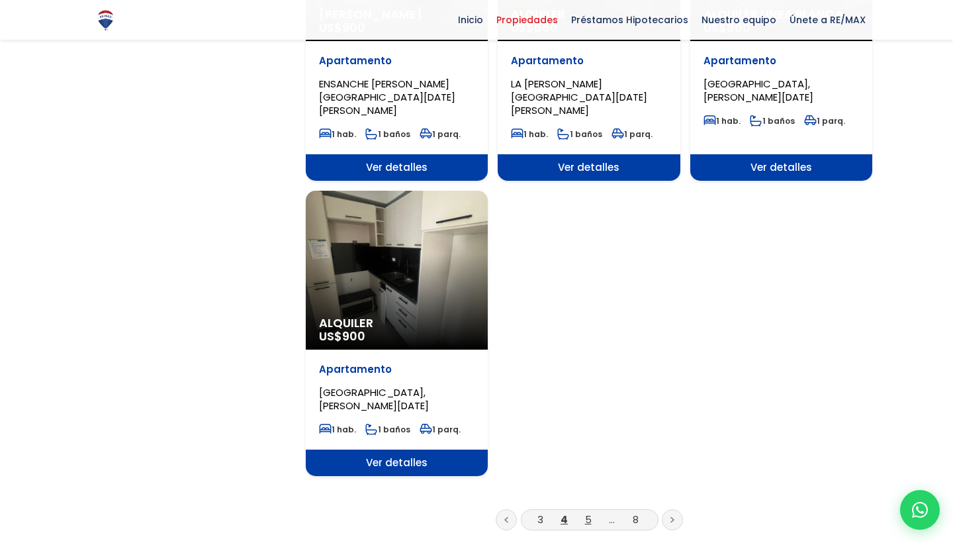
click at [589, 512] on link "5" at bounding box center [588, 519] width 7 height 14
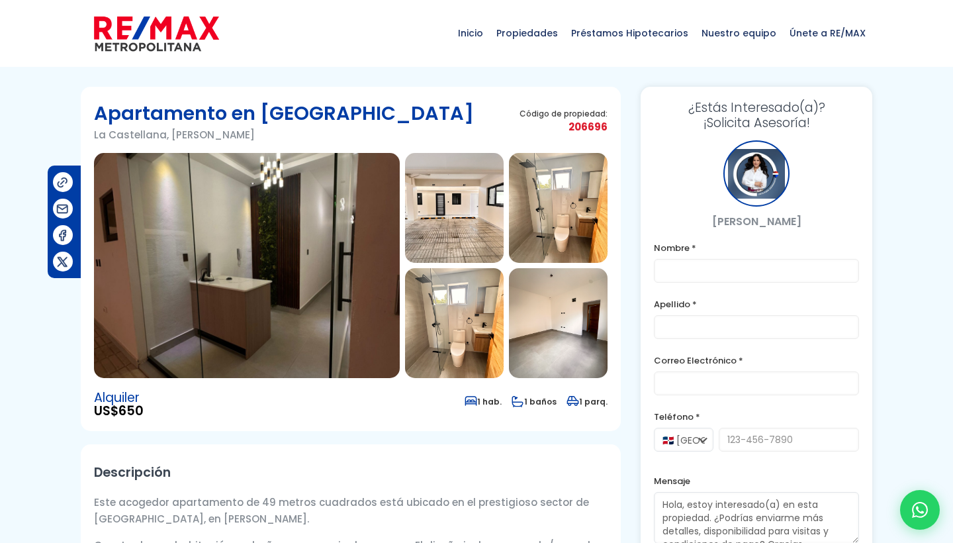
click at [361, 261] on img at bounding box center [247, 265] width 306 height 225
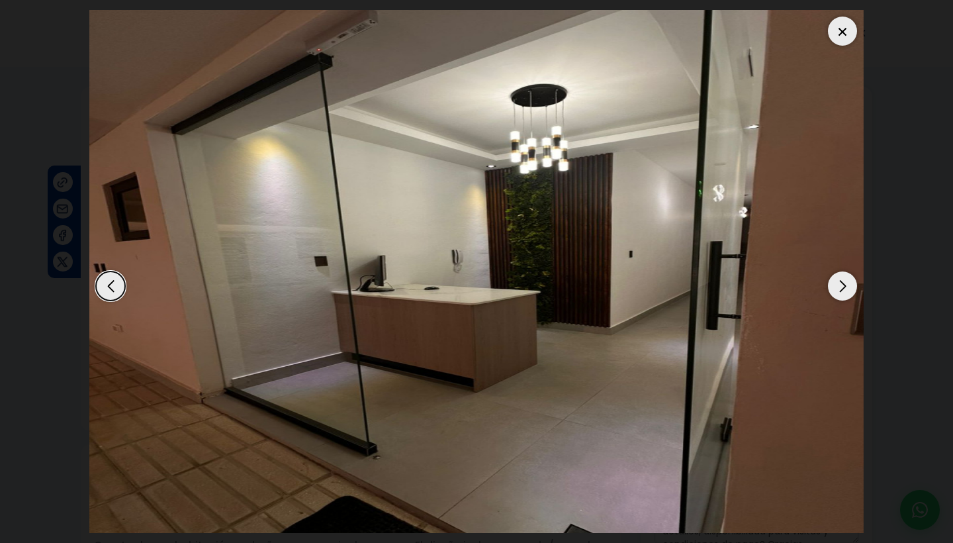
click at [840, 279] on div "Next slide" at bounding box center [842, 285] width 29 height 29
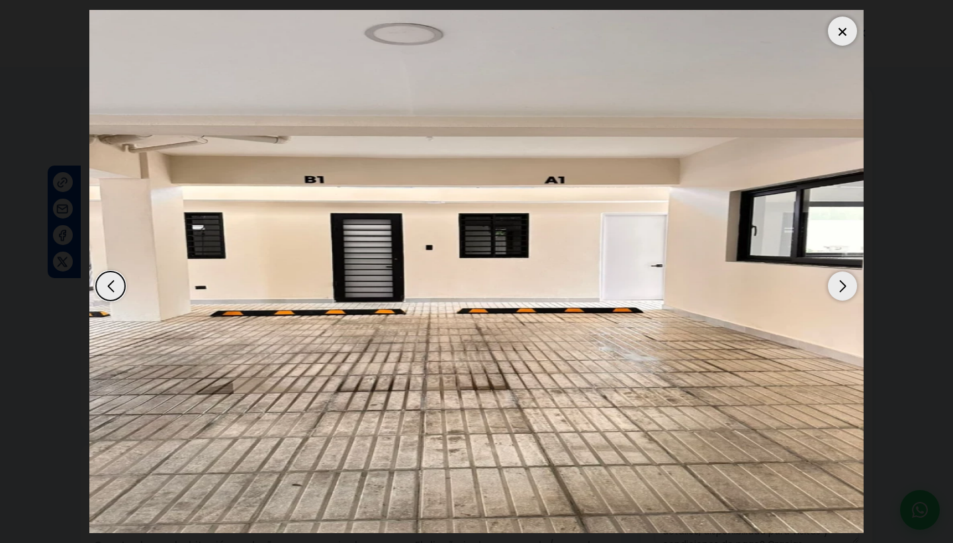
click at [840, 279] on div "Next slide" at bounding box center [842, 285] width 29 height 29
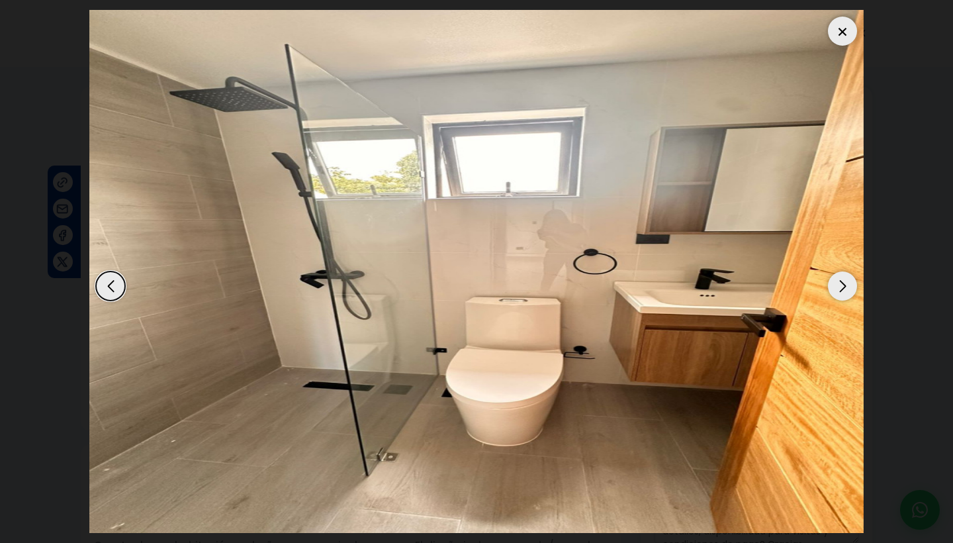
click at [840, 279] on div "Next slide" at bounding box center [842, 285] width 29 height 29
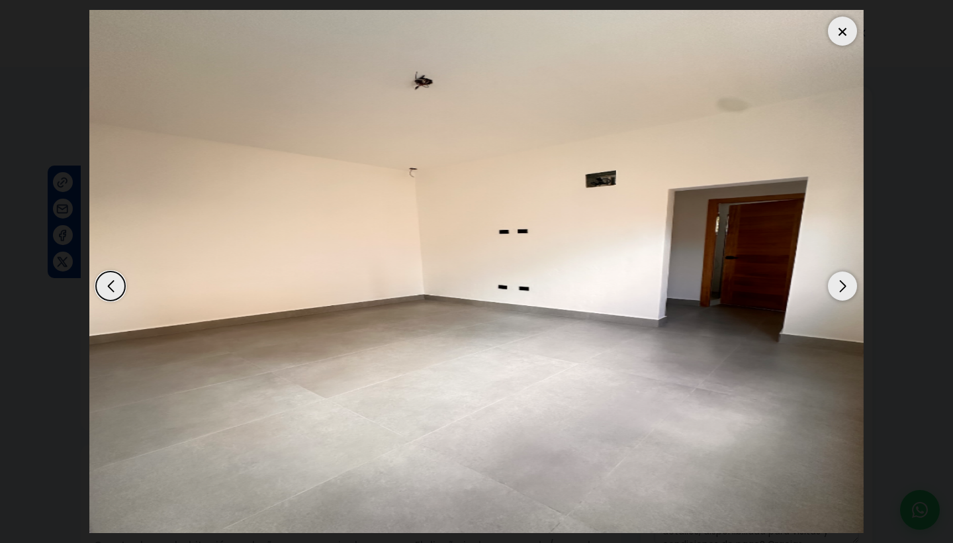
click at [840, 279] on div "Next slide" at bounding box center [842, 285] width 29 height 29
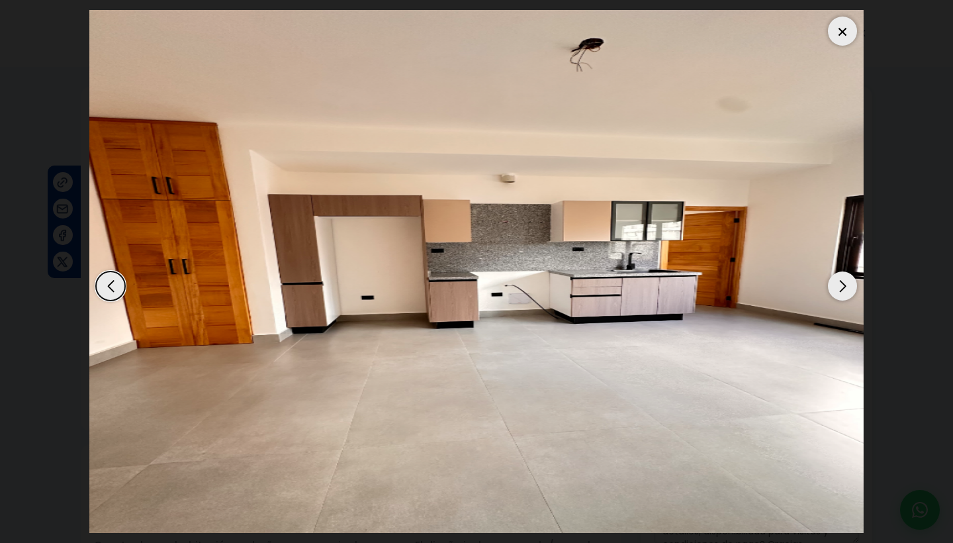
click at [840, 279] on div "Next slide" at bounding box center [842, 285] width 29 height 29
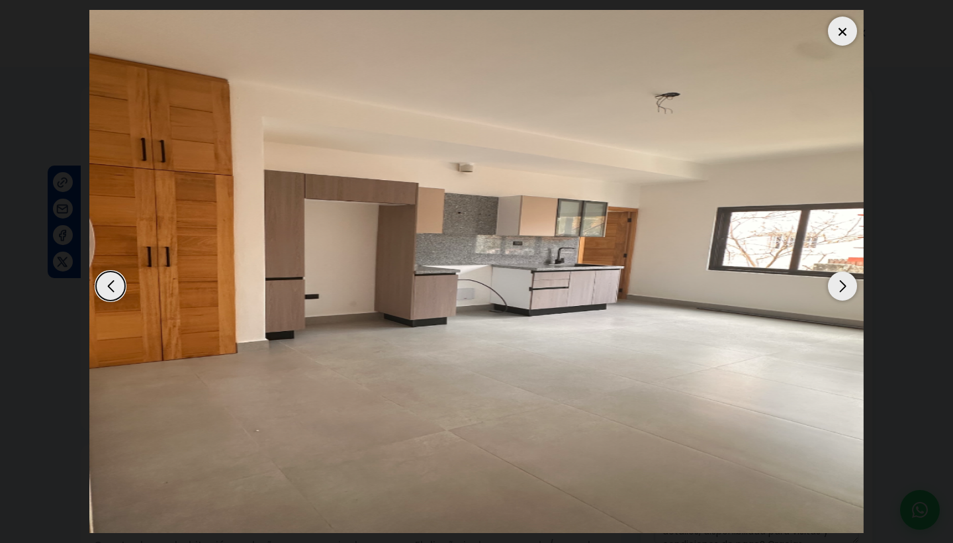
click at [840, 279] on div "Next slide" at bounding box center [842, 285] width 29 height 29
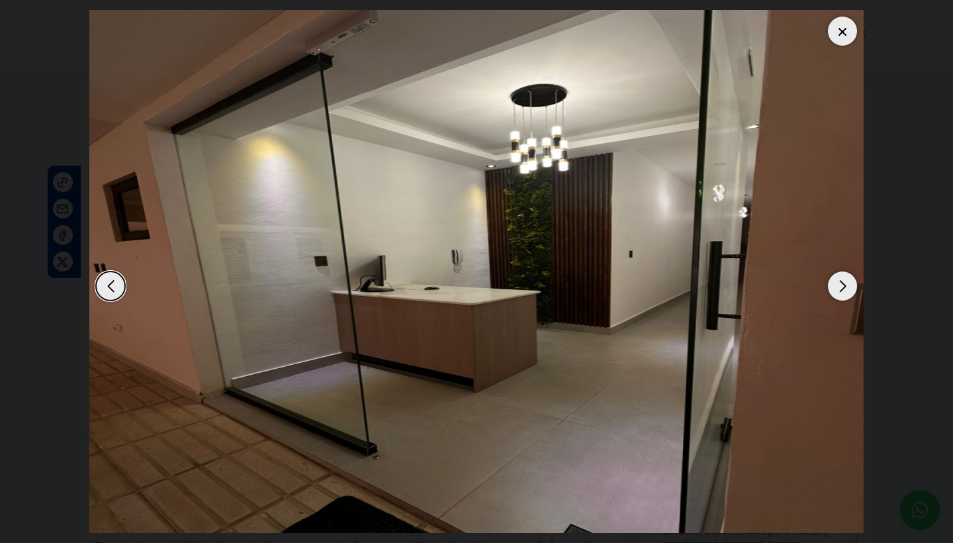
click at [840, 279] on div "Next slide" at bounding box center [842, 285] width 29 height 29
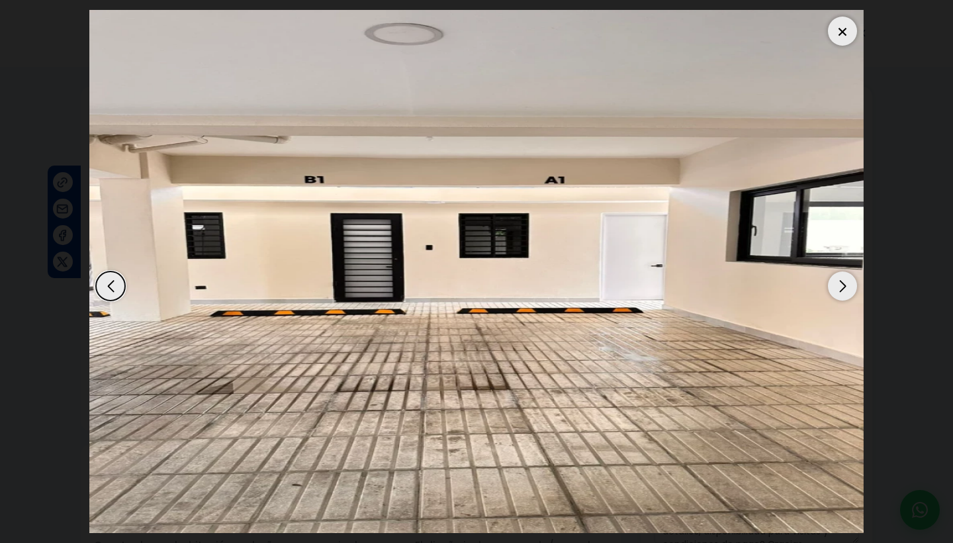
click at [840, 279] on div "Next slide" at bounding box center [842, 285] width 29 height 29
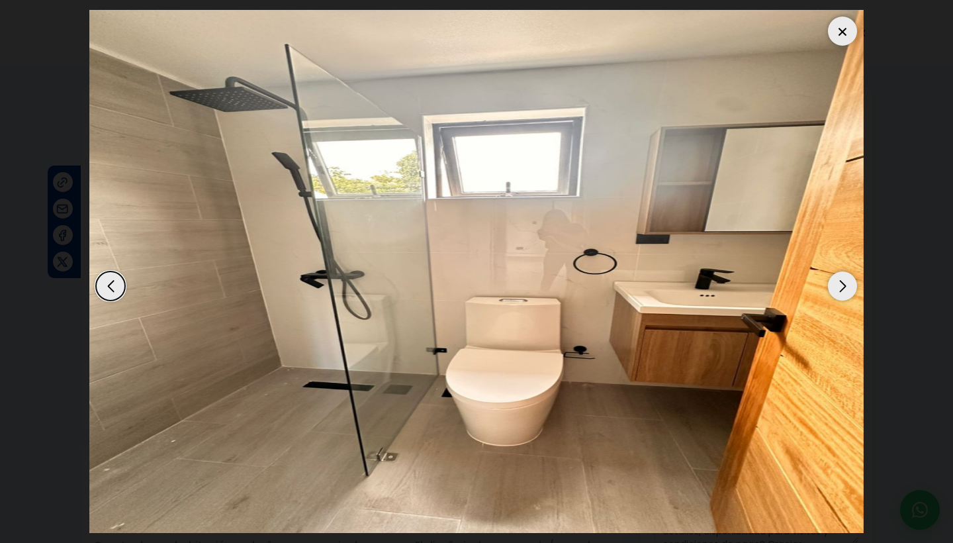
click at [840, 279] on div "Next slide" at bounding box center [842, 285] width 29 height 29
click at [835, 44] on div at bounding box center [842, 31] width 29 height 29
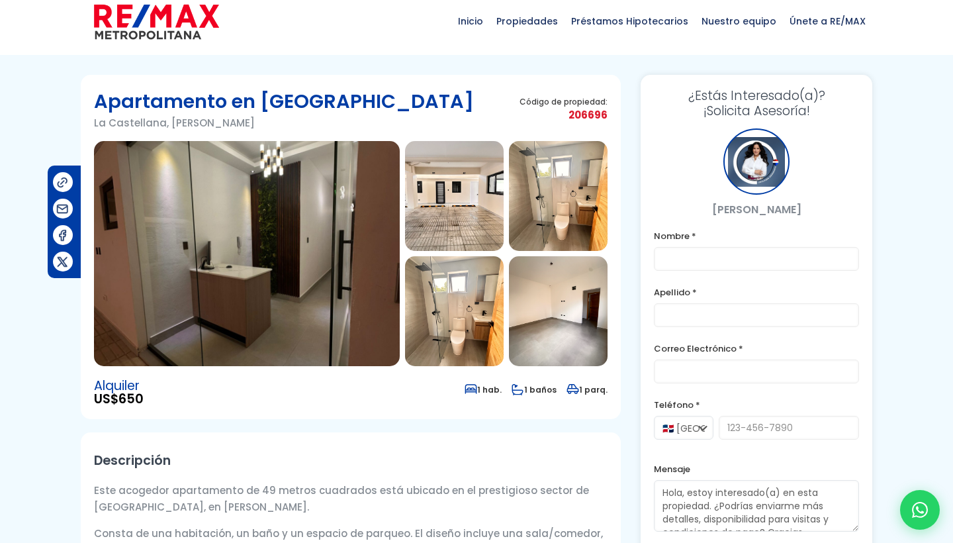
scroll to position [12, 0]
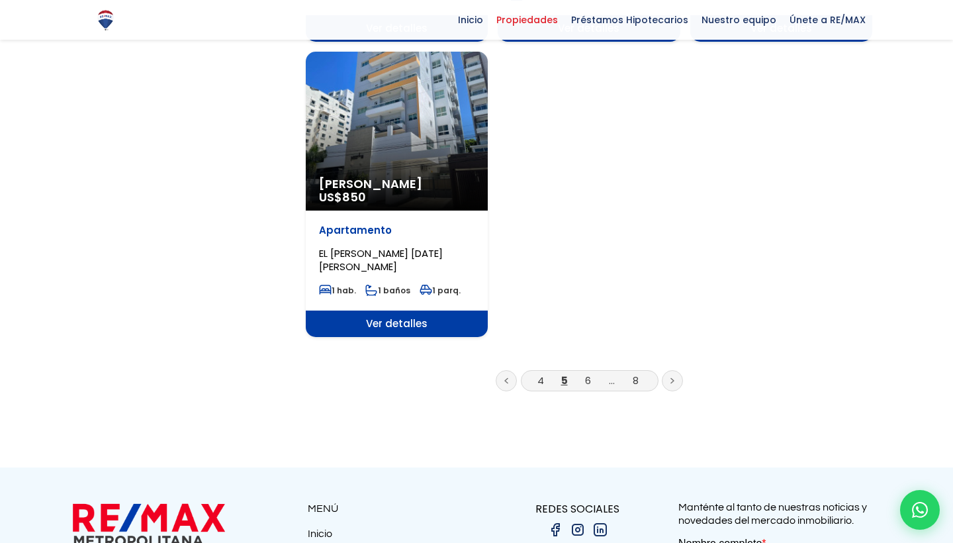
scroll to position [1681, 0]
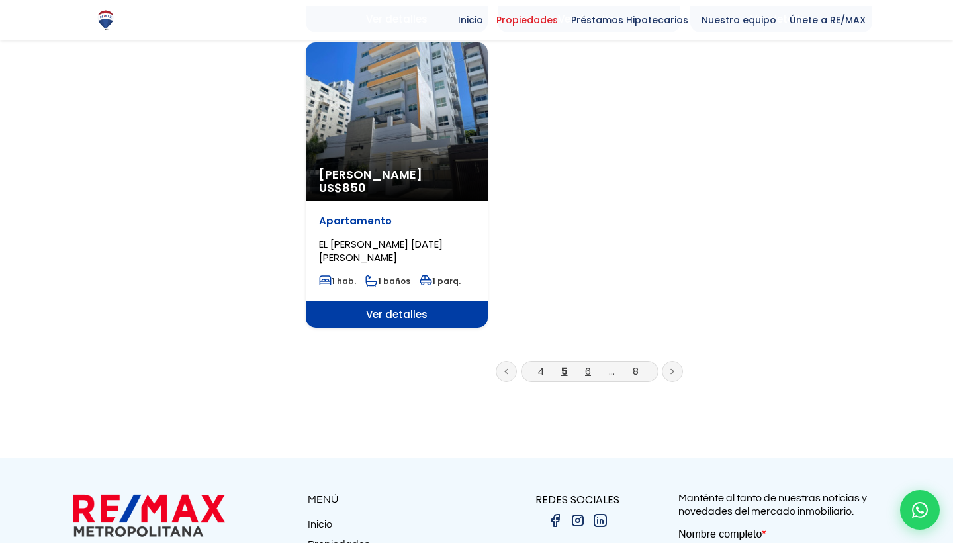
click at [588, 364] on link "6" at bounding box center [588, 371] width 6 height 14
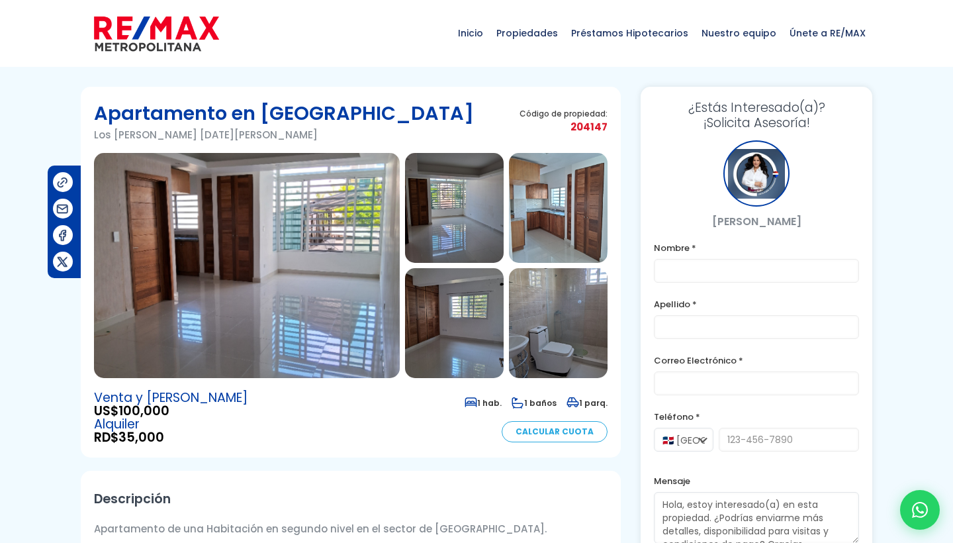
click at [366, 205] on img at bounding box center [247, 265] width 306 height 225
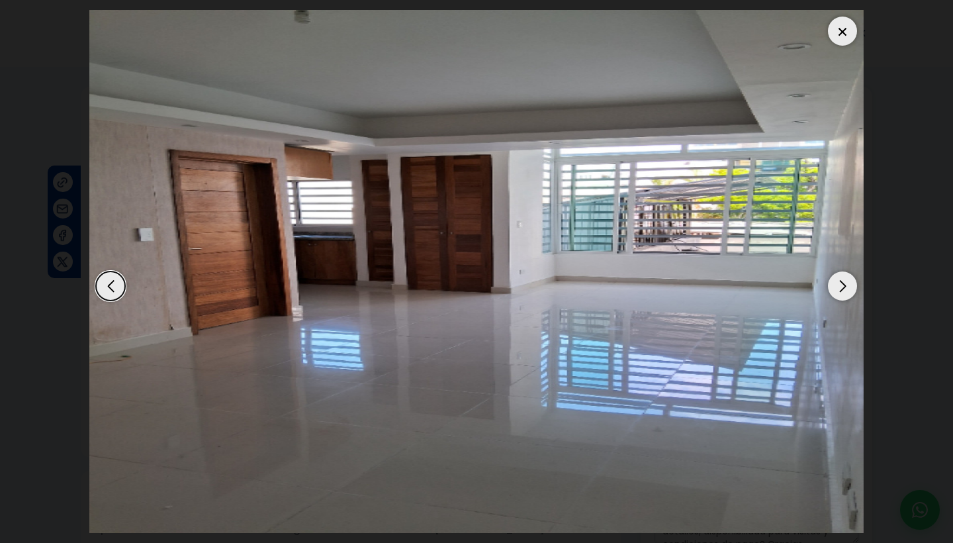
click at [837, 291] on div "Next slide" at bounding box center [842, 285] width 29 height 29
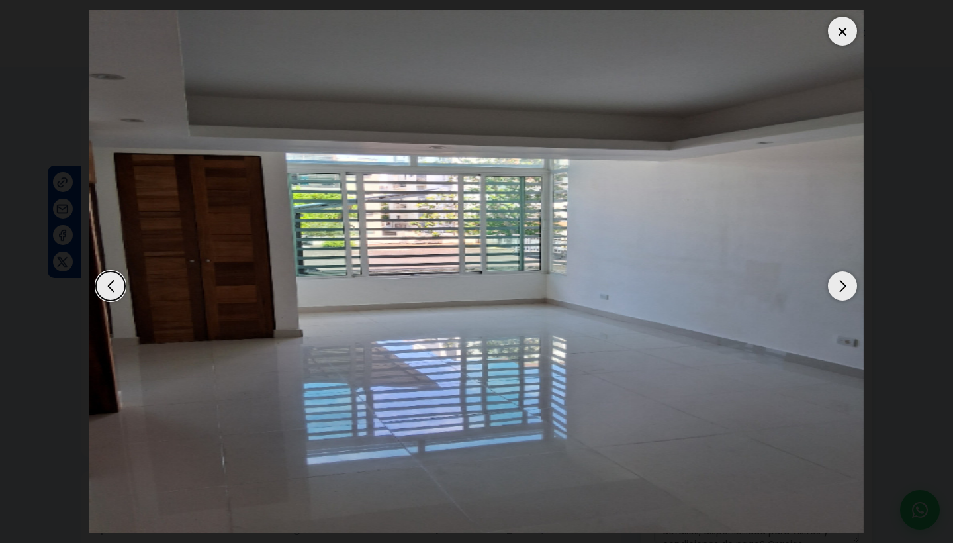
click at [837, 291] on div "Next slide" at bounding box center [842, 285] width 29 height 29
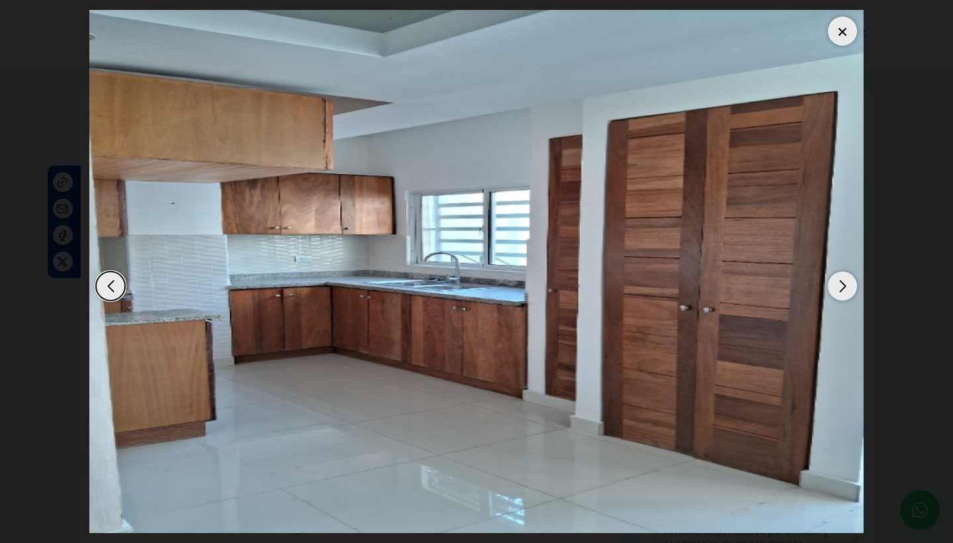
click at [837, 291] on div "Next slide" at bounding box center [842, 285] width 29 height 29
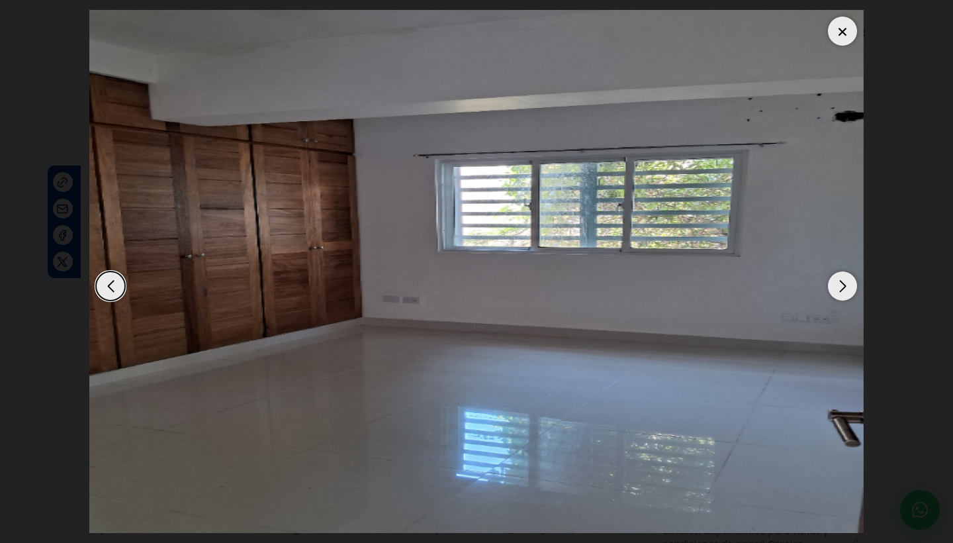
click at [837, 291] on div "Next slide" at bounding box center [842, 285] width 29 height 29
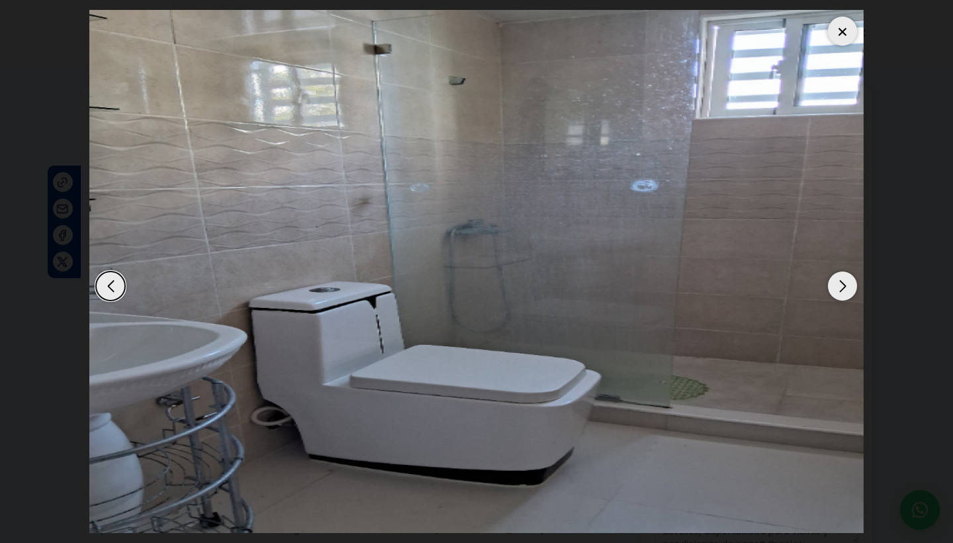
click at [837, 291] on div "Next slide" at bounding box center [842, 285] width 29 height 29
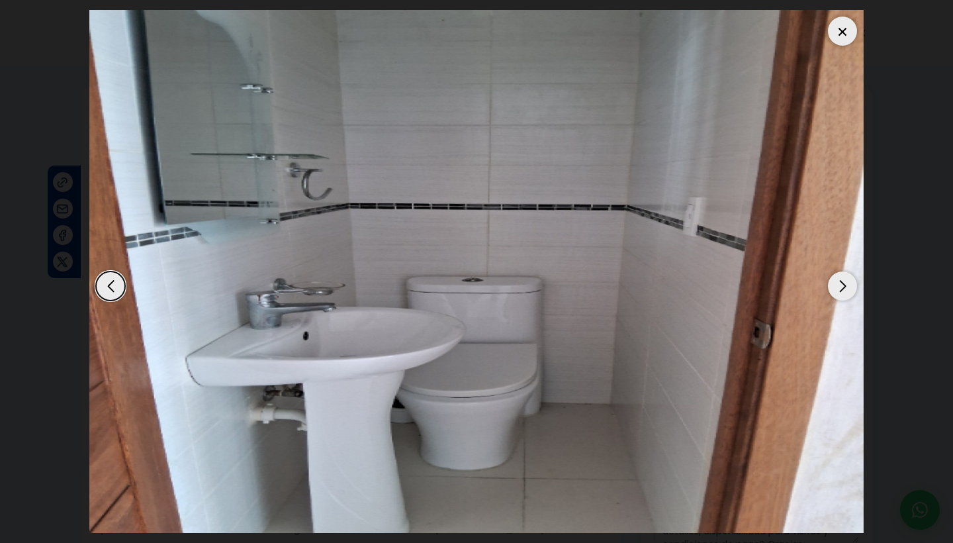
click at [837, 291] on div "Next slide" at bounding box center [842, 285] width 29 height 29
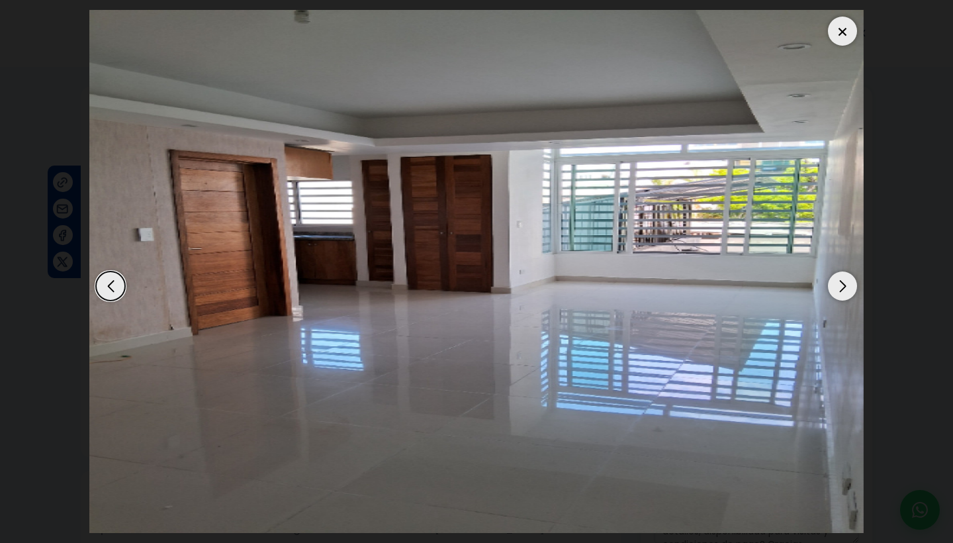
click at [837, 291] on div "Next slide" at bounding box center [842, 285] width 29 height 29
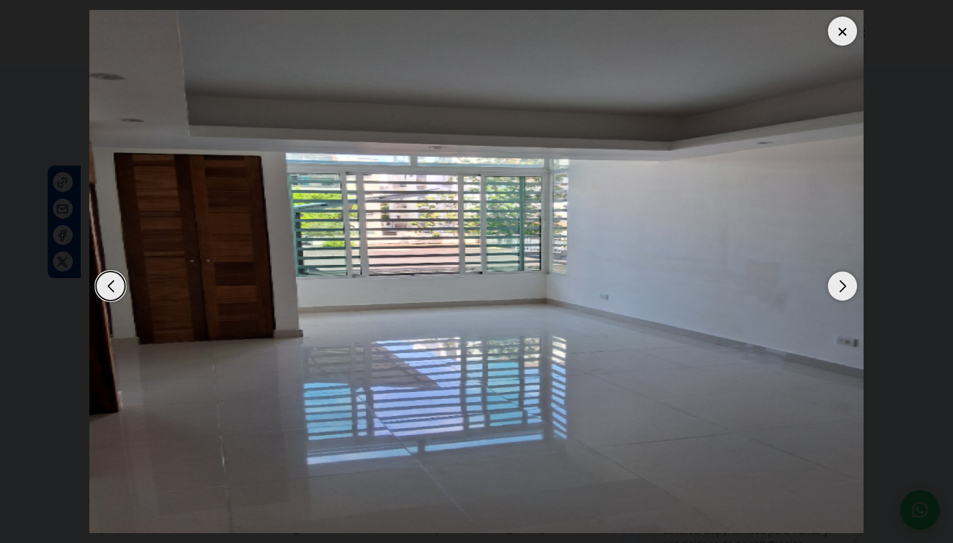
click at [837, 291] on div "Next slide" at bounding box center [842, 285] width 29 height 29
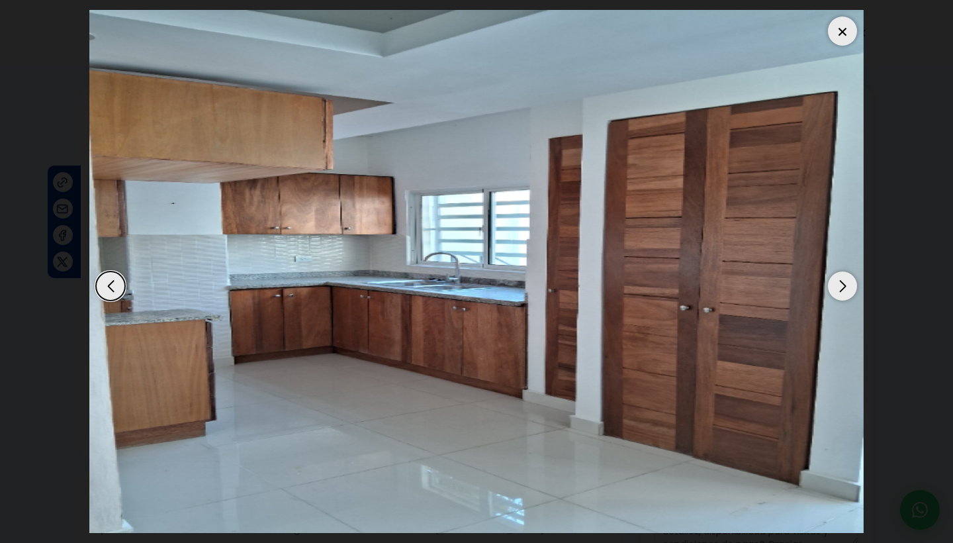
click at [837, 291] on div "Next slide" at bounding box center [842, 285] width 29 height 29
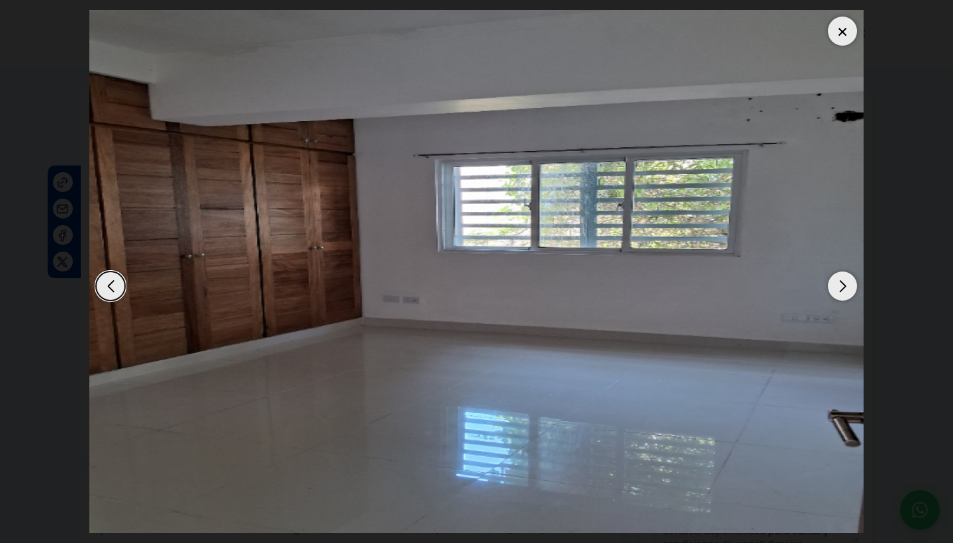
click at [837, 291] on div "Next slide" at bounding box center [842, 285] width 29 height 29
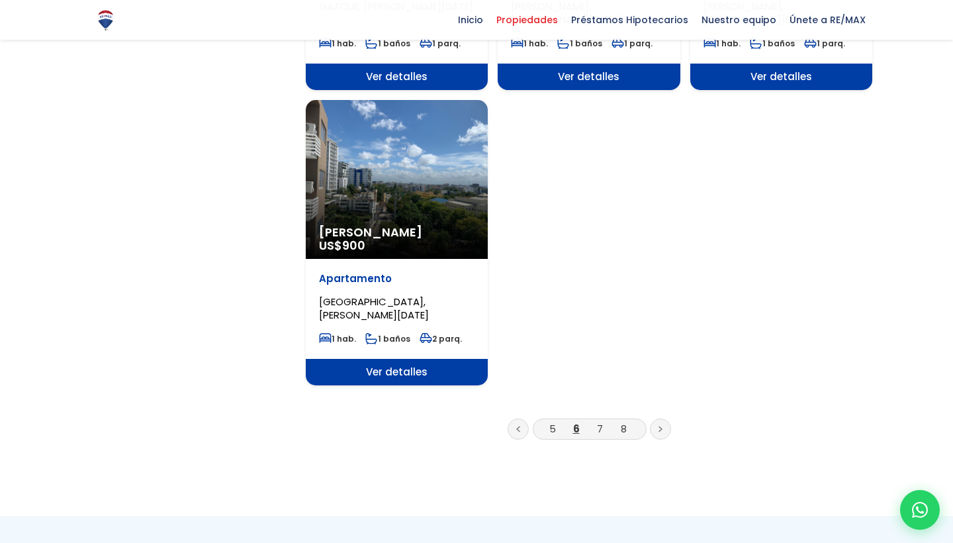
scroll to position [1638, 0]
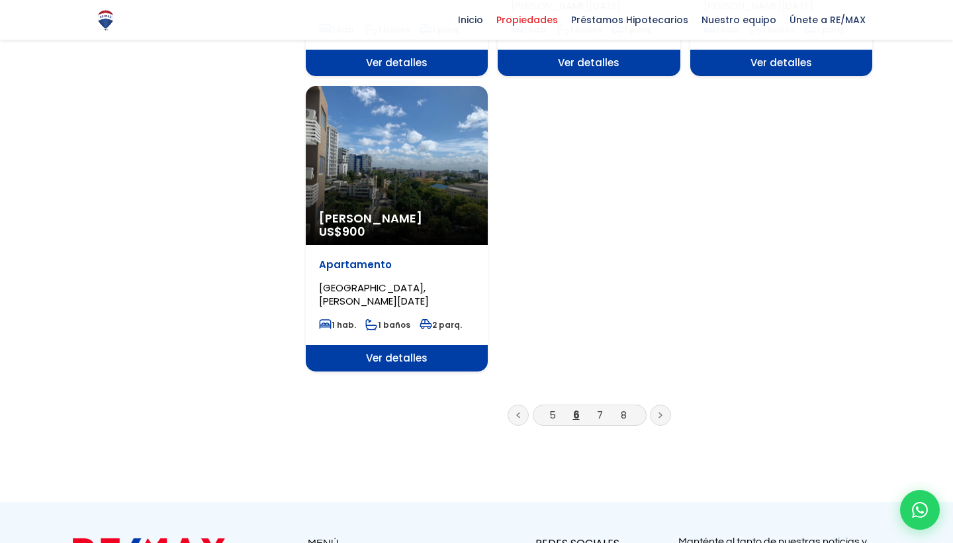
click at [593, 406] on li "7" at bounding box center [600, 414] width 21 height 17
click at [600, 408] on link "7" at bounding box center [600, 415] width 6 height 14
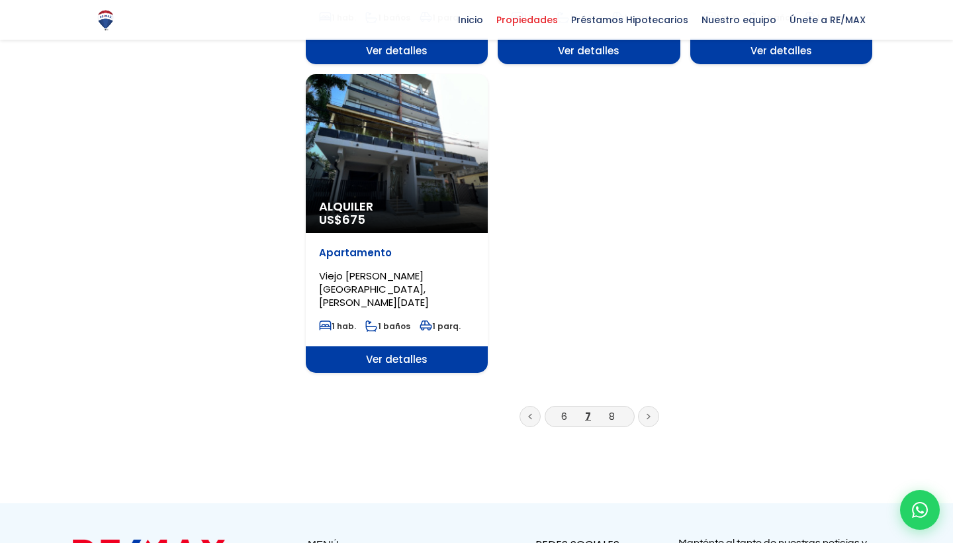
scroll to position [1697, 0]
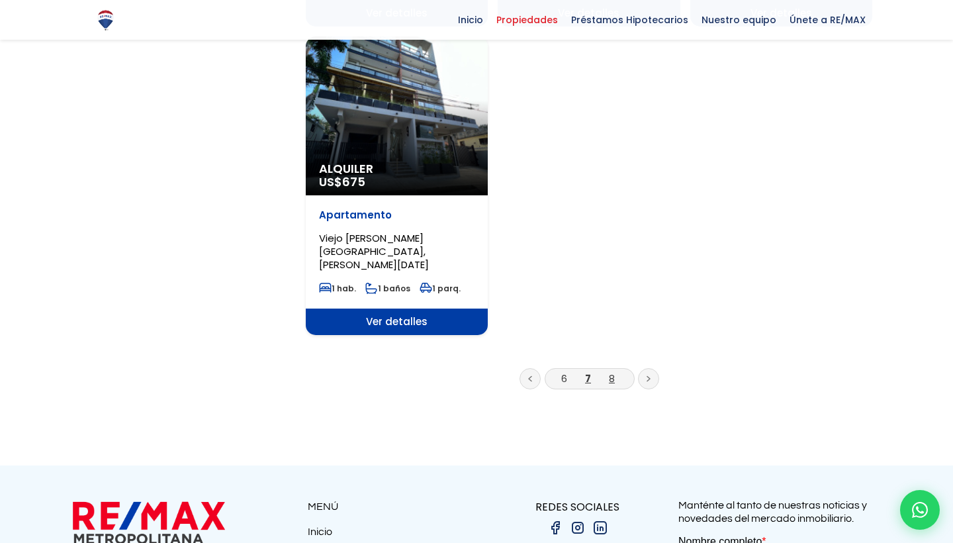
click at [610, 371] on link "8" at bounding box center [612, 378] width 6 height 14
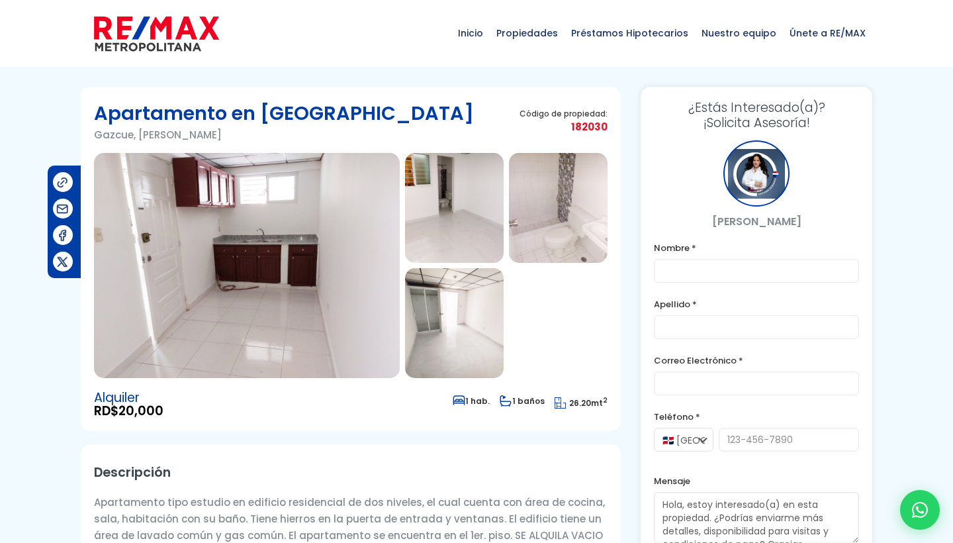
click at [338, 240] on img at bounding box center [247, 265] width 306 height 225
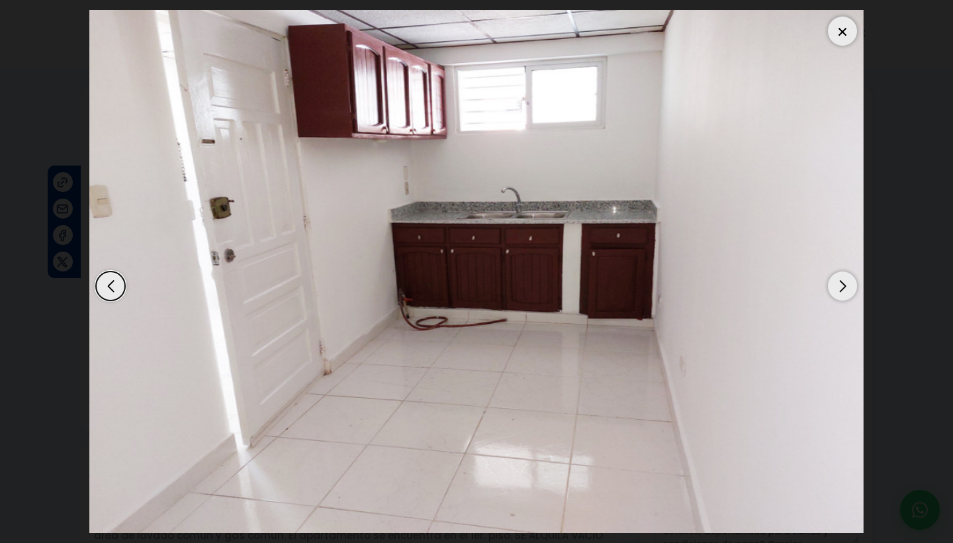
click at [847, 291] on div "Next slide" at bounding box center [842, 285] width 29 height 29
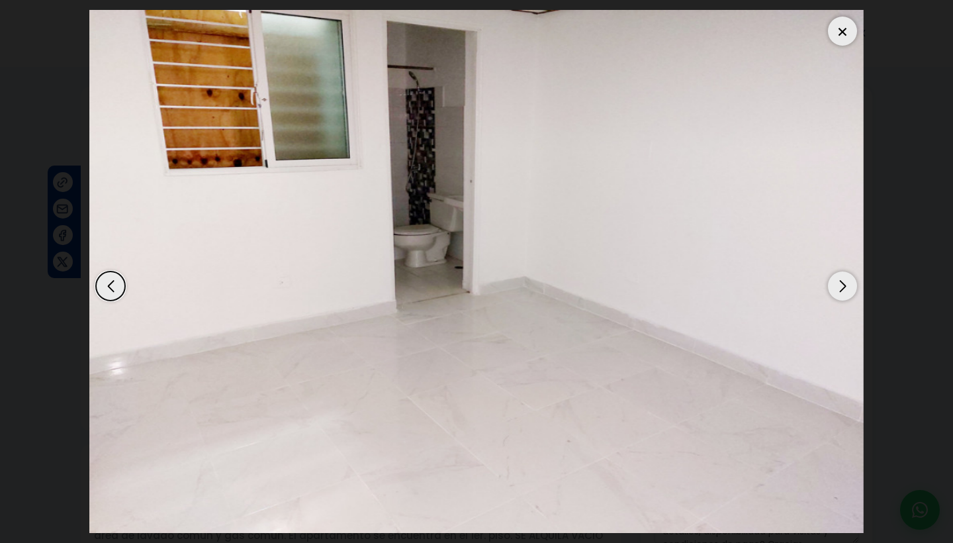
click at [847, 291] on div "Next slide" at bounding box center [842, 285] width 29 height 29
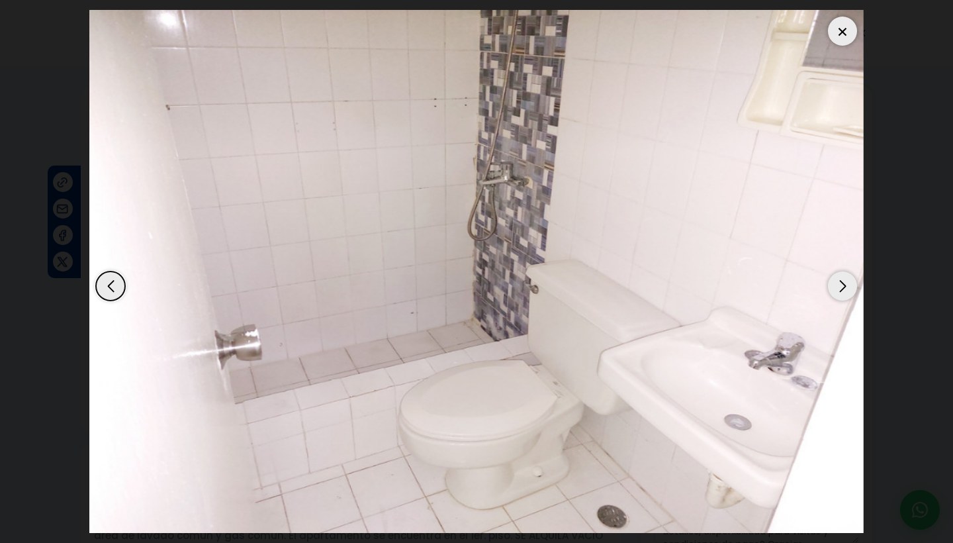
click at [847, 291] on div "Next slide" at bounding box center [842, 285] width 29 height 29
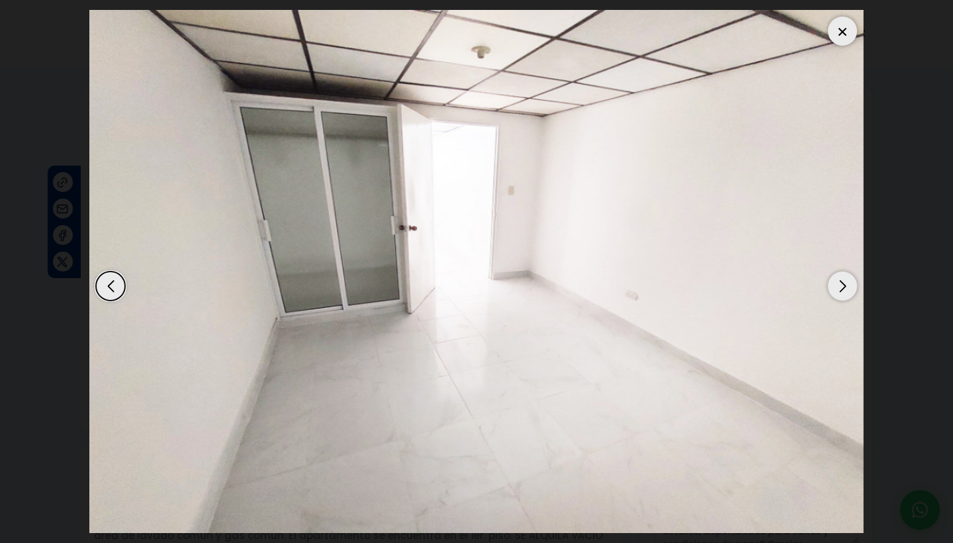
click at [846, 288] on div "Next slide" at bounding box center [842, 285] width 29 height 29
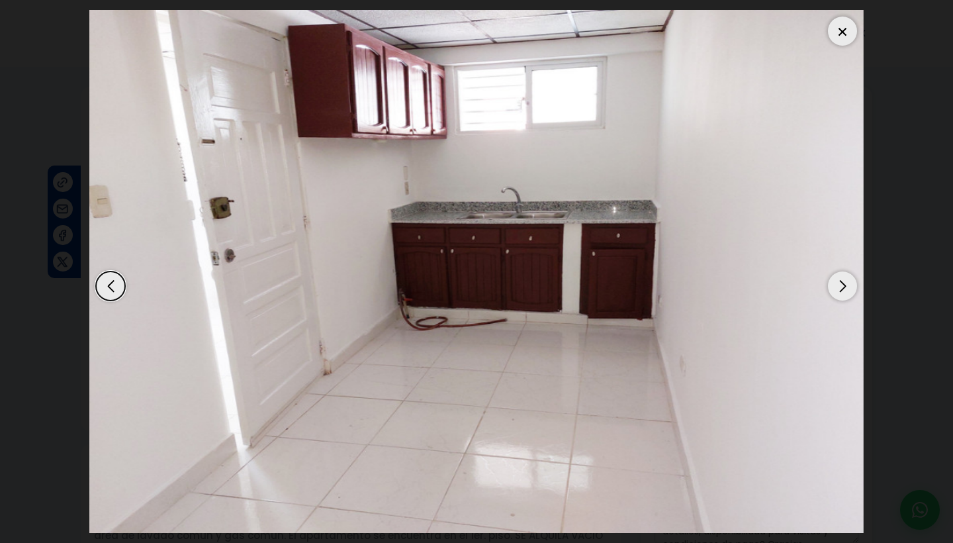
click at [846, 288] on div "Next slide" at bounding box center [842, 285] width 29 height 29
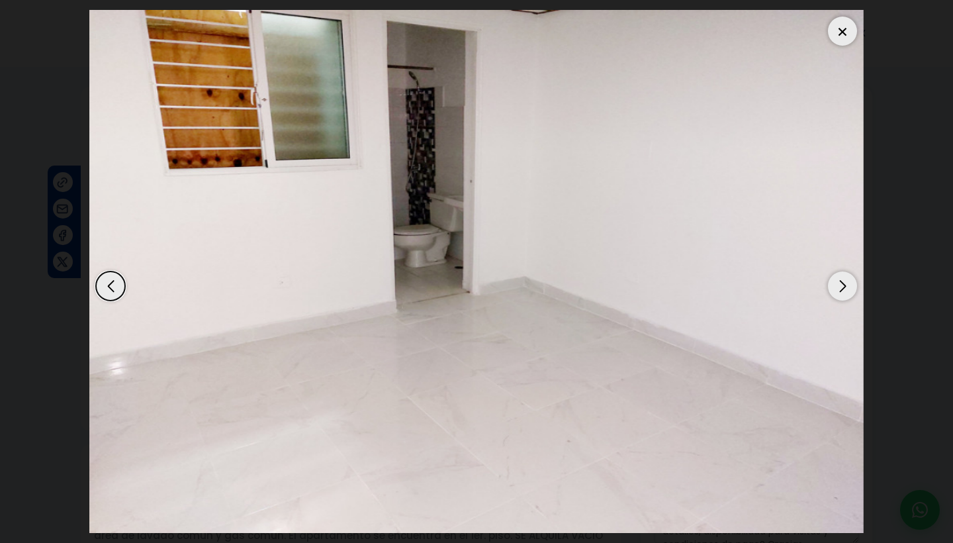
click at [846, 288] on div "Next slide" at bounding box center [842, 285] width 29 height 29
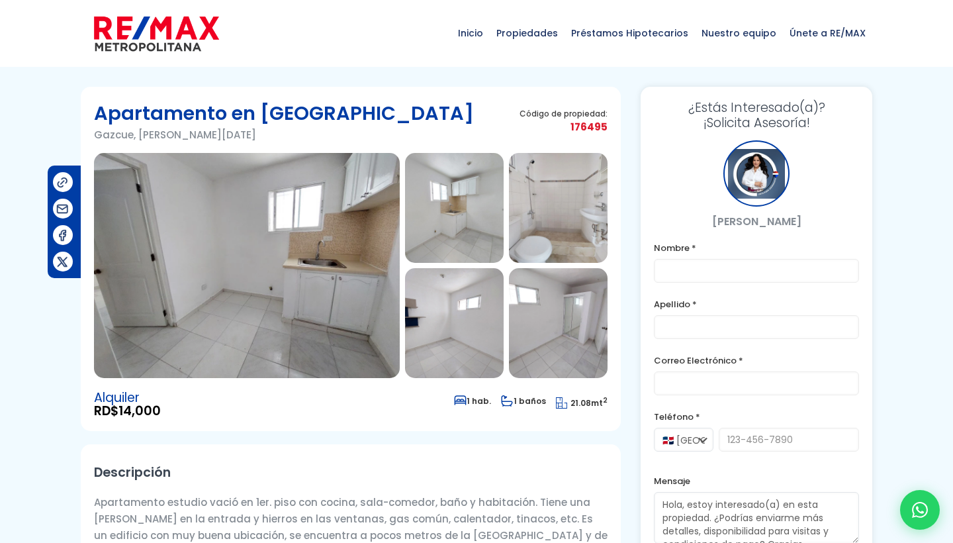
click at [361, 224] on img at bounding box center [247, 265] width 306 height 225
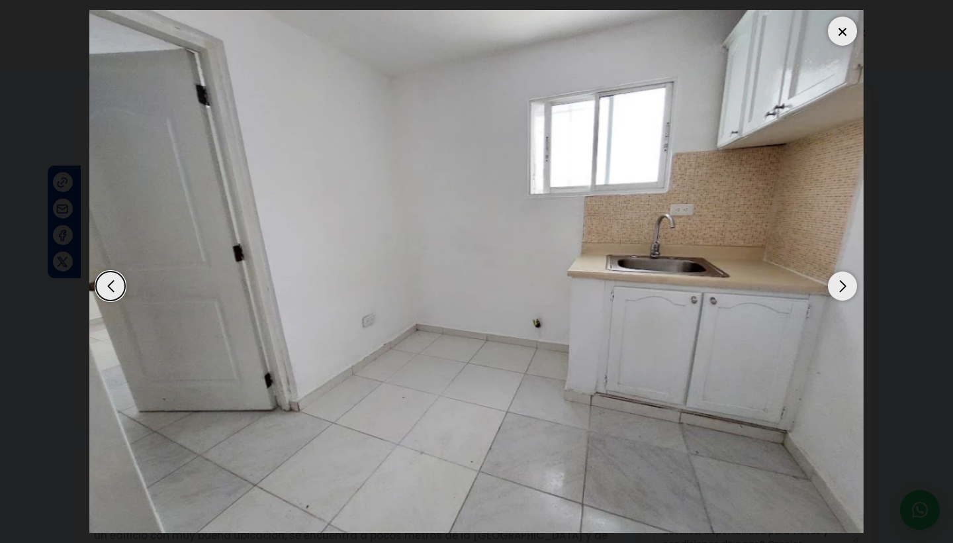
click at [847, 295] on div "Next slide" at bounding box center [842, 285] width 29 height 29
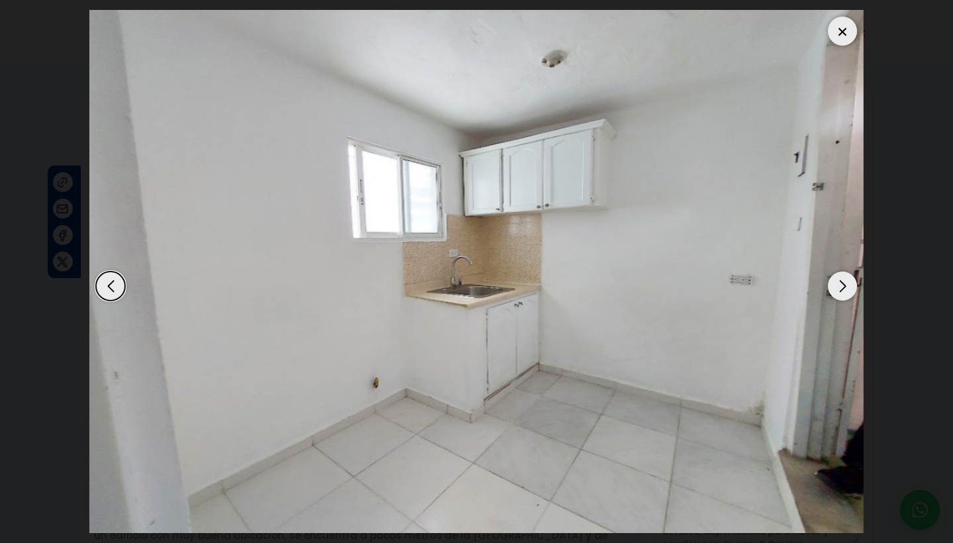
click at [847, 295] on div "Next slide" at bounding box center [842, 285] width 29 height 29
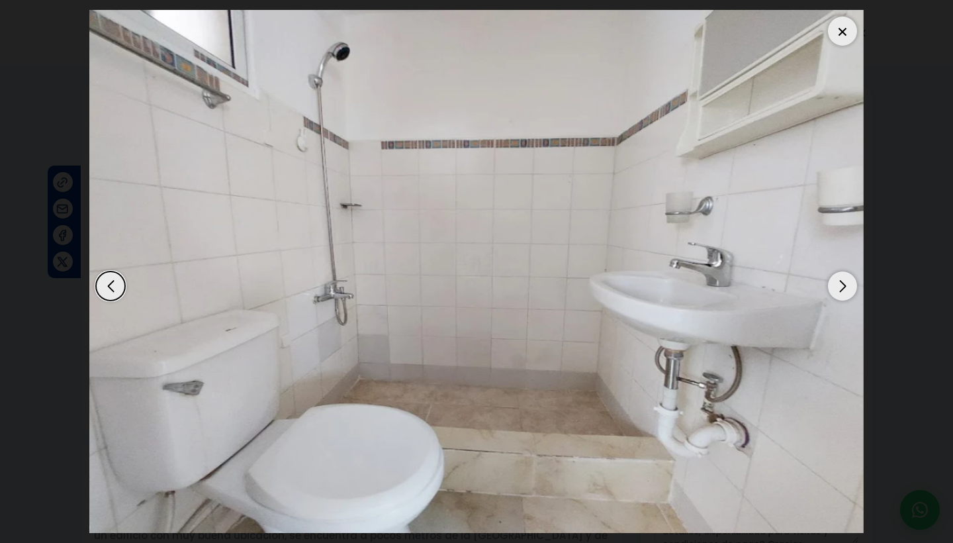
click at [847, 295] on div "Next slide" at bounding box center [842, 285] width 29 height 29
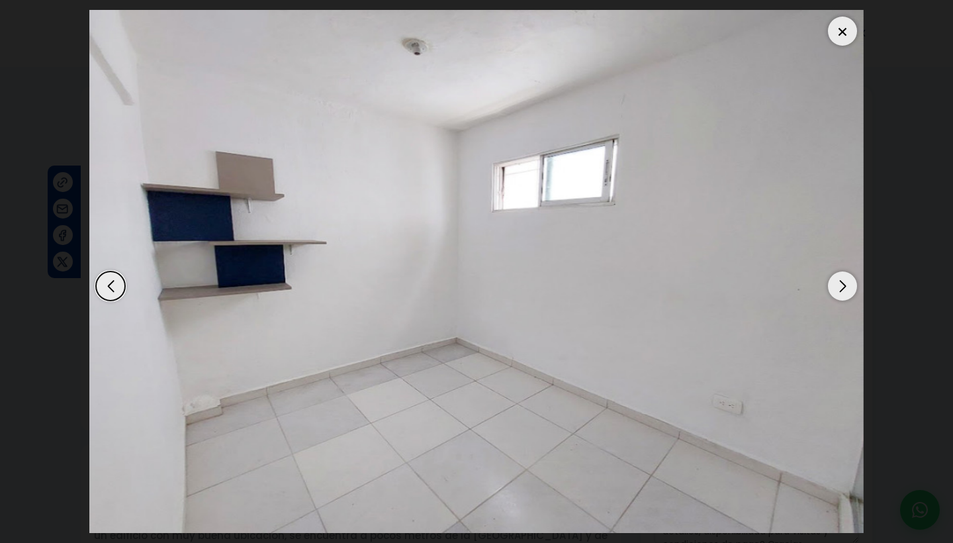
click at [110, 288] on div "Previous slide" at bounding box center [110, 285] width 29 height 29
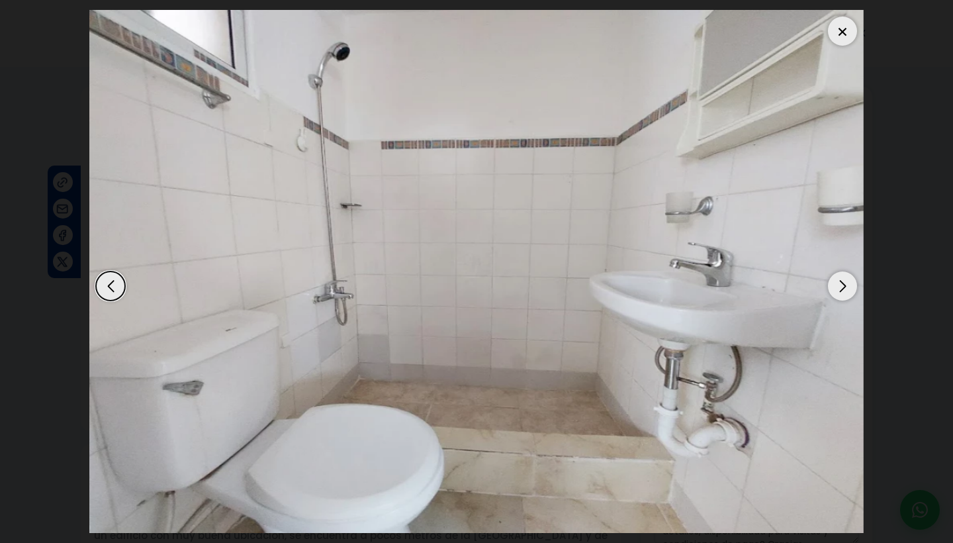
click at [844, 286] on div "Next slide" at bounding box center [842, 285] width 29 height 29
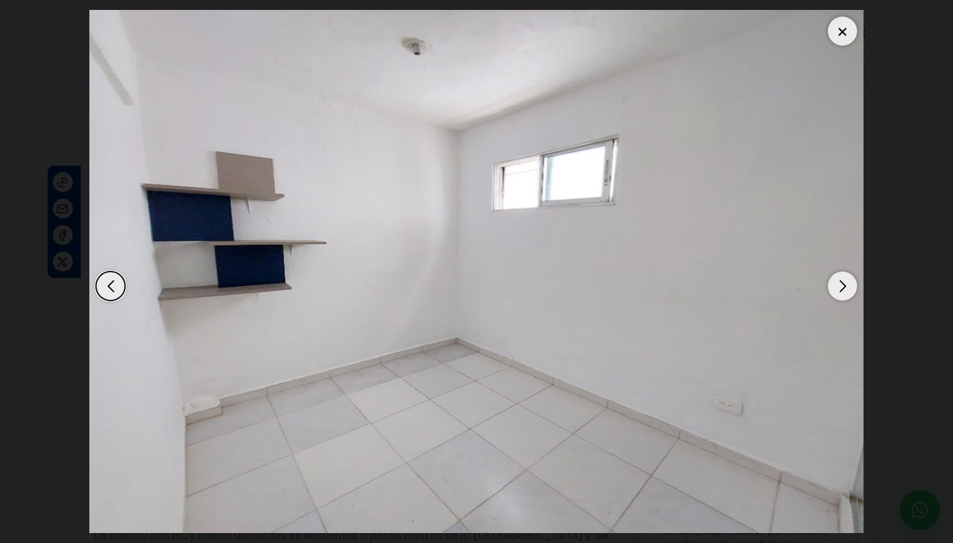
click at [844, 286] on div "Next slide" at bounding box center [842, 285] width 29 height 29
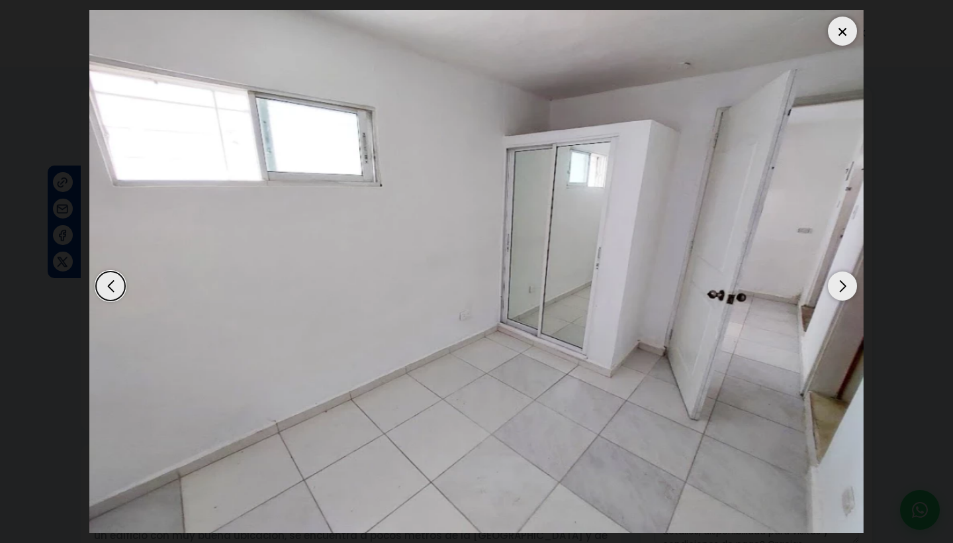
click at [844, 286] on div "Next slide" at bounding box center [842, 285] width 29 height 29
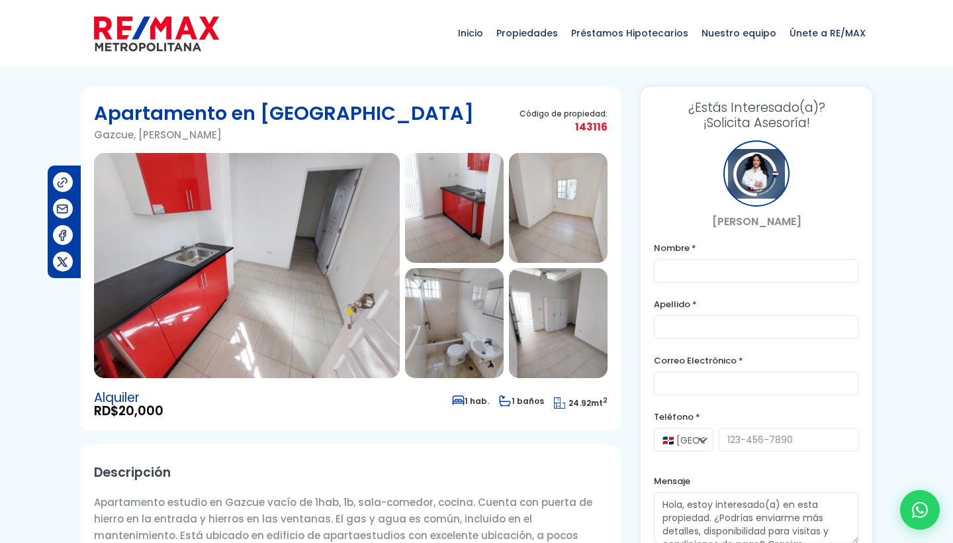
click at [344, 264] on img at bounding box center [247, 265] width 306 height 225
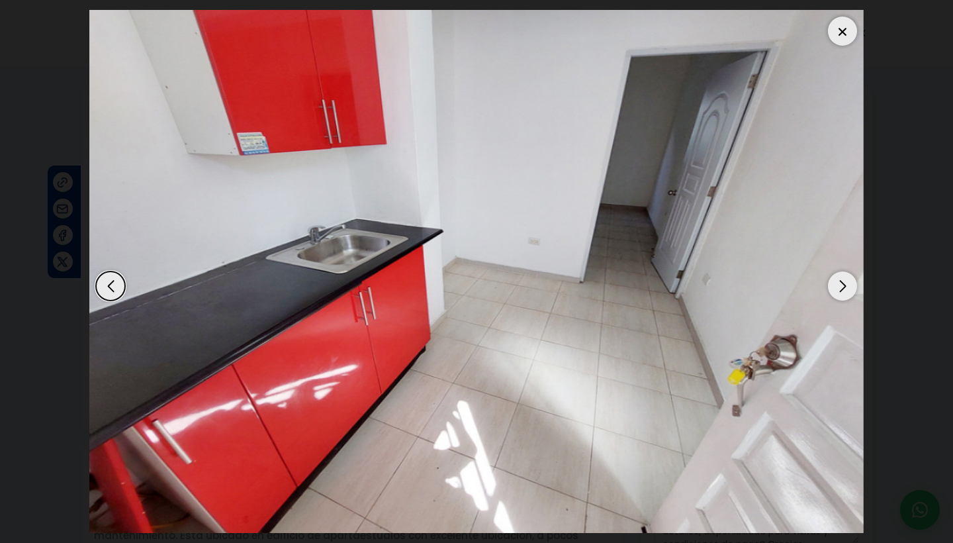
click at [842, 288] on div "Next slide" at bounding box center [842, 285] width 29 height 29
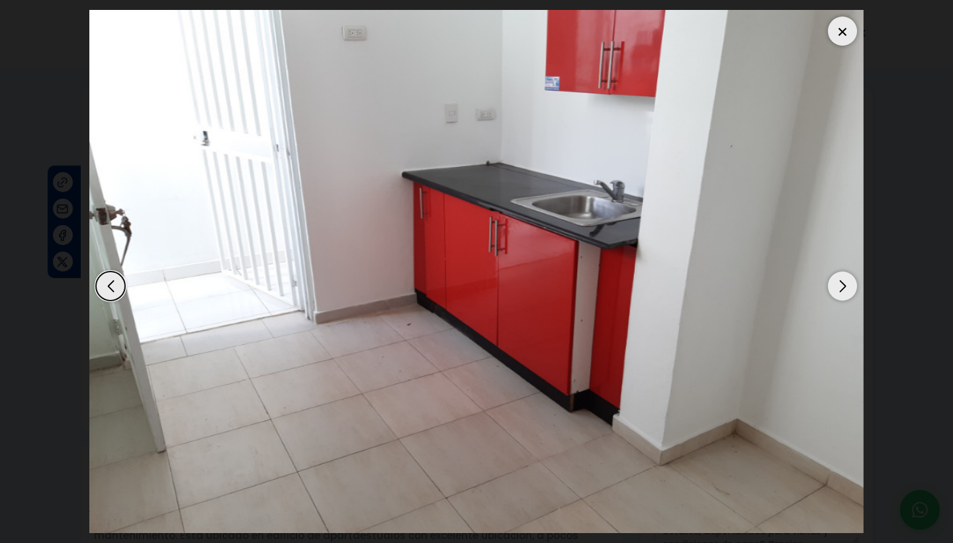
click at [842, 288] on div "Next slide" at bounding box center [842, 285] width 29 height 29
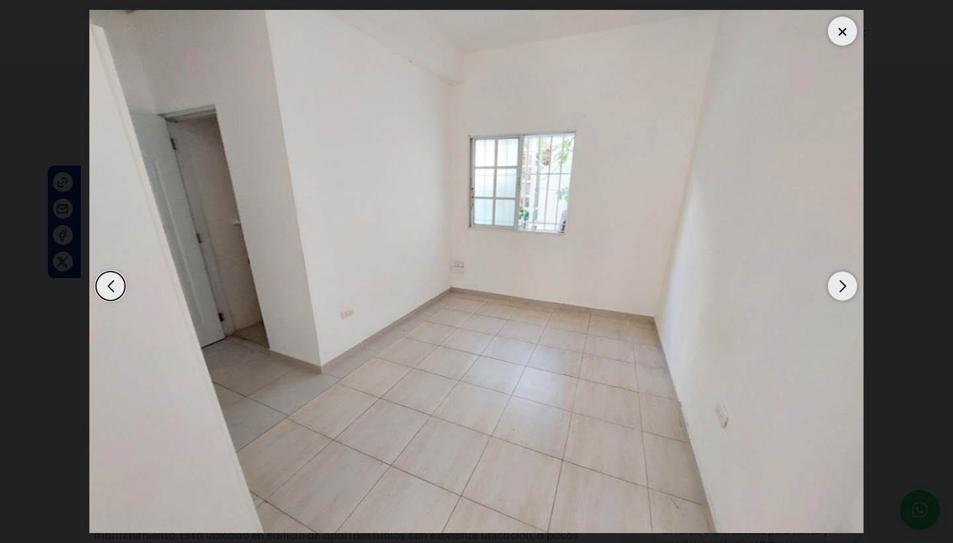
click at [842, 288] on div "Next slide" at bounding box center [842, 285] width 29 height 29
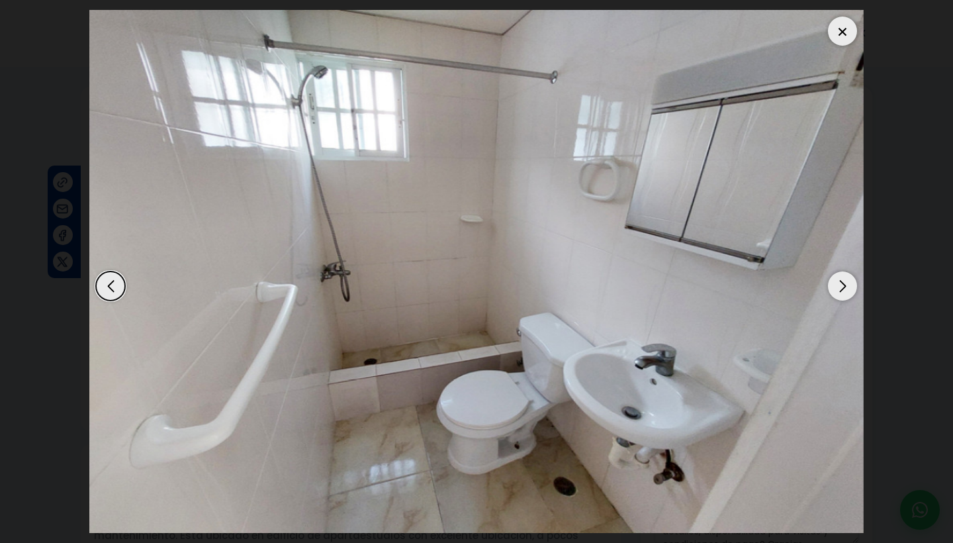
click at [842, 288] on div "Next slide" at bounding box center [842, 285] width 29 height 29
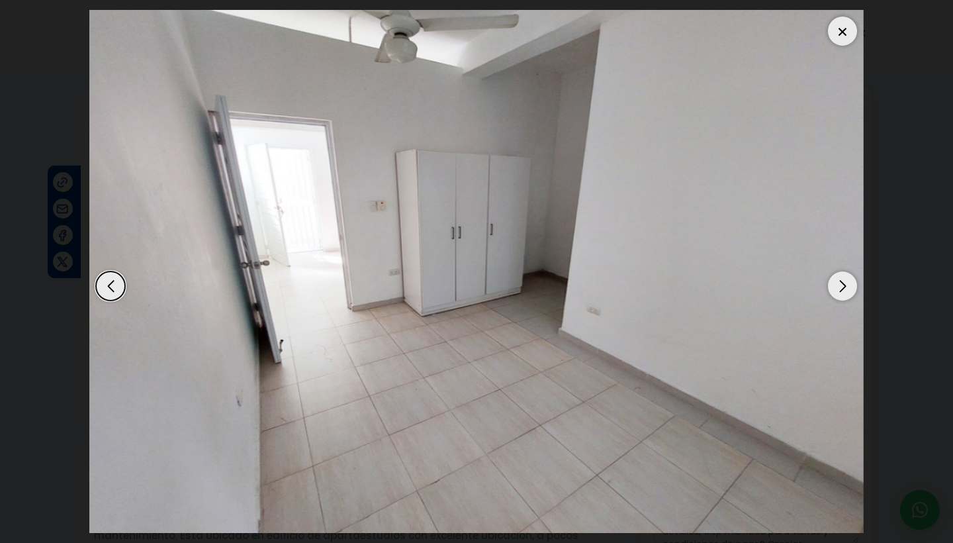
click at [842, 288] on div "Next slide" at bounding box center [842, 285] width 29 height 29
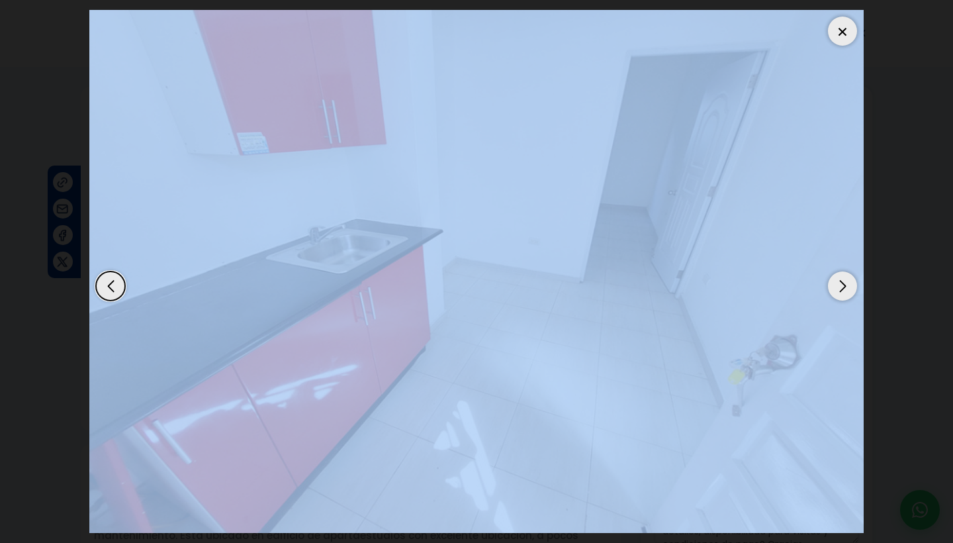
click at [842, 288] on div "Next slide" at bounding box center [842, 285] width 29 height 29
